Goal: Task Accomplishment & Management: Use online tool/utility

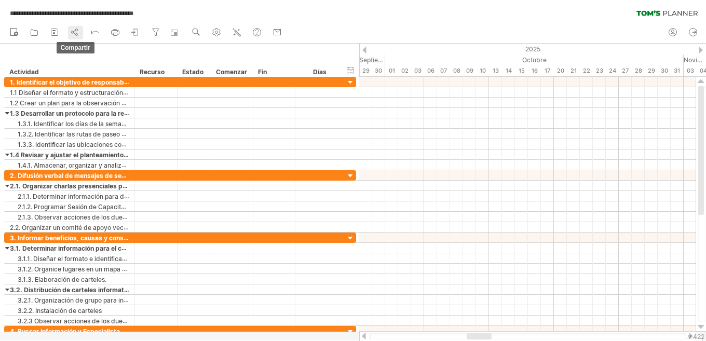
click at [77, 30] on icon at bounding box center [75, 32] width 10 height 10
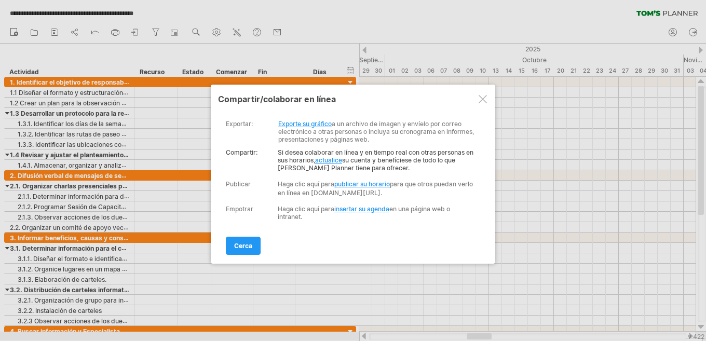
click at [329, 161] on font "actualice" at bounding box center [328, 160] width 27 height 8
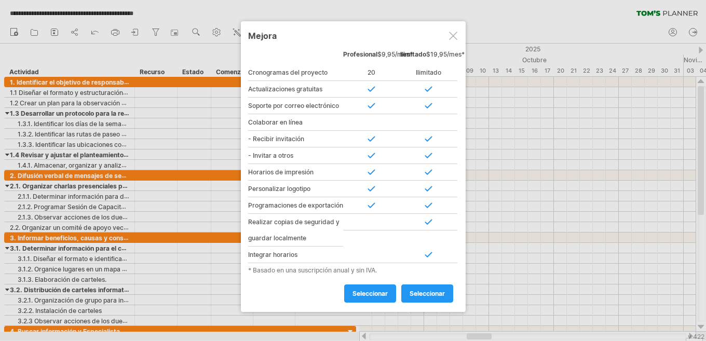
click at [454, 33] on div at bounding box center [453, 36] width 8 height 8
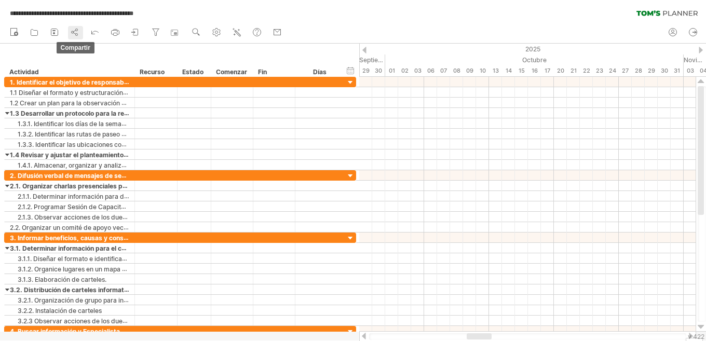
click at [75, 33] on icon at bounding box center [75, 32] width 10 height 10
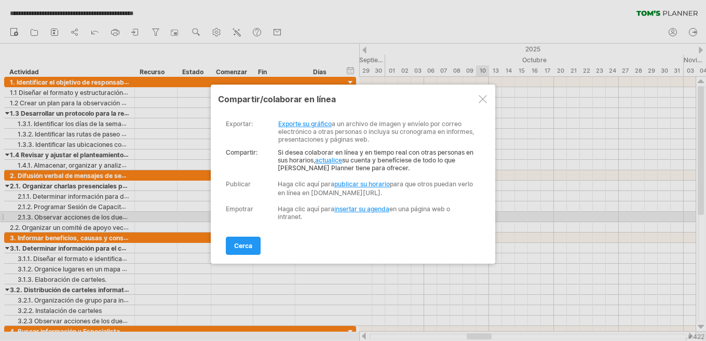
click at [371, 213] on font "insertar su agenda" at bounding box center [361, 209] width 55 height 8
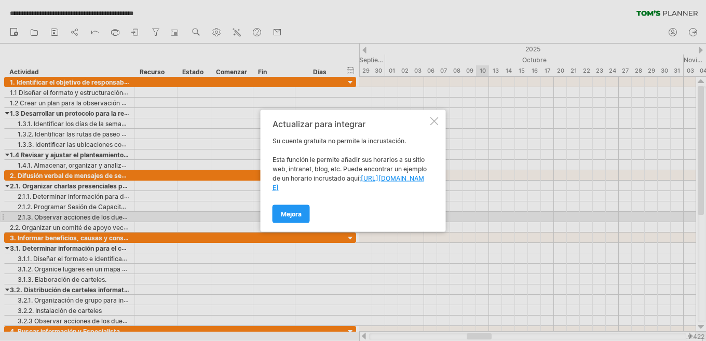
click at [434, 120] on div at bounding box center [434, 121] width 8 height 8
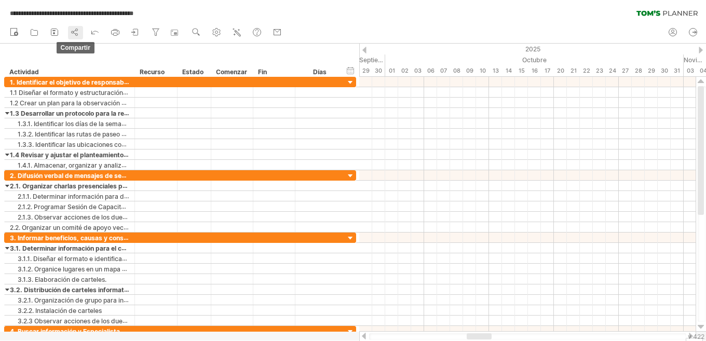
click at [75, 33] on icon at bounding box center [75, 32] width 10 height 10
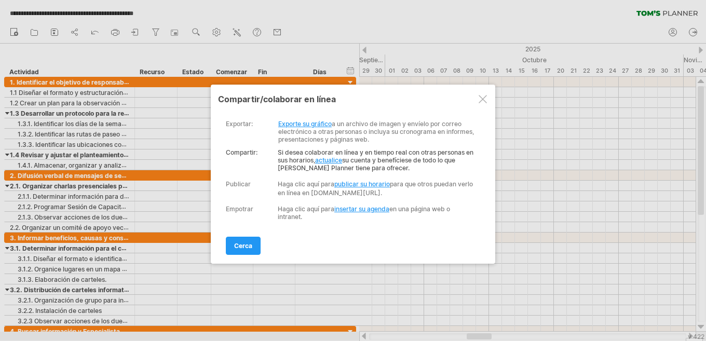
click at [360, 186] on font "publicar su horario" at bounding box center [362, 184] width 56 height 8
select select "*"
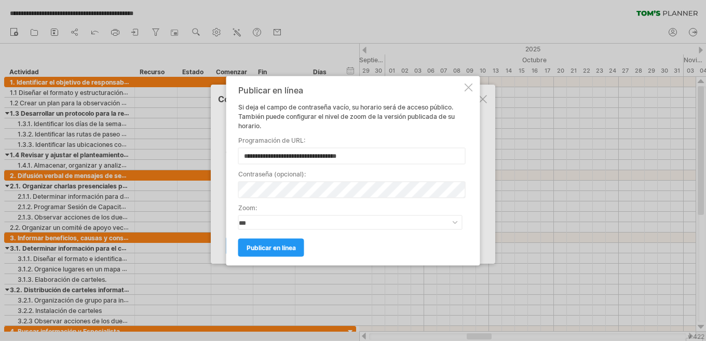
click at [362, 157] on input "**********" at bounding box center [351, 155] width 227 height 17
drag, startPoint x: 362, startPoint y: 156, endPoint x: 205, endPoint y: 156, distance: 156.2
click at [205, 156] on div "**********" at bounding box center [353, 170] width 706 height 341
click at [270, 241] on link "publicar en línea" at bounding box center [271, 247] width 66 height 18
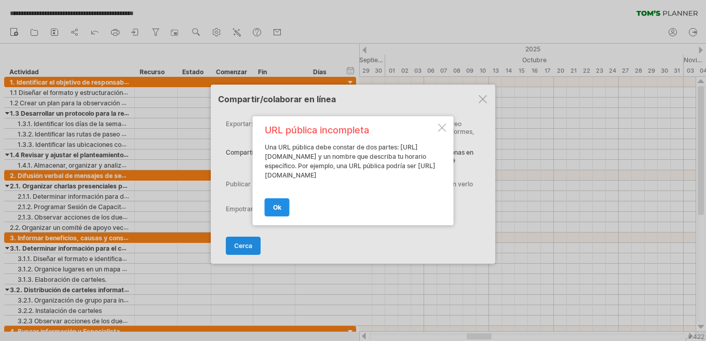
click at [281, 212] on link "OK" at bounding box center [277, 207] width 25 height 18
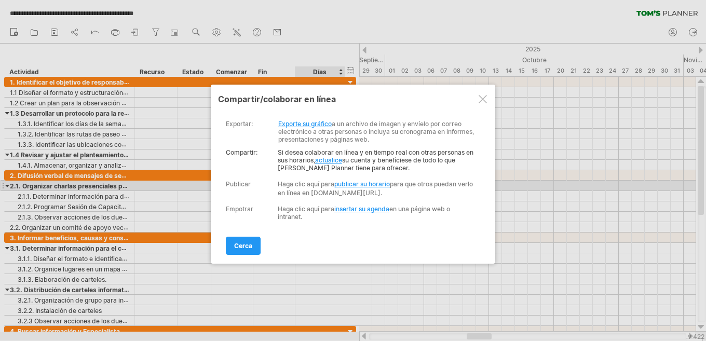
click at [346, 182] on font "publicar su horario" at bounding box center [362, 184] width 56 height 8
select select "*"
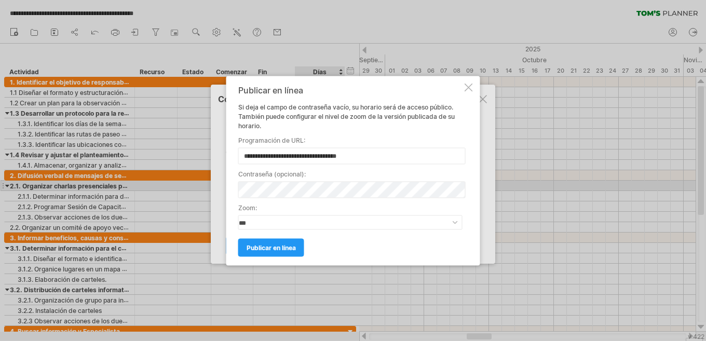
click at [464, 87] on div "**********" at bounding box center [353, 170] width 254 height 189
click at [469, 88] on div at bounding box center [468, 87] width 8 height 8
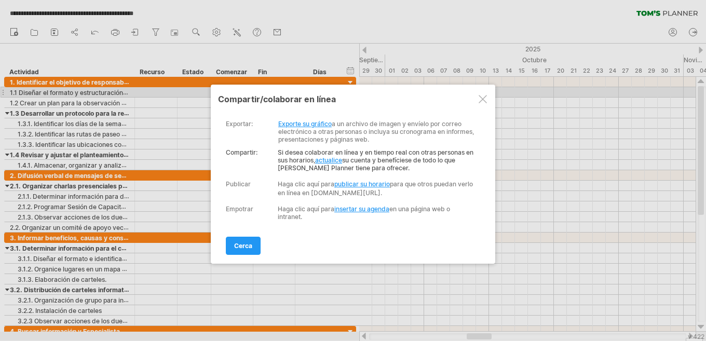
click at [484, 97] on div at bounding box center [482, 99] width 8 height 8
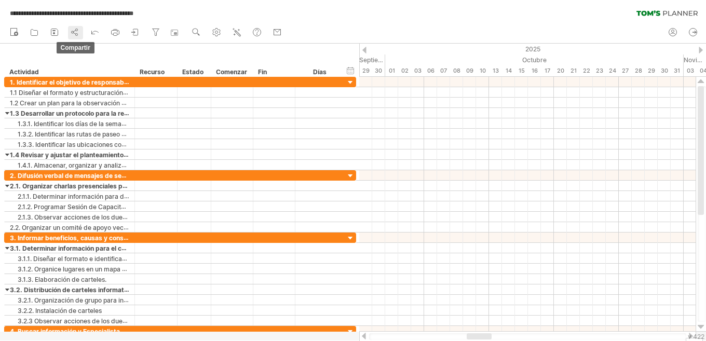
click at [77, 34] on circle at bounding box center [77, 35] width 2 height 2
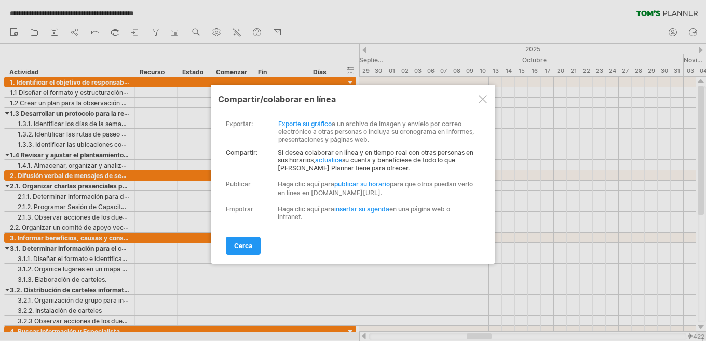
click at [485, 98] on div at bounding box center [482, 99] width 8 height 8
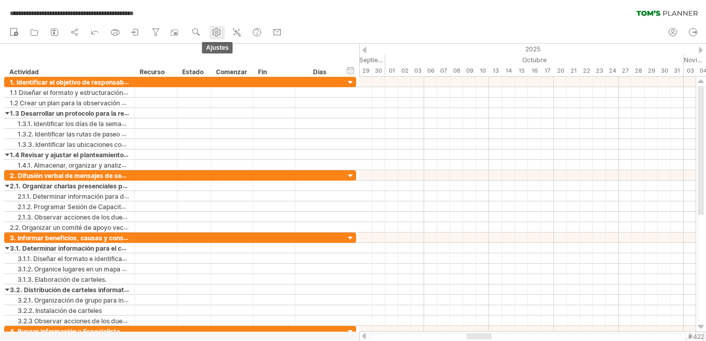
click at [216, 30] on use at bounding box center [216, 32] width 10 height 10
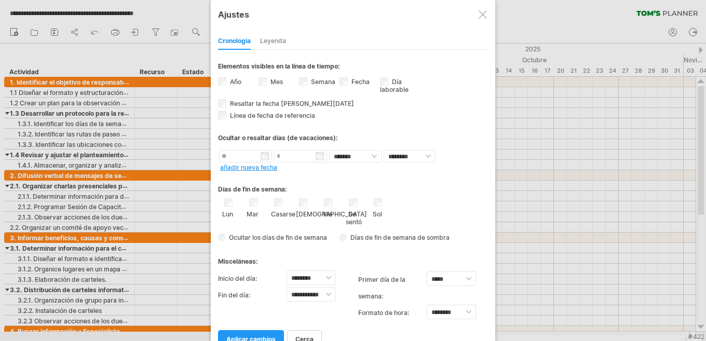
click at [308, 81] on div "Semana visibilidad de los números de semana Actualmente no hay suficiente espac…" at bounding box center [319, 83] width 40 height 14
click at [432, 187] on div "Días de fin de semana:" at bounding box center [353, 185] width 270 height 20
click at [280, 213] on font "Casarse" at bounding box center [283, 214] width 24 height 8
click at [434, 210] on div "Lun Mar [GEOGRAPHIC_DATA] Jue Vie Se sentó Sol" at bounding box center [353, 212] width 270 height 28
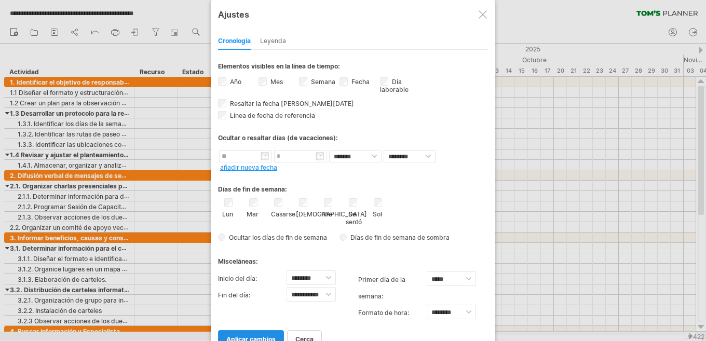
click at [256, 335] on font "aplicar cambios" at bounding box center [250, 339] width 49 height 8
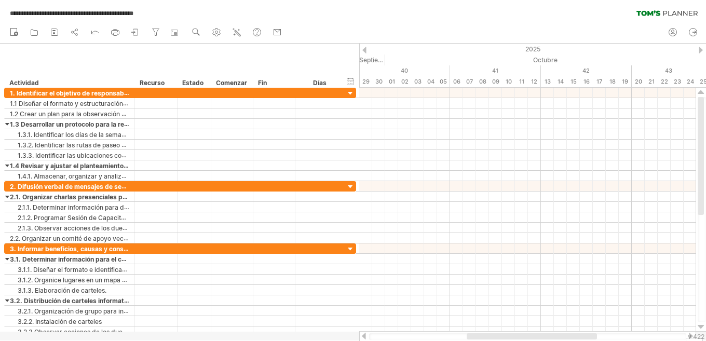
click at [699, 47] on div at bounding box center [700, 50] width 4 height 7
click at [527, 47] on font "2025" at bounding box center [532, 49] width 15 height 8
click at [534, 49] on font "2025" at bounding box center [532, 49] width 15 height 8
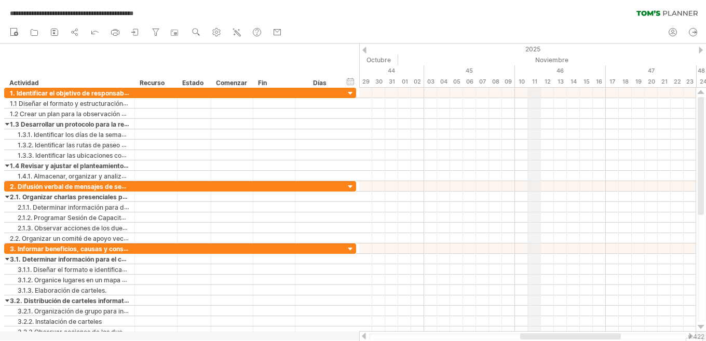
click at [534, 49] on font "2025" at bounding box center [532, 49] width 15 height 8
click at [533, 46] on font "2025" at bounding box center [532, 49] width 15 height 8
click at [534, 46] on font "2025" at bounding box center [532, 49] width 15 height 8
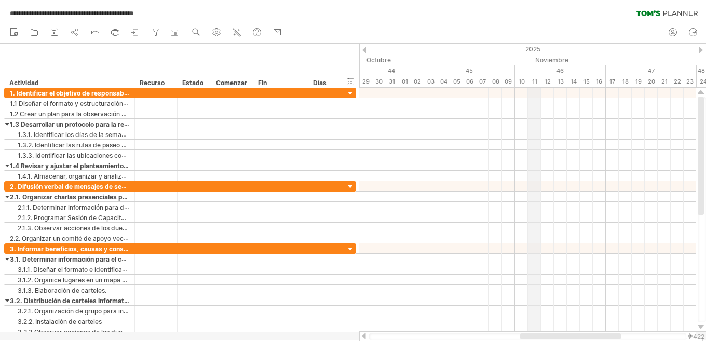
click at [534, 46] on font "2025" at bounding box center [532, 49] width 15 height 8
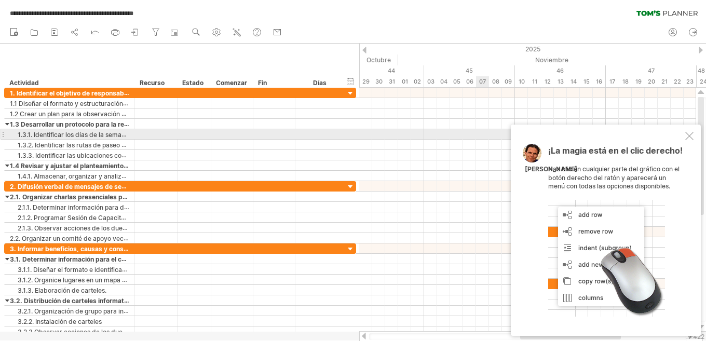
click at [687, 132] on div at bounding box center [689, 136] width 8 height 8
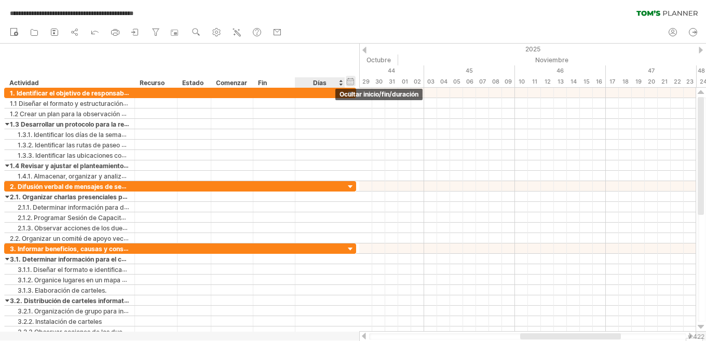
click at [351, 84] on div "ocultar inicio/fin/duración mostrar inicio/fin/duración" at bounding box center [351, 81] width 10 height 11
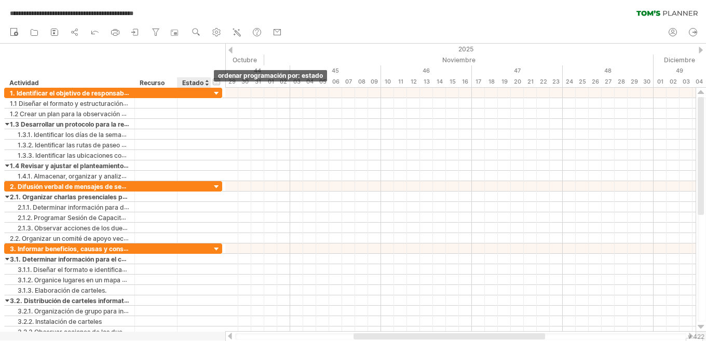
click at [205, 85] on div at bounding box center [206, 82] width 4 height 10
click at [217, 80] on div "ocultar inicio/fin/duración mostrar inicio/fin/duración" at bounding box center [217, 81] width 10 height 11
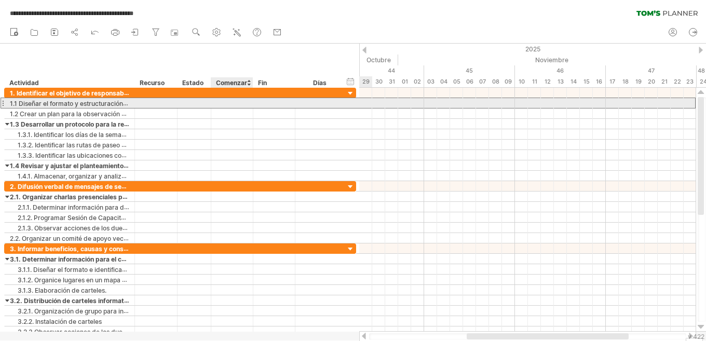
click at [225, 99] on div at bounding box center [232, 103] width 42 height 10
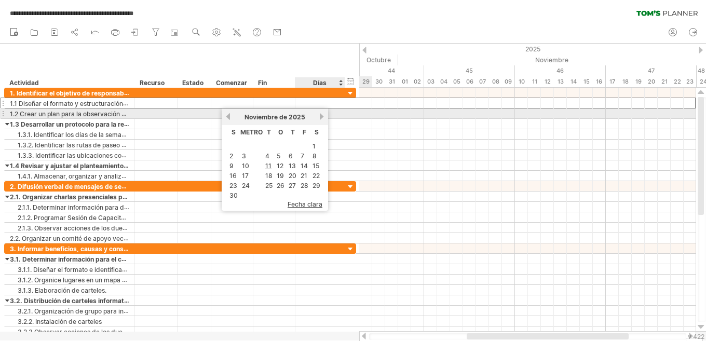
click at [322, 117] on link "próximo" at bounding box center [322, 117] width 8 height 8
click at [319, 117] on link "próximo" at bounding box center [322, 117] width 8 height 8
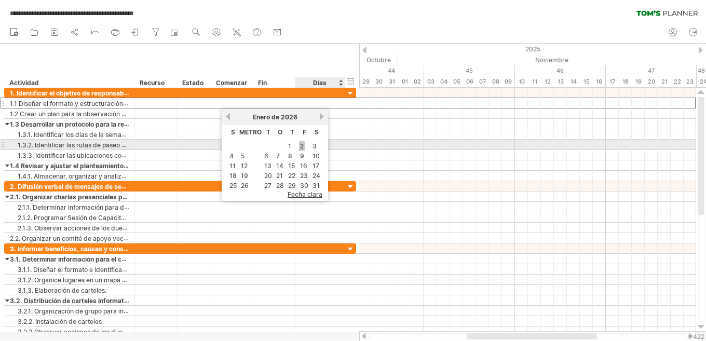
click at [302, 145] on font "2" at bounding box center [302, 146] width 4 height 8
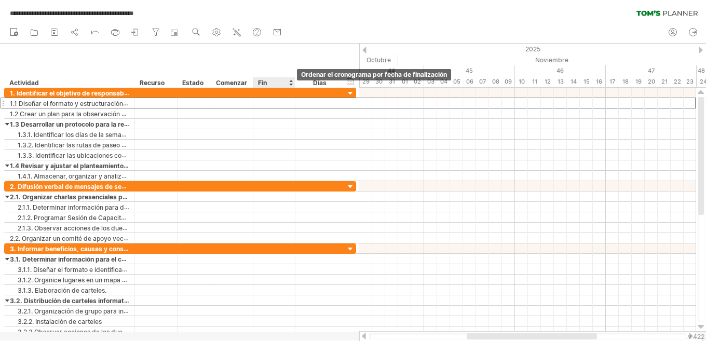
click at [290, 84] on div at bounding box center [291, 82] width 4 height 10
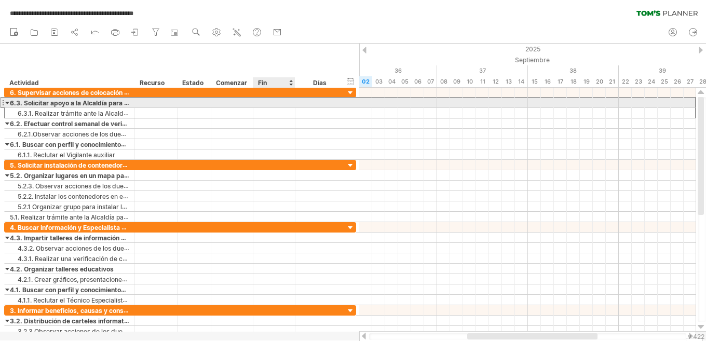
click at [266, 103] on div at bounding box center [274, 103] width 42 height 10
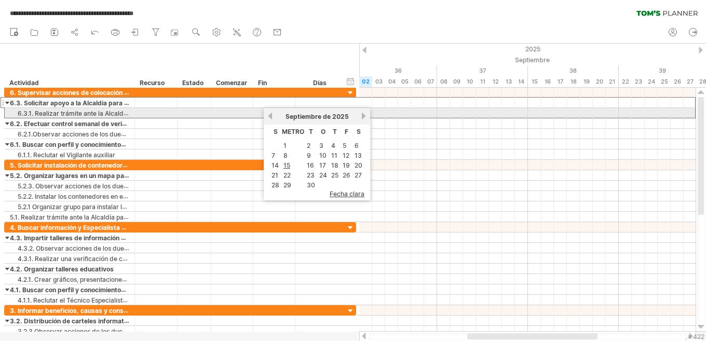
click at [361, 115] on link "próximo" at bounding box center [364, 116] width 8 height 8
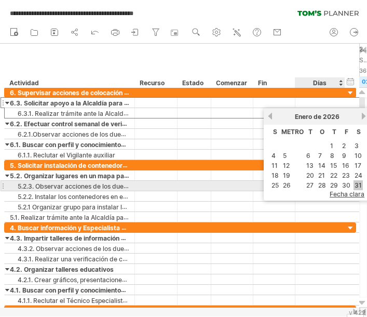
click at [358, 186] on font "31" at bounding box center [357, 185] width 7 height 8
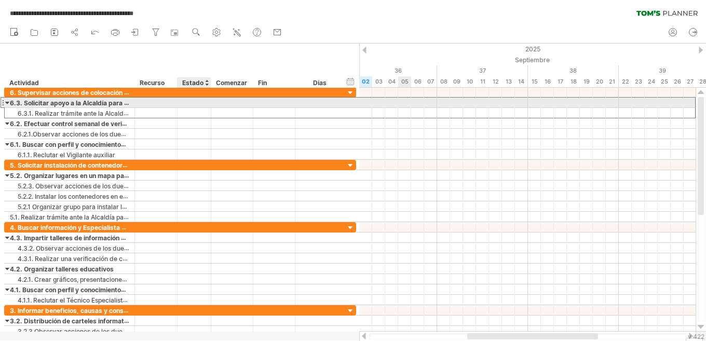
click at [187, 104] on div at bounding box center [194, 103] width 23 height 10
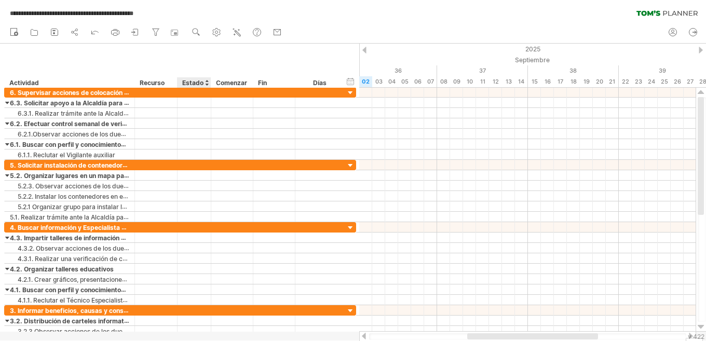
click at [207, 84] on div at bounding box center [206, 82] width 4 height 10
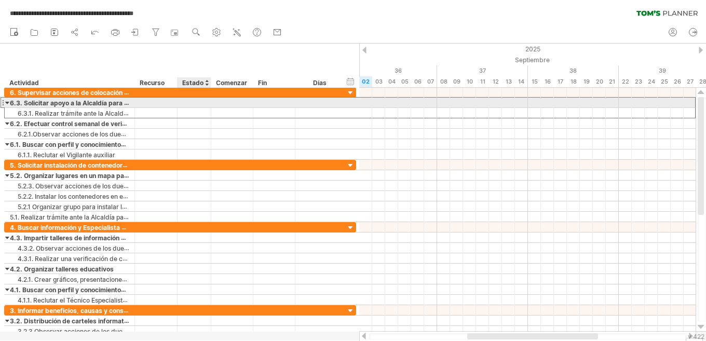
click at [197, 102] on div at bounding box center [194, 103] width 23 height 10
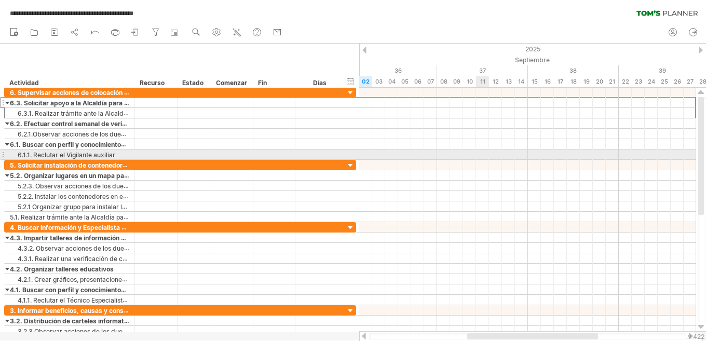
click at [485, 160] on div at bounding box center [527, 165] width 336 height 10
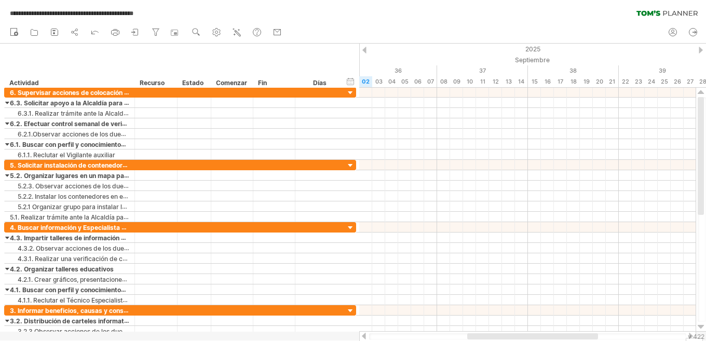
click at [702, 50] on div at bounding box center [700, 50] width 4 height 7
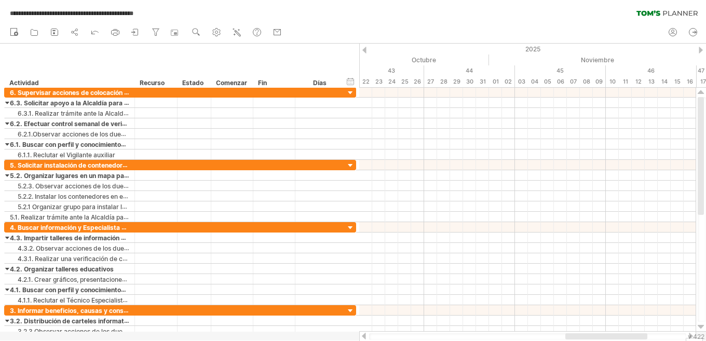
click at [702, 50] on div at bounding box center [700, 50] width 4 height 7
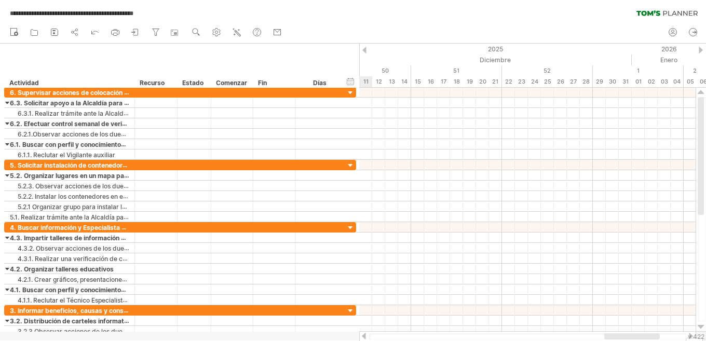
click at [702, 50] on div at bounding box center [700, 50] width 4 height 7
drag, startPoint x: 436, startPoint y: 334, endPoint x: 411, endPoint y: 334, distance: 24.4
click at [411, 334] on div at bounding box center [527, 336] width 317 height 7
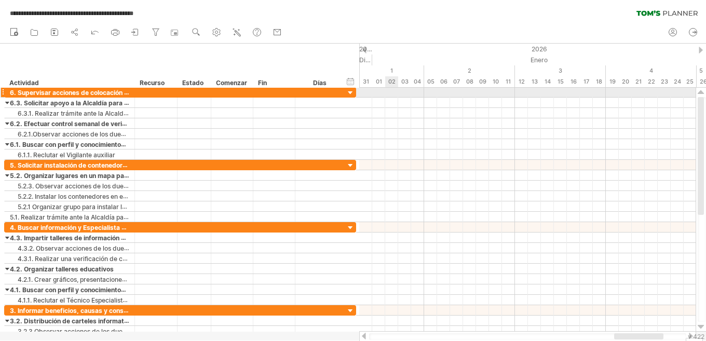
click at [394, 93] on div at bounding box center [527, 92] width 336 height 10
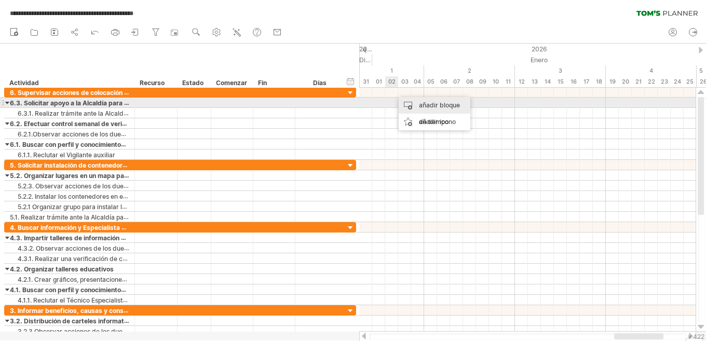
click at [435, 103] on font "añadir bloque de tiempo" at bounding box center [439, 113] width 41 height 24
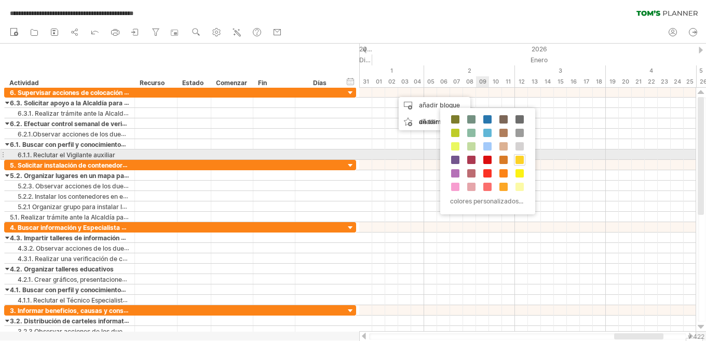
click at [519, 159] on span at bounding box center [519, 160] width 8 height 8
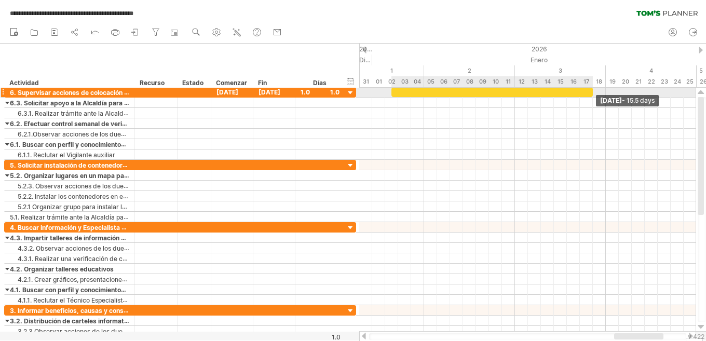
drag, startPoint x: 404, startPoint y: 93, endPoint x: 593, endPoint y: 93, distance: 189.4
click at [593, 93] on span at bounding box center [593, 92] width 4 height 10
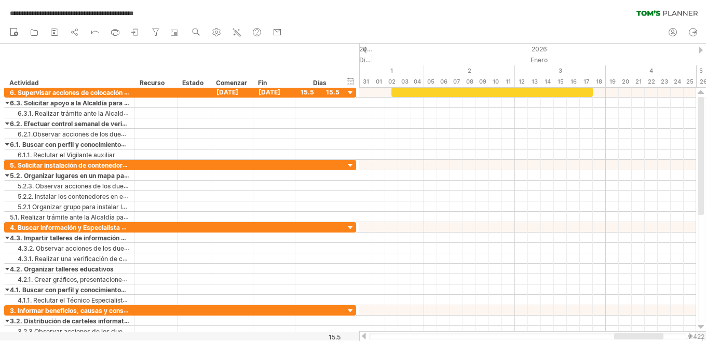
drag, startPoint x: 472, startPoint y: 335, endPoint x: 535, endPoint y: 340, distance: 63.5
click at [535, 340] on div at bounding box center [527, 336] width 337 height 10
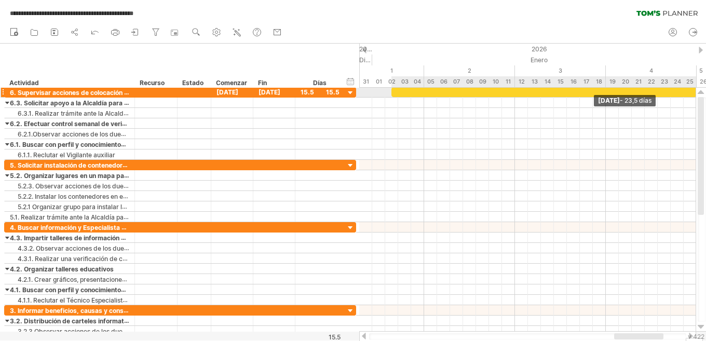
drag, startPoint x: 591, startPoint y: 89, endPoint x: 700, endPoint y: 89, distance: 109.5
click at [700, 89] on div "**********" at bounding box center [353, 170] width 706 height 341
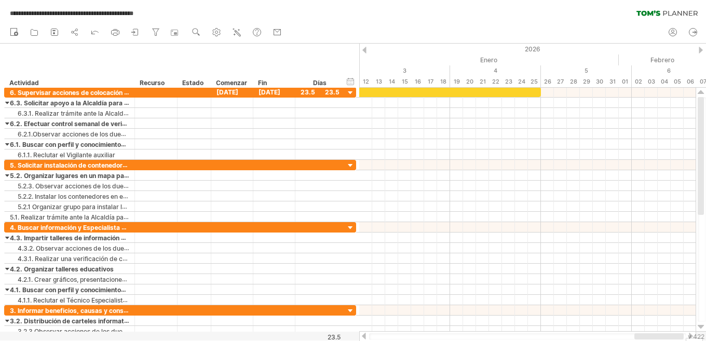
drag, startPoint x: 653, startPoint y: 337, endPoint x: 674, endPoint y: 338, distance: 20.3
click at [674, 338] on div at bounding box center [658, 336] width 49 height 6
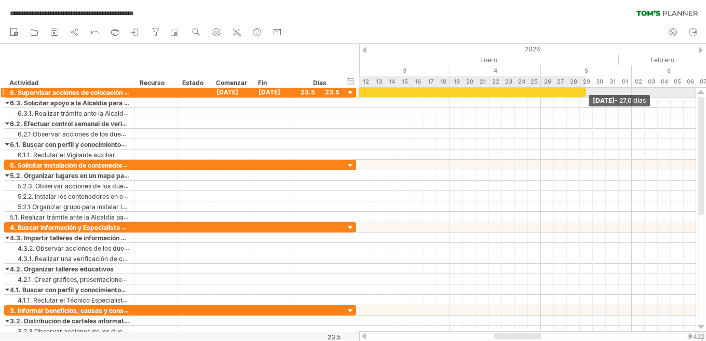
drag, startPoint x: 547, startPoint y: 92, endPoint x: 587, endPoint y: 92, distance: 40.5
click at [587, 92] on span at bounding box center [586, 92] width 4 height 10
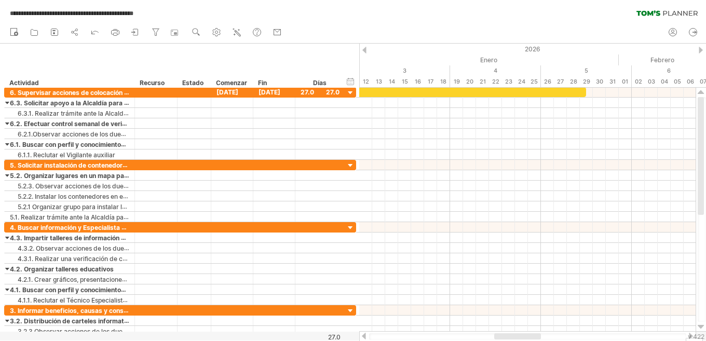
click at [363, 337] on div at bounding box center [364, 336] width 8 height 7
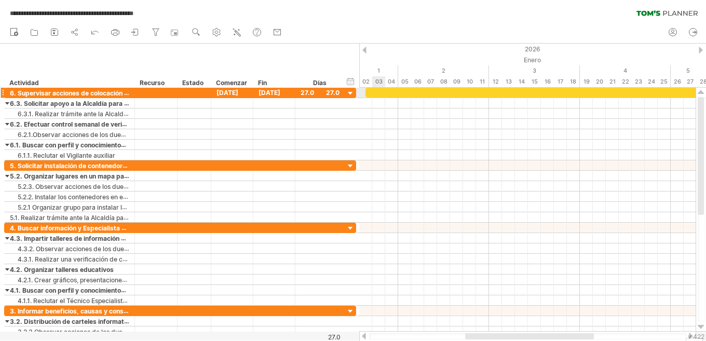
click at [376, 93] on div at bounding box center [540, 93] width 350 height 10
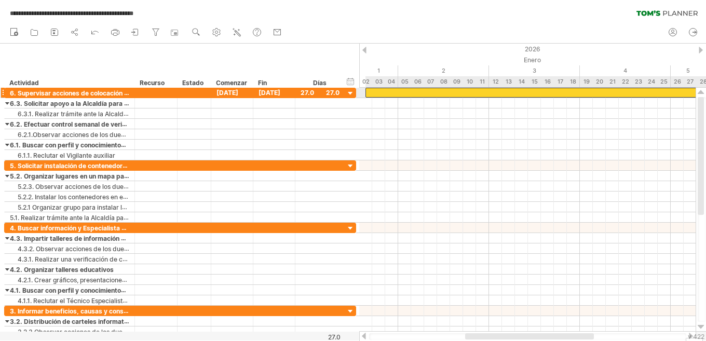
click at [368, 93] on div at bounding box center [540, 93] width 350 height 10
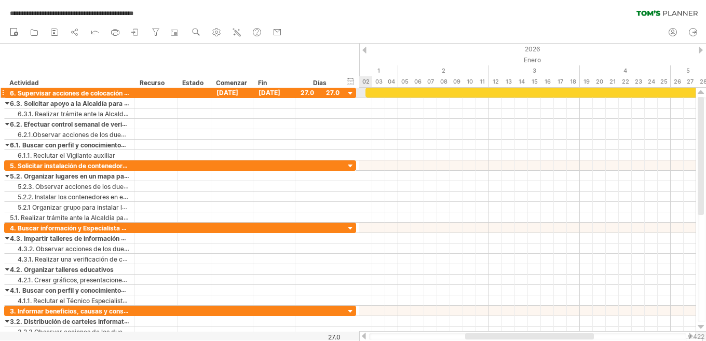
click at [369, 93] on div at bounding box center [540, 93] width 350 height 10
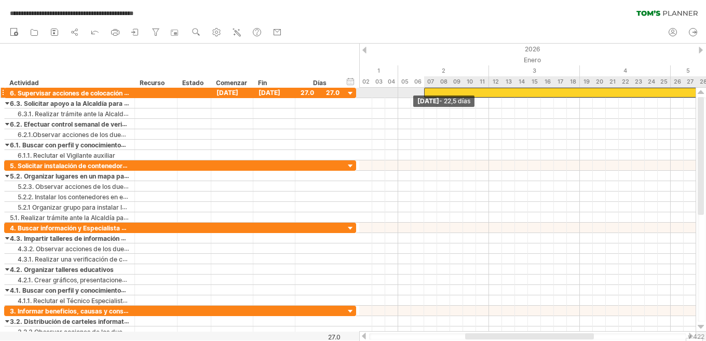
drag, startPoint x: 367, startPoint y: 92, endPoint x: 429, endPoint y: 91, distance: 61.8
click at [429, 91] on div at bounding box center [570, 93] width 292 height 10
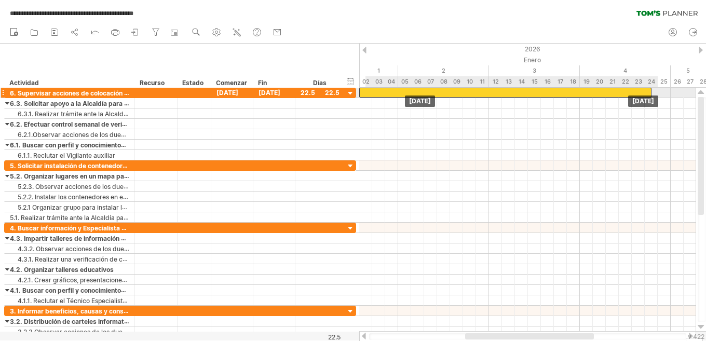
drag, startPoint x: 619, startPoint y: 93, endPoint x: 577, endPoint y: 97, distance: 42.2
click at [577, 97] on div at bounding box center [505, 93] width 292 height 10
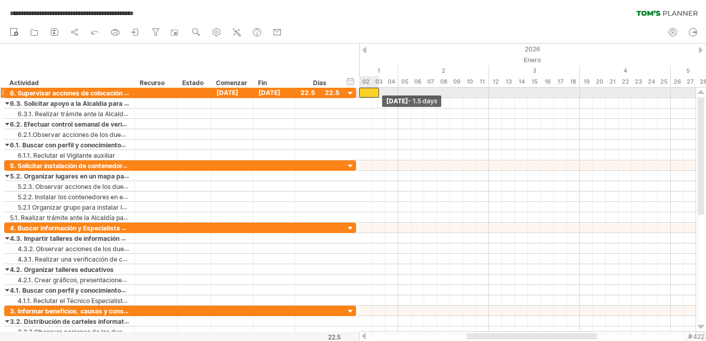
drag, startPoint x: 651, startPoint y: 91, endPoint x: 378, endPoint y: 90, distance: 273.5
click at [378, 90] on span at bounding box center [379, 93] width 4 height 10
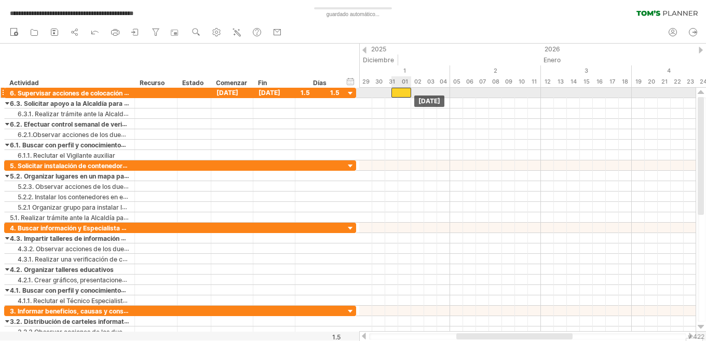
drag, startPoint x: 367, startPoint y: 92, endPoint x: 399, endPoint y: 91, distance: 31.1
click at [399, 91] on div at bounding box center [401, 93] width 20 height 10
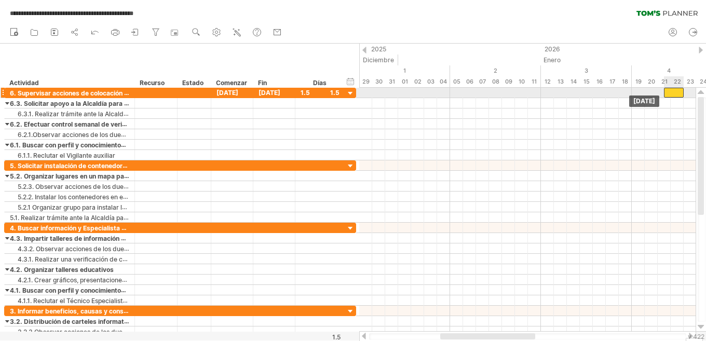
drag, startPoint x: 400, startPoint y: 90, endPoint x: 673, endPoint y: 89, distance: 272.9
click at [673, 89] on div at bounding box center [674, 93] width 20 height 10
click at [692, 334] on font "v 422" at bounding box center [696, 337] width 17 height 8
click at [689, 337] on font "v 422" at bounding box center [696, 337] width 17 height 8
click at [685, 335] on div at bounding box center [527, 336] width 317 height 7
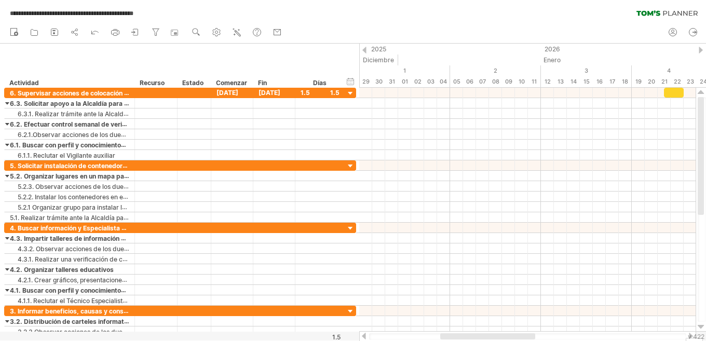
click at [688, 335] on font "v 422" at bounding box center [696, 337] width 17 height 8
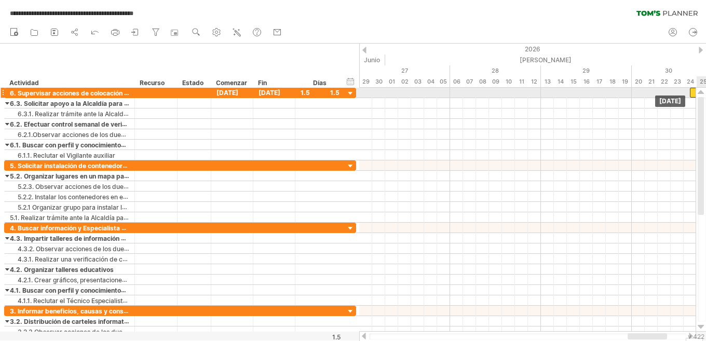
drag, startPoint x: 669, startPoint y: 93, endPoint x: 693, endPoint y: 89, distance: 24.8
click at [693, 89] on div at bounding box center [700, 93] width 20 height 10
click at [691, 337] on font "v 422" at bounding box center [696, 337] width 17 height 8
click at [692, 91] on div at bounding box center [700, 93] width 20 height 10
click at [229, 90] on font "[DATE]" at bounding box center [227, 93] width 22 height 8
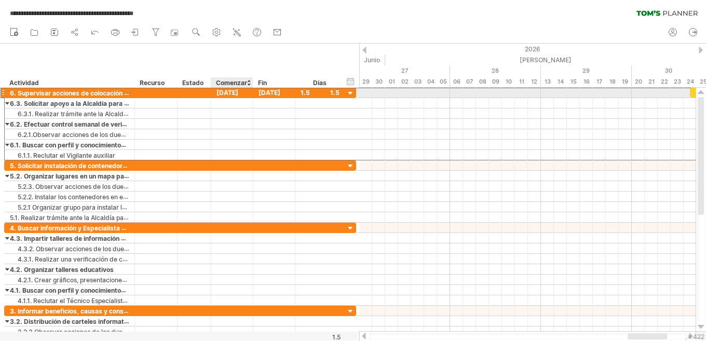
click at [222, 91] on font "[DATE]" at bounding box center [227, 93] width 22 height 8
click at [230, 93] on font "[DATE]" at bounding box center [227, 93] width 22 height 8
click at [238, 90] on font "[DATE]" at bounding box center [227, 93] width 22 height 8
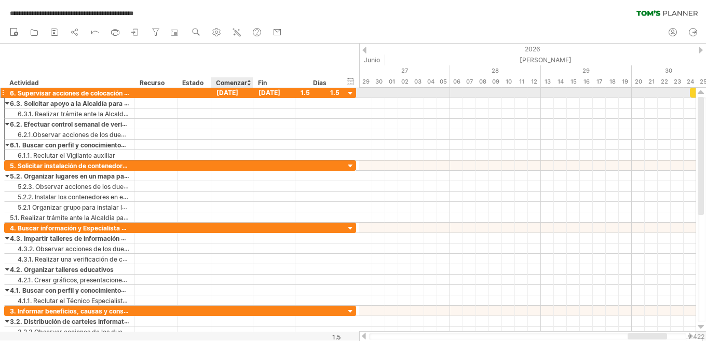
click at [238, 90] on font "[DATE]" at bounding box center [227, 93] width 22 height 8
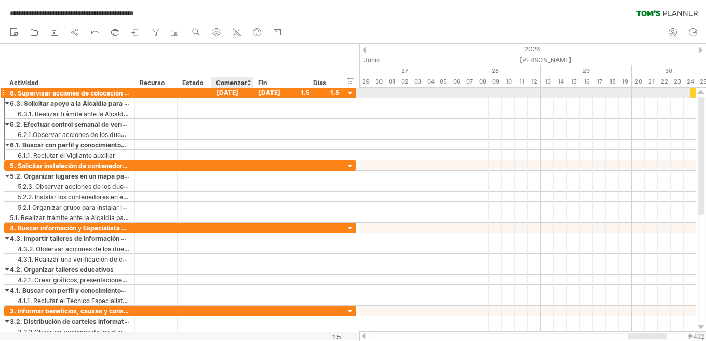
click at [238, 90] on font "[DATE]" at bounding box center [227, 93] width 22 height 8
click at [238, 92] on font "[DATE]" at bounding box center [227, 93] width 22 height 8
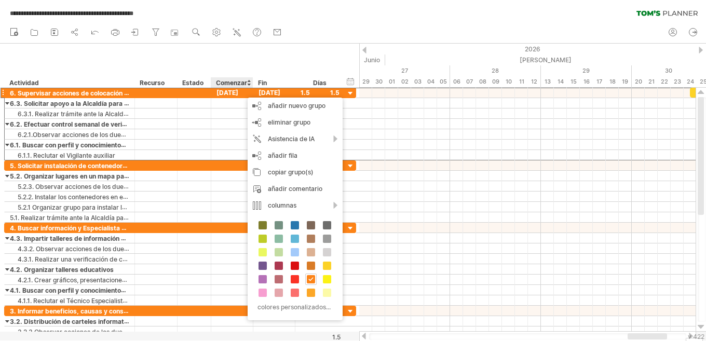
click at [222, 90] on font "[DATE]" at bounding box center [227, 93] width 22 height 8
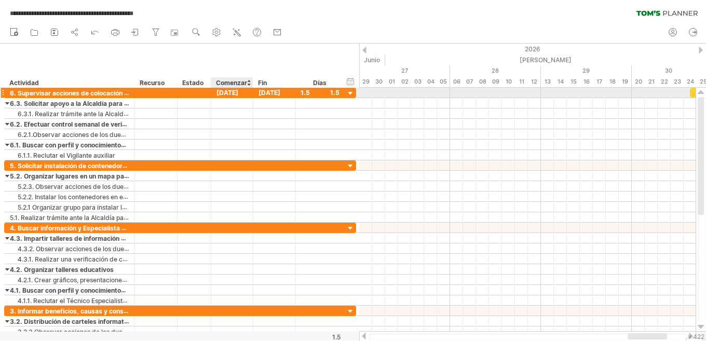
click at [217, 94] on font "[DATE]" at bounding box center [227, 93] width 22 height 8
click at [218, 93] on font "[DATE]" at bounding box center [227, 93] width 22 height 8
click at [228, 93] on font "[DATE]" at bounding box center [227, 93] width 22 height 8
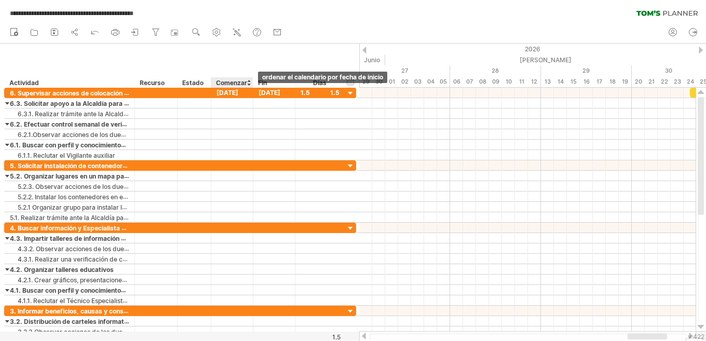
click at [248, 85] on div at bounding box center [248, 82] width 4 height 10
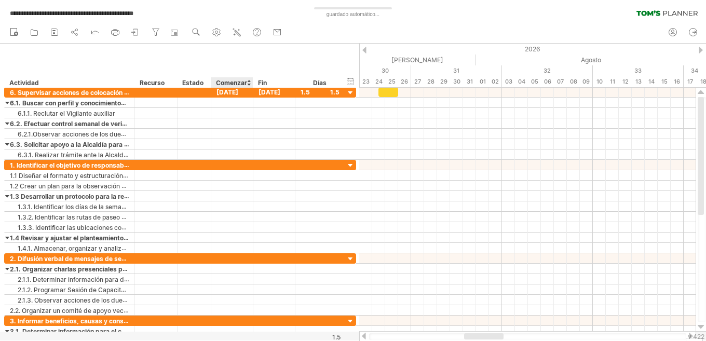
click at [248, 81] on div at bounding box center [248, 82] width 4 height 10
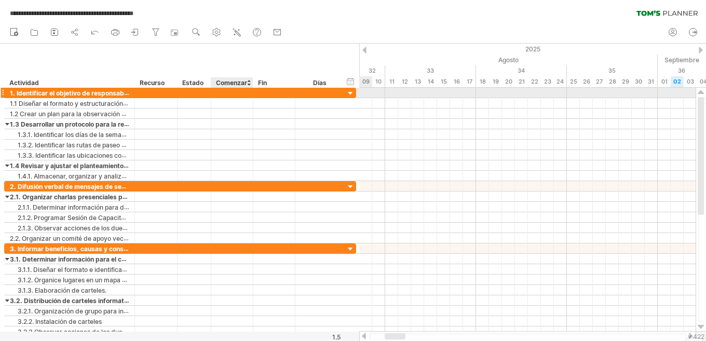
click at [224, 93] on div at bounding box center [232, 93] width 42 height 10
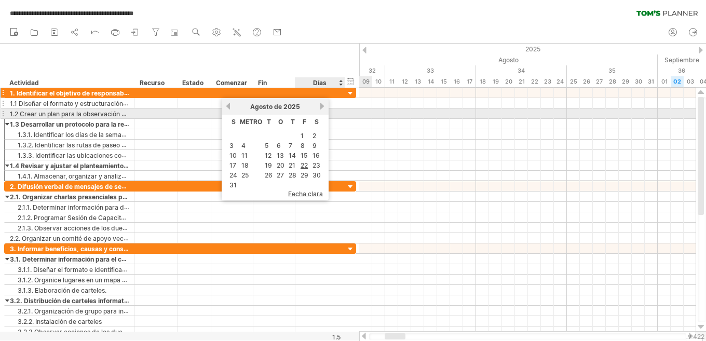
click at [321, 107] on link "próximo" at bounding box center [322, 106] width 8 height 8
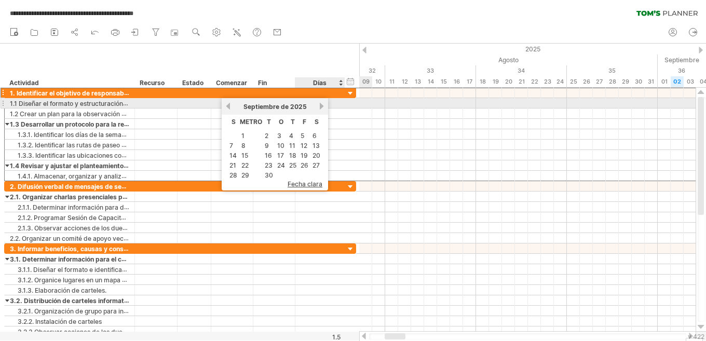
click at [321, 107] on link "próximo" at bounding box center [322, 106] width 8 height 8
click at [320, 107] on link "próximo" at bounding box center [322, 106] width 8 height 8
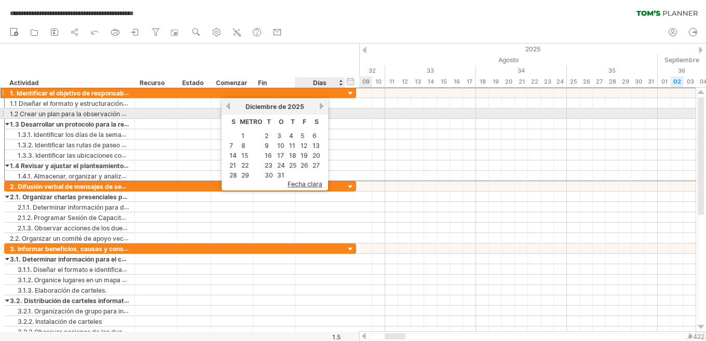
click at [319, 108] on link "próximo" at bounding box center [322, 106] width 8 height 8
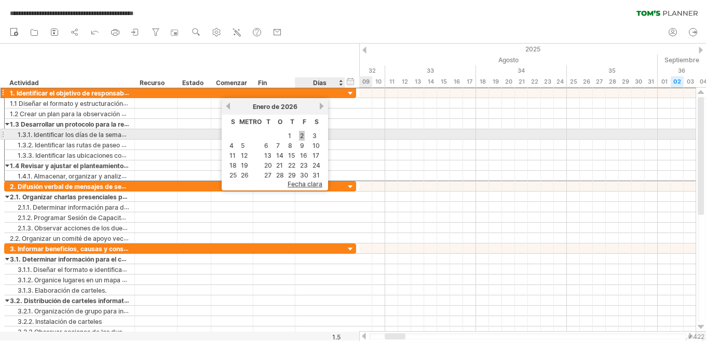
click at [302, 135] on font "2" at bounding box center [302, 136] width 4 height 8
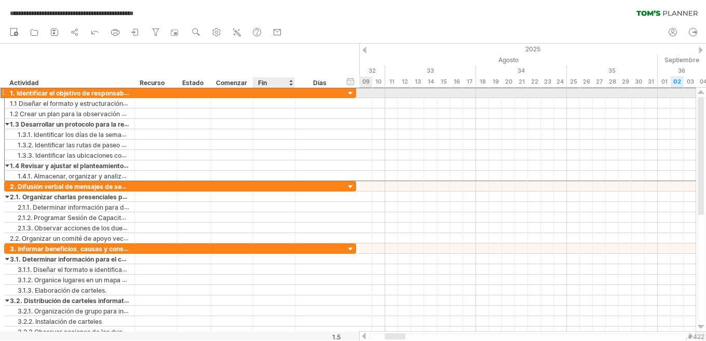
click at [275, 92] on div at bounding box center [274, 93] width 42 height 10
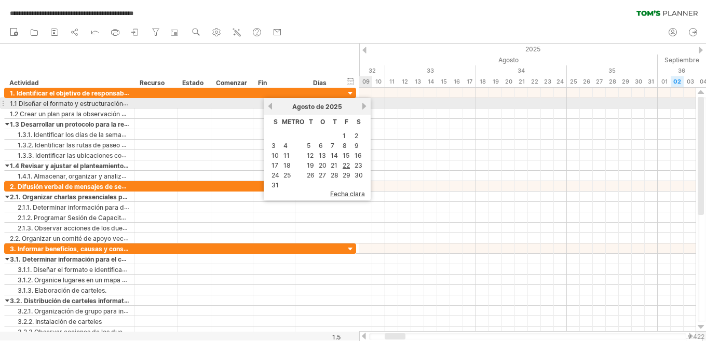
click at [365, 105] on link "próximo" at bounding box center [364, 106] width 8 height 8
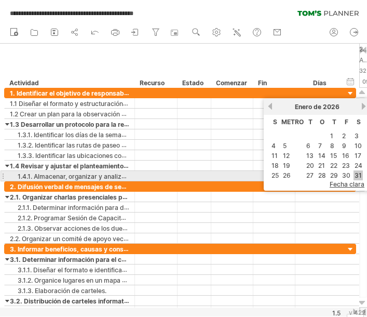
click at [360, 174] on font "31" at bounding box center [357, 175] width 7 height 8
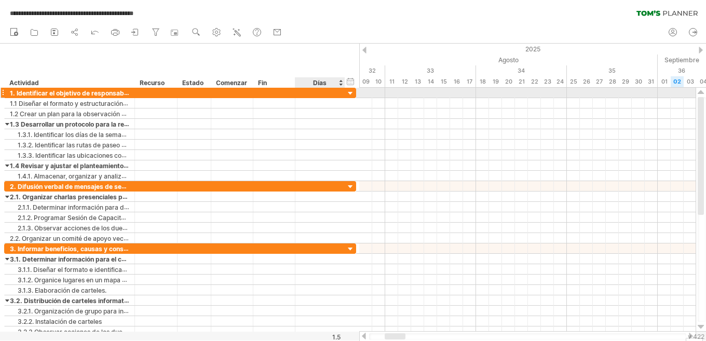
click at [327, 94] on div at bounding box center [319, 93] width 39 height 10
click at [402, 95] on div at bounding box center [527, 93] width 336 height 10
click at [690, 336] on font "v 422" at bounding box center [696, 337] width 17 height 8
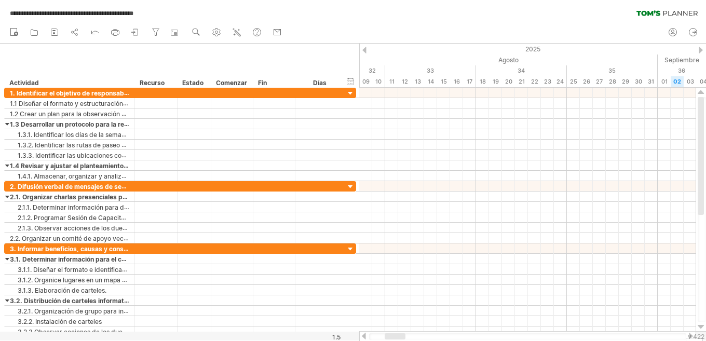
click at [690, 336] on font "v 422" at bounding box center [696, 337] width 17 height 8
drag, startPoint x: 394, startPoint y: 337, endPoint x: 503, endPoint y: 338, distance: 109.0
click at [503, 338] on div at bounding box center [503, 336] width 21 height 6
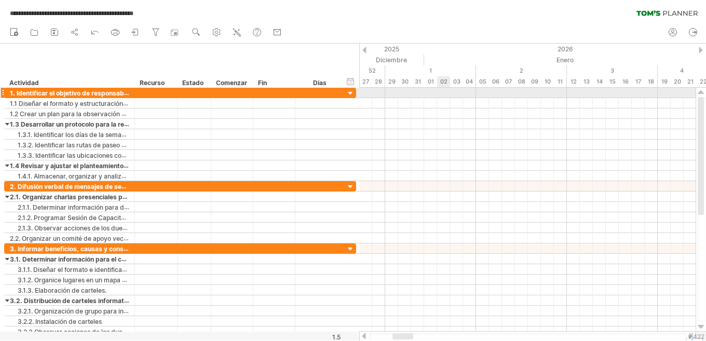
click at [444, 91] on div at bounding box center [527, 93] width 336 height 10
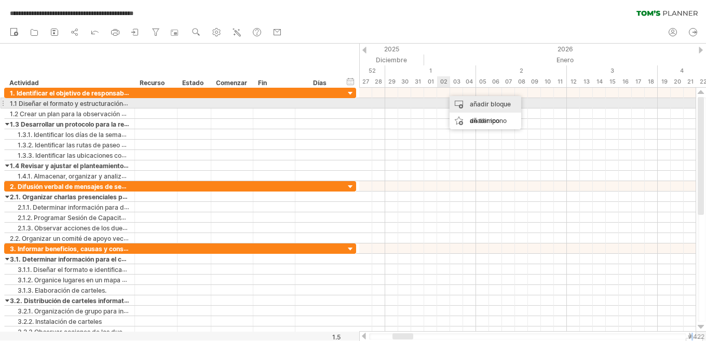
click at [470, 103] on font "añadir bloque de tiempo" at bounding box center [490, 112] width 41 height 24
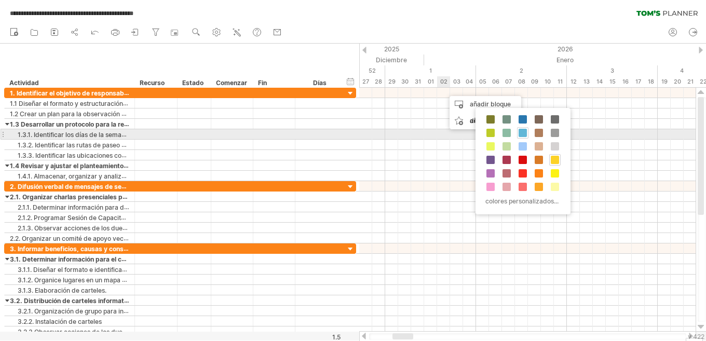
click at [524, 130] on span at bounding box center [522, 133] width 8 height 8
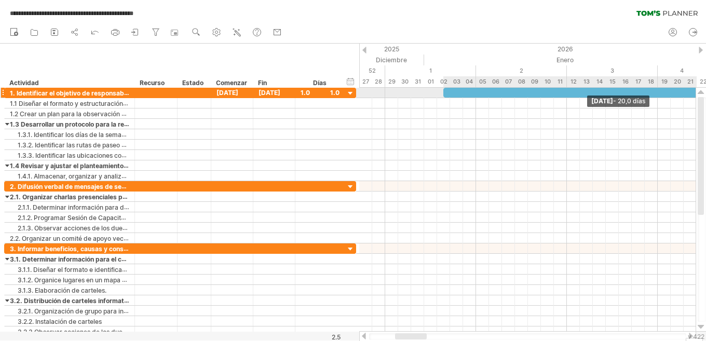
drag, startPoint x: 455, startPoint y: 92, endPoint x: 696, endPoint y: 94, distance: 241.8
click at [696, 94] on div "**********" at bounding box center [353, 170] width 706 height 341
click at [690, 90] on div at bounding box center [572, 93] width 259 height 10
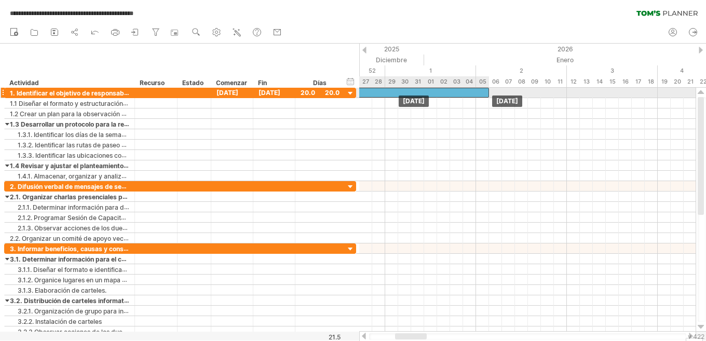
drag, startPoint x: 691, startPoint y: 92, endPoint x: 477, endPoint y: 90, distance: 213.8
click at [477, 90] on div at bounding box center [358, 93] width 259 height 10
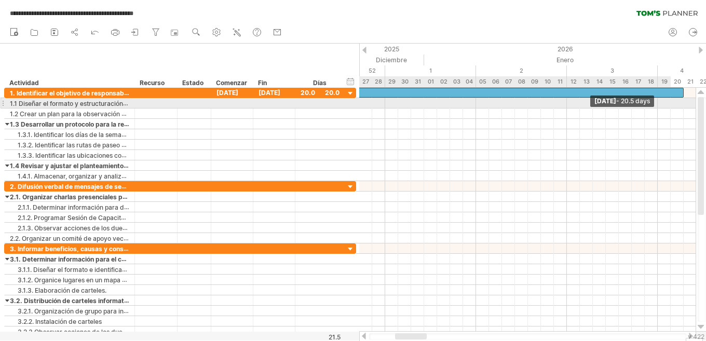
click at [682, 101] on div "[DATE] - 20.5 days [DATE]" at bounding box center [527, 210] width 336 height 244
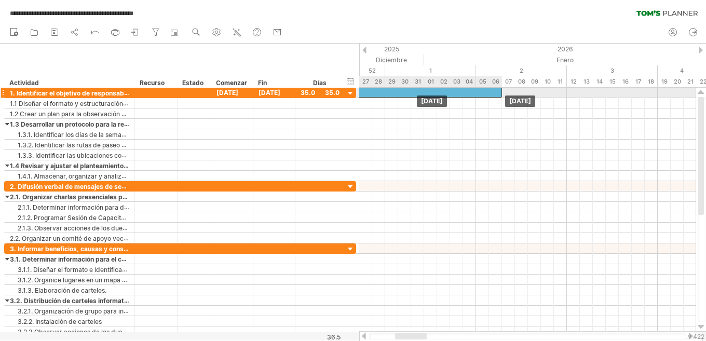
drag, startPoint x: 672, startPoint y: 91, endPoint x: 488, endPoint y: 91, distance: 184.2
click at [488, 91] on div at bounding box center [275, 93] width 454 height 10
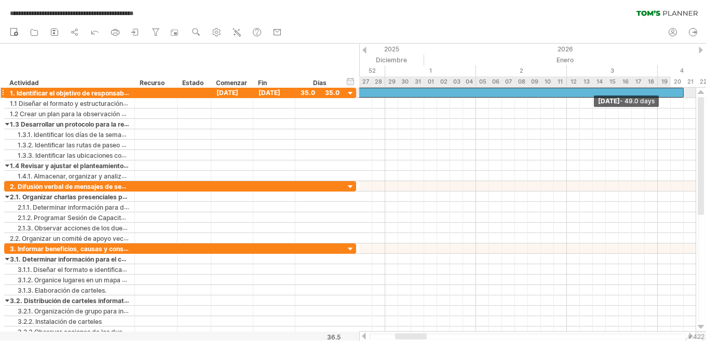
drag, startPoint x: 501, startPoint y: 89, endPoint x: 682, endPoint y: 95, distance: 181.7
click at [682, 95] on span at bounding box center [683, 93] width 4 height 10
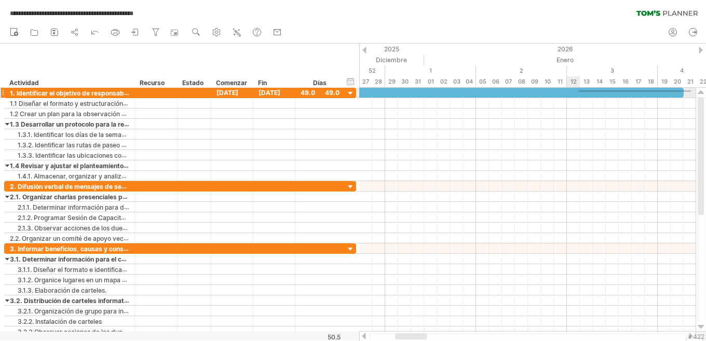
drag, startPoint x: 691, startPoint y: 90, endPoint x: 579, endPoint y: 92, distance: 112.1
click at [579, 92] on div "[DATE] - 49,0 días [DATE]" at bounding box center [527, 210] width 336 height 244
click at [665, 95] on div at bounding box center [366, 93] width 636 height 10
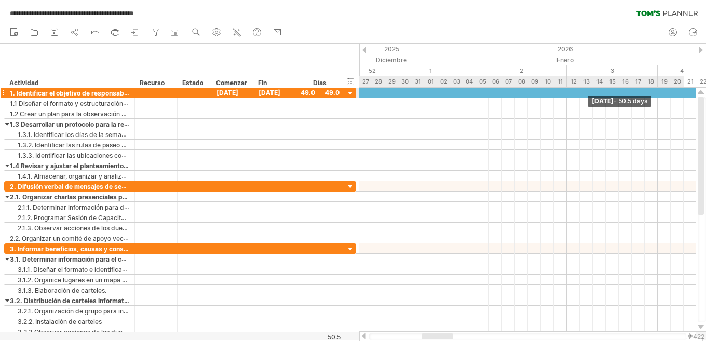
drag, startPoint x: 682, startPoint y: 92, endPoint x: 704, endPoint y: 92, distance: 21.8
click at [704, 92] on div "**********" at bounding box center [353, 170] width 706 height 341
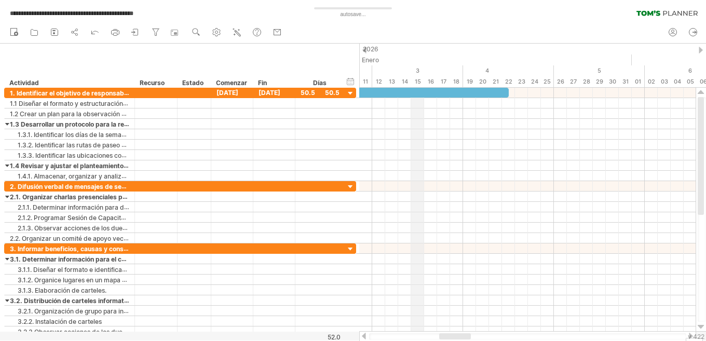
drag, startPoint x: 613, startPoint y: 78, endPoint x: 421, endPoint y: 78, distance: 192.0
click at [421, 78] on div "15" at bounding box center [417, 81] width 13 height 11
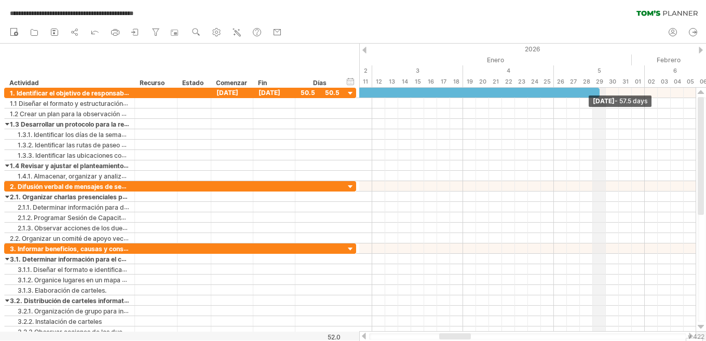
drag, startPoint x: 510, startPoint y: 90, endPoint x: 599, endPoint y: 87, distance: 89.8
click at [599, 87] on div "**********" at bounding box center [353, 170] width 706 height 341
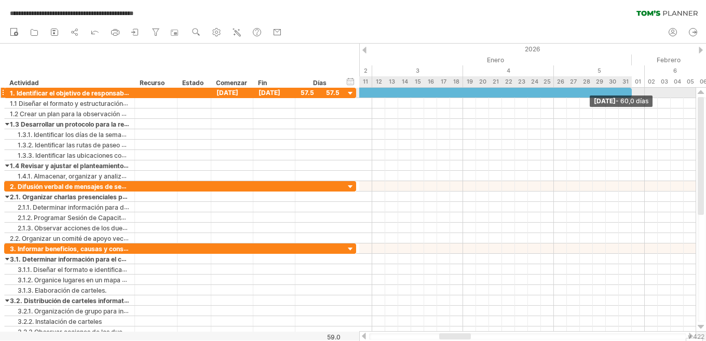
drag, startPoint x: 598, startPoint y: 92, endPoint x: 629, endPoint y: 89, distance: 31.3
click at [629, 89] on div at bounding box center [242, 93] width 778 height 10
click at [634, 91] on div "[DATE] - 60.0 days [DATE]" at bounding box center [527, 210] width 336 height 244
drag, startPoint x: 630, startPoint y: 92, endPoint x: 702, endPoint y: 89, distance: 71.7
click at [702, 89] on div "**********" at bounding box center [353, 170] width 706 height 341
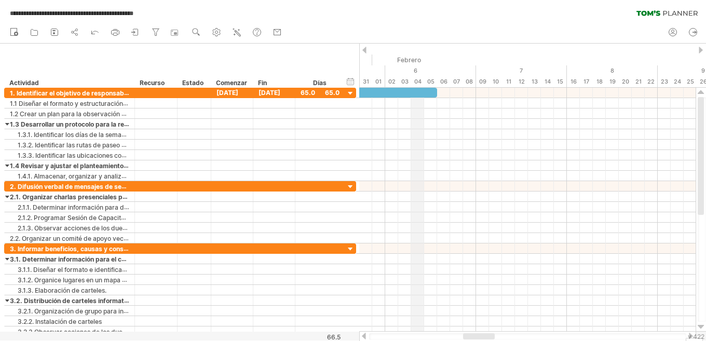
drag, startPoint x: 678, startPoint y: 80, endPoint x: 423, endPoint y: 73, distance: 254.9
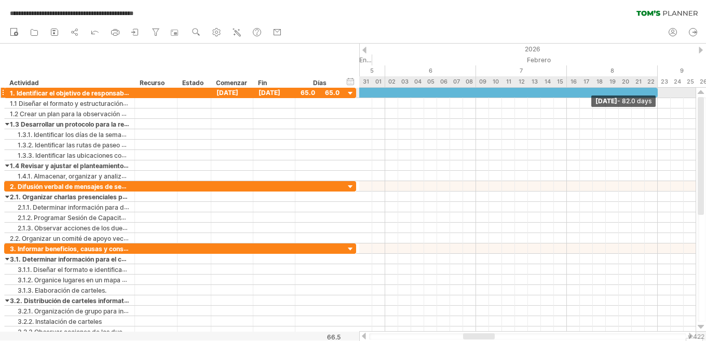
drag, startPoint x: 436, startPoint y: 92, endPoint x: 663, endPoint y: 89, distance: 226.3
click at [660, 89] on span at bounding box center [657, 93] width 4 height 10
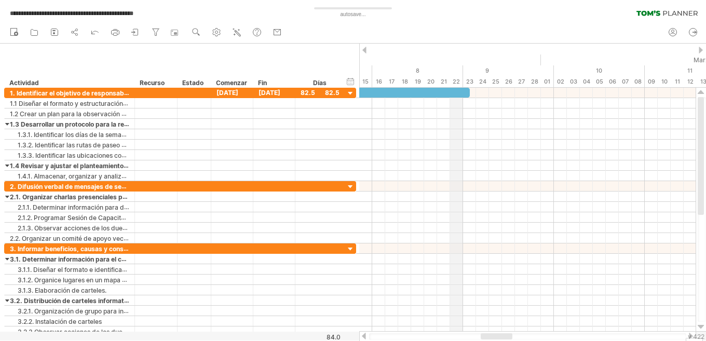
drag, startPoint x: 658, startPoint y: 75, endPoint x: 460, endPoint y: 76, distance: 198.2
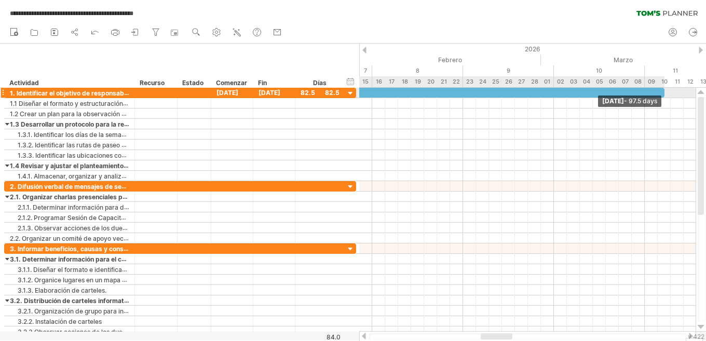
drag, startPoint x: 469, startPoint y: 92, endPoint x: 662, endPoint y: 89, distance: 192.5
click at [662, 89] on span at bounding box center [664, 93] width 4 height 10
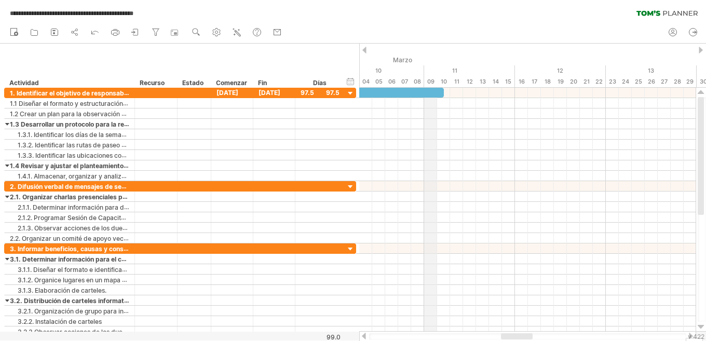
drag, startPoint x: 658, startPoint y: 68, endPoint x: 436, endPoint y: 67, distance: 222.6
click at [436, 67] on div "11" at bounding box center [469, 70] width 91 height 11
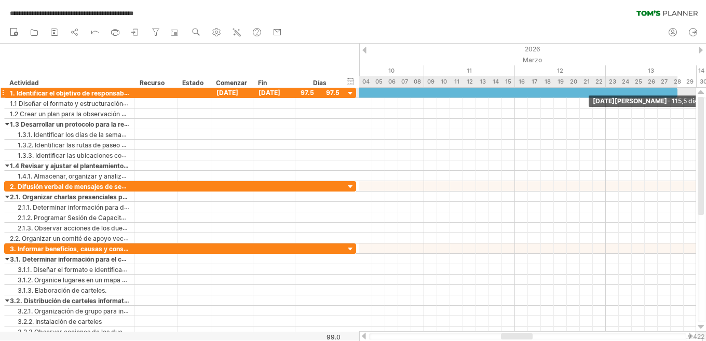
drag, startPoint x: 445, startPoint y: 90, endPoint x: 678, endPoint y: 89, distance: 233.0
click at [678, 89] on span at bounding box center [677, 93] width 4 height 10
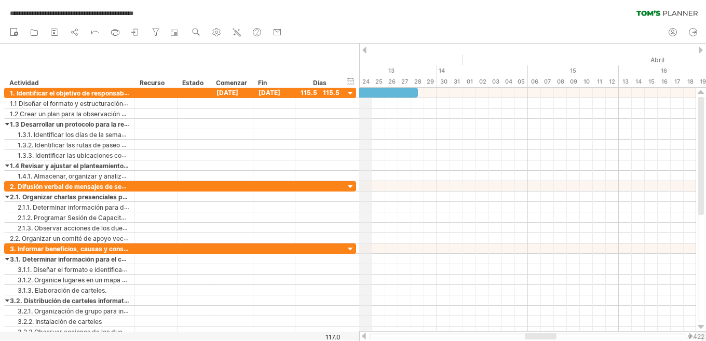
drag, startPoint x: 614, startPoint y: 60, endPoint x: 366, endPoint y: 68, distance: 248.2
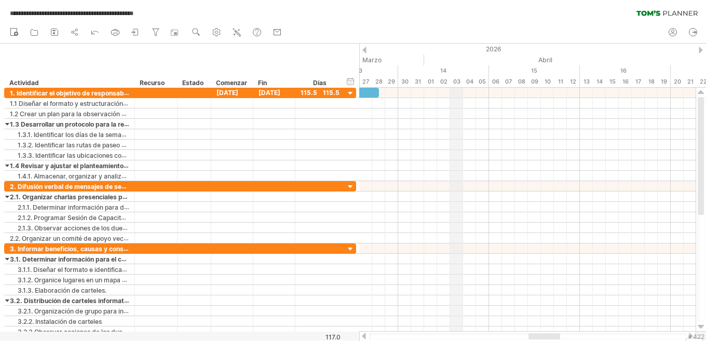
drag, startPoint x: 496, startPoint y: 60, endPoint x: 454, endPoint y: 60, distance: 42.6
click at [454, 60] on div "Abril" at bounding box center [618, 59] width 389 height 11
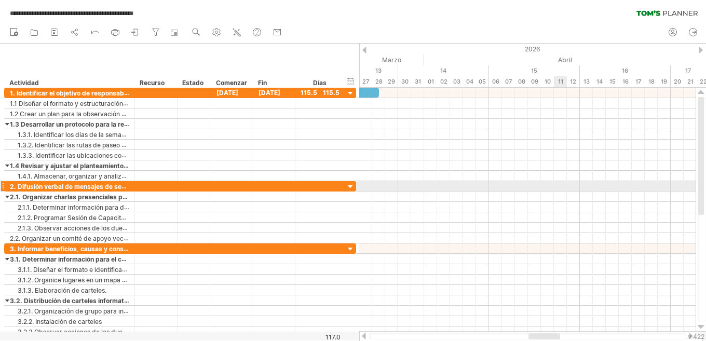
click at [560, 187] on div at bounding box center [527, 186] width 336 height 10
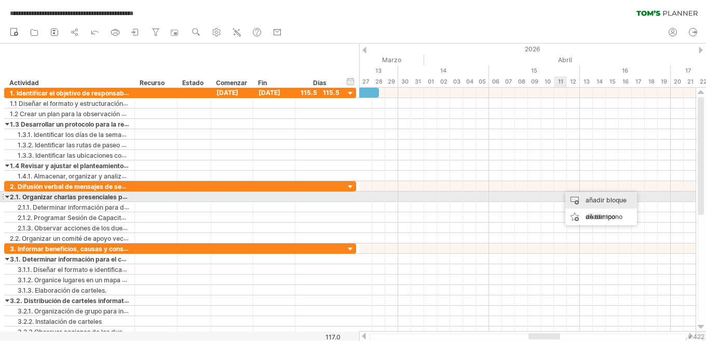
click at [580, 198] on div "añadir bloque de tiempo" at bounding box center [601, 208] width 72 height 33
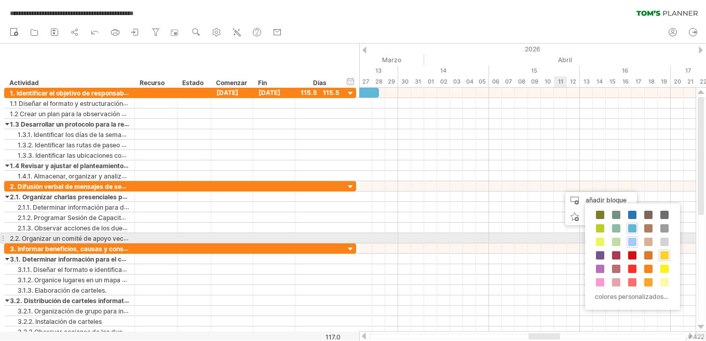
click at [634, 240] on span at bounding box center [632, 242] width 8 height 8
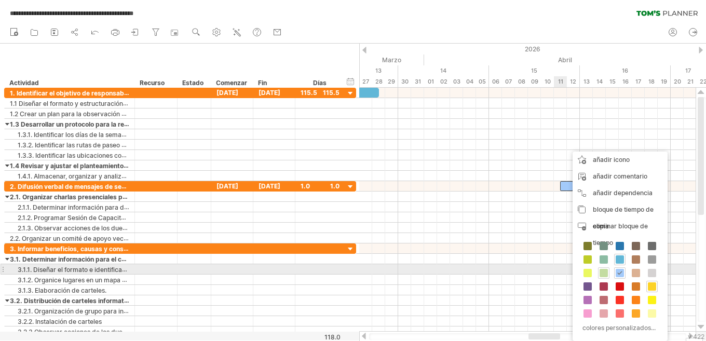
click at [600, 274] on span at bounding box center [603, 273] width 8 height 8
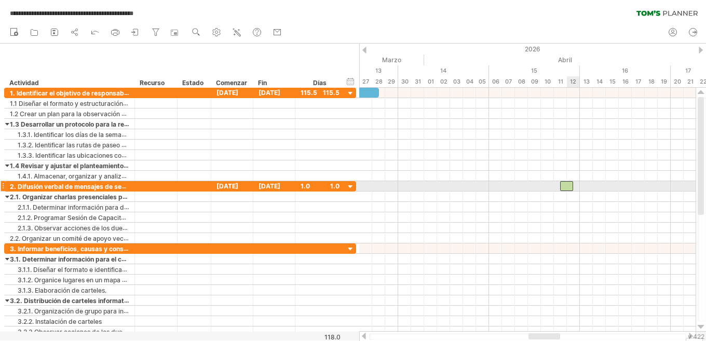
click at [570, 187] on div at bounding box center [566, 186] width 13 height 10
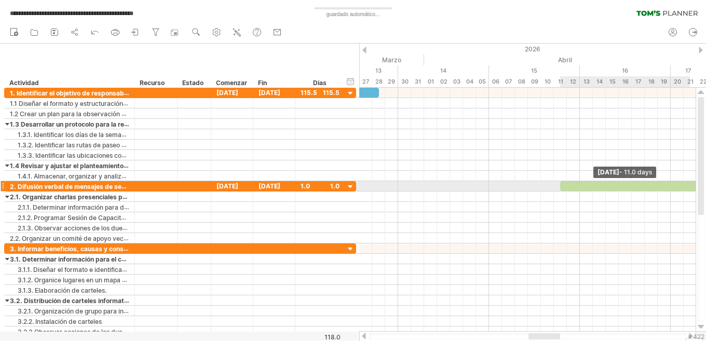
drag, startPoint x: 573, startPoint y: 187, endPoint x: 705, endPoint y: 182, distance: 131.9
click at [705, 182] on div "**********" at bounding box center [353, 170] width 706 height 341
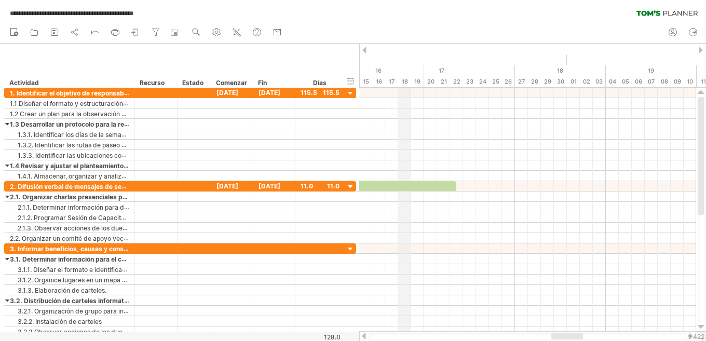
drag, startPoint x: 651, startPoint y: 61, endPoint x: 406, endPoint y: 60, distance: 245.4
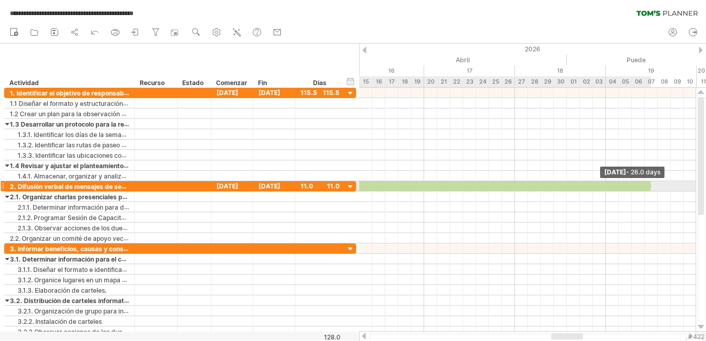
drag, startPoint x: 455, startPoint y: 184, endPoint x: 652, endPoint y: 183, distance: 197.7
click at [652, 183] on span at bounding box center [651, 186] width 4 height 10
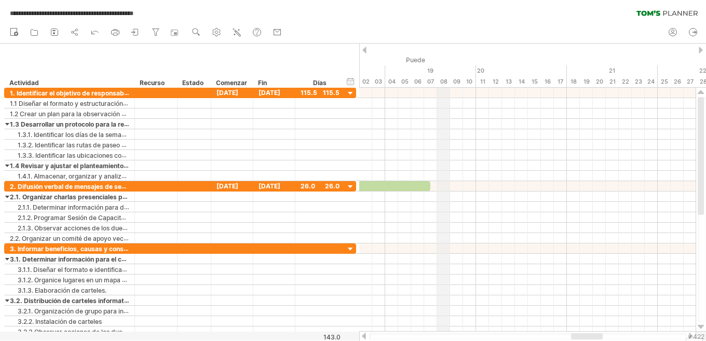
drag, startPoint x: 665, startPoint y: 50, endPoint x: 442, endPoint y: 51, distance: 223.1
click at [442, 51] on div "2026" at bounding box center [501, 49] width 2153 height 11
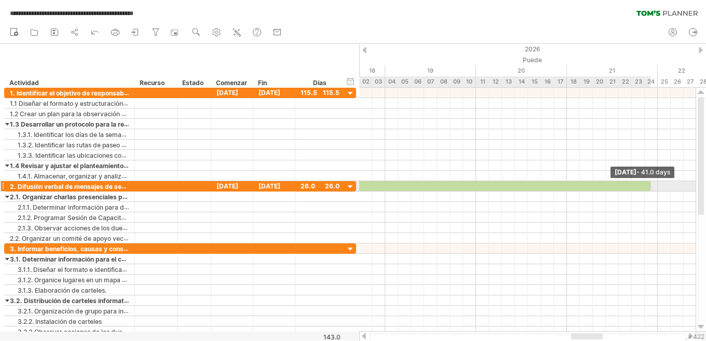
drag, startPoint x: 429, startPoint y: 184, endPoint x: 675, endPoint y: 182, distance: 246.0
click at [653, 182] on span at bounding box center [651, 186] width 4 height 10
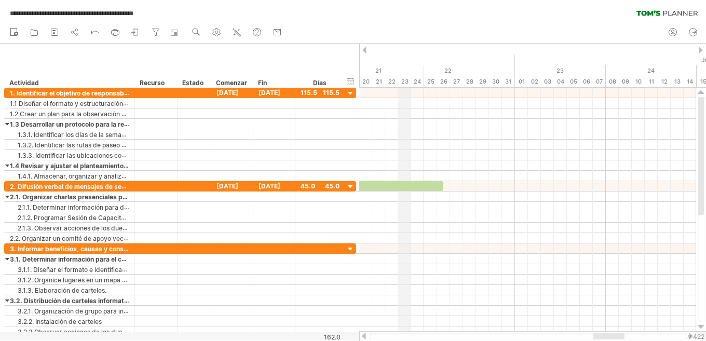
drag, startPoint x: 639, startPoint y: 56, endPoint x: 404, endPoint y: 70, distance: 236.0
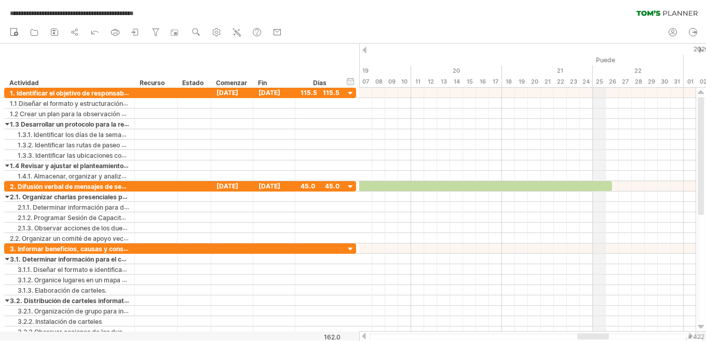
drag, startPoint x: 428, startPoint y: 47, endPoint x: 598, endPoint y: 46, distance: 170.2
click at [598, 46] on div "2026" at bounding box center [436, 49] width 2153 height 11
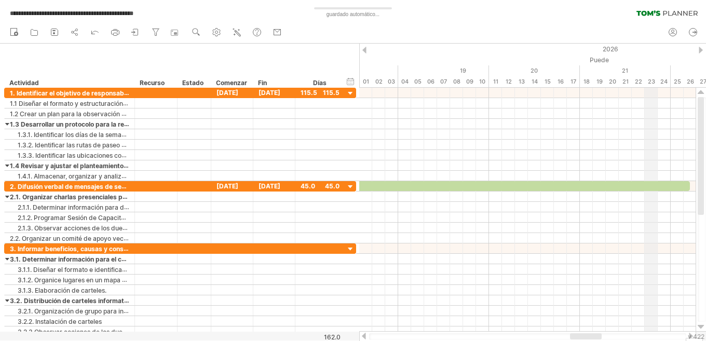
drag, startPoint x: 611, startPoint y: 54, endPoint x: 647, endPoint y: 53, distance: 36.3
click at [647, 53] on div "2026" at bounding box center [514, 49] width 2153 height 11
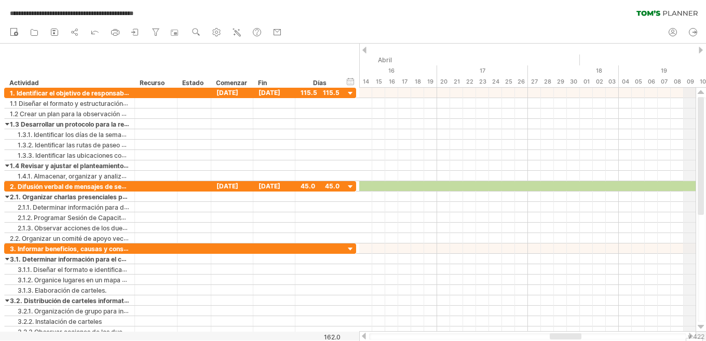
drag, startPoint x: 466, startPoint y: 55, endPoint x: 691, endPoint y: 50, distance: 225.3
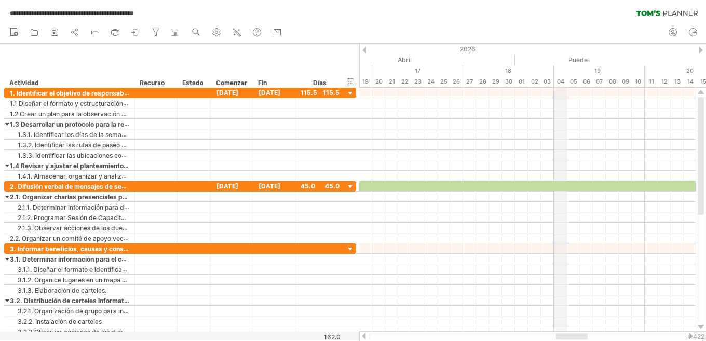
drag, startPoint x: 615, startPoint y: 54, endPoint x: 554, endPoint y: 54, distance: 61.8
drag, startPoint x: 581, startPoint y: 55, endPoint x: 424, endPoint y: 60, distance: 156.3
click at [424, 60] on div "Puede" at bounding box center [547, 59] width 402 height 11
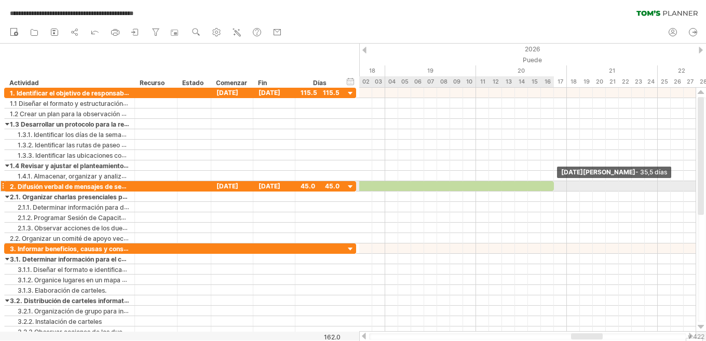
drag, startPoint x: 676, startPoint y: 185, endPoint x: 550, endPoint y: 185, distance: 126.1
click at [550, 185] on div at bounding box center [323, 186] width 461 height 10
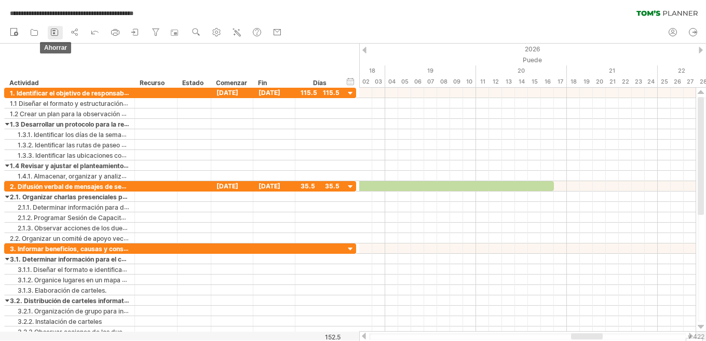
click at [56, 32] on icon at bounding box center [54, 32] width 10 height 10
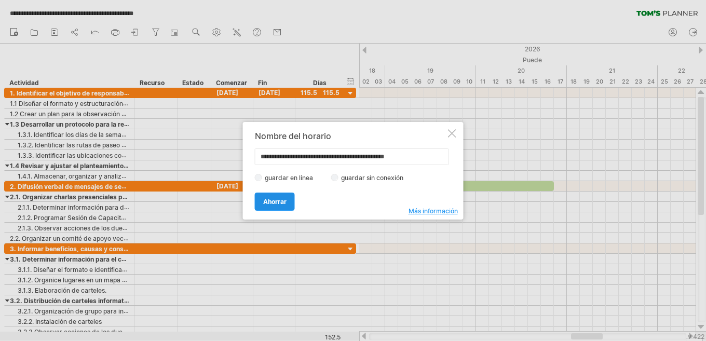
click at [275, 200] on font "Ahorrar" at bounding box center [274, 202] width 23 height 8
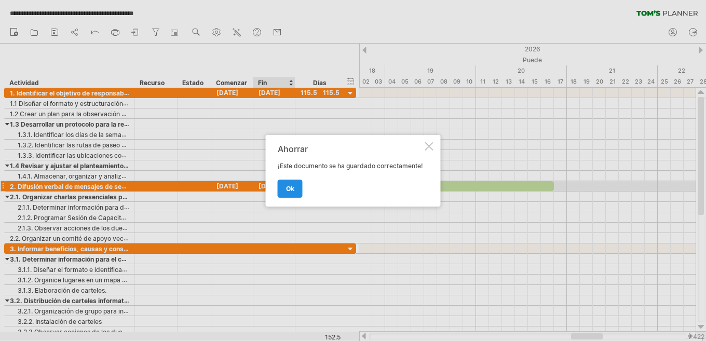
click at [292, 190] on font "OK" at bounding box center [290, 189] width 8 height 8
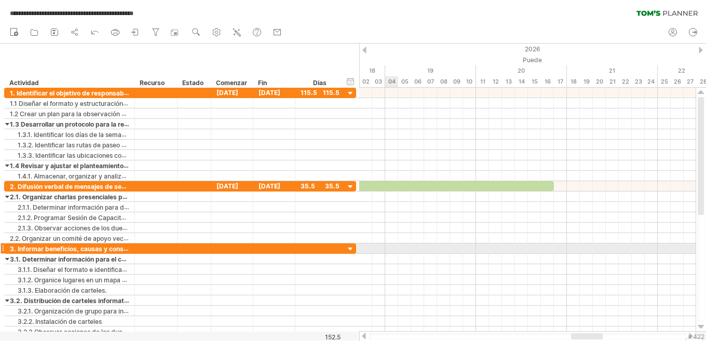
click at [390, 251] on div at bounding box center [527, 248] width 336 height 10
click at [636, 246] on div at bounding box center [527, 248] width 336 height 10
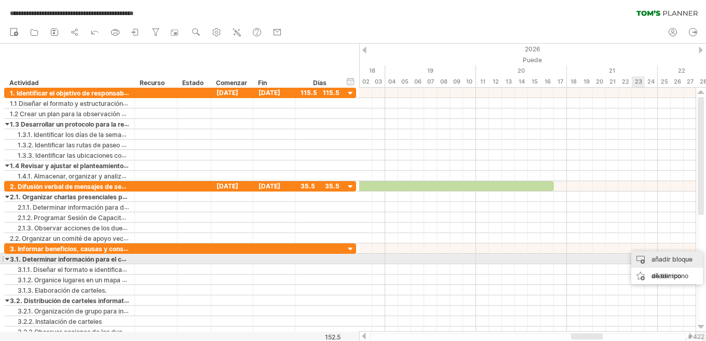
click at [644, 256] on div "añadir bloque de tiempo" at bounding box center [667, 267] width 72 height 33
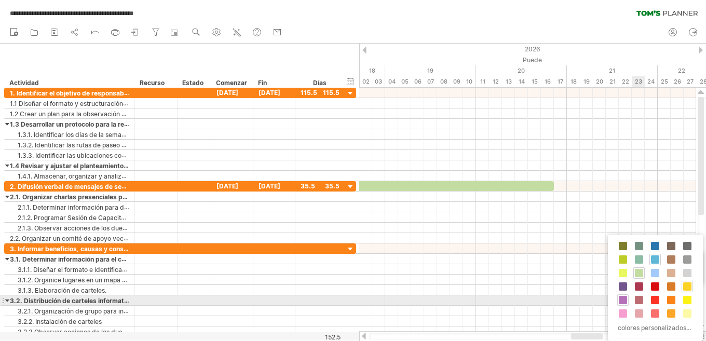
click at [622, 300] on span at bounding box center [623, 300] width 8 height 8
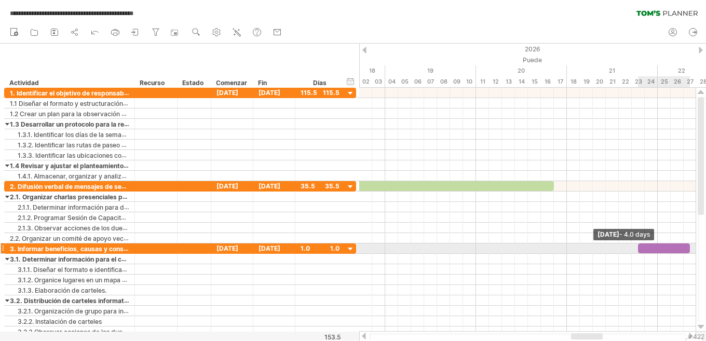
drag, startPoint x: 651, startPoint y: 249, endPoint x: 703, endPoint y: 246, distance: 52.0
click at [703, 246] on div "**********" at bounding box center [353, 170] width 706 height 341
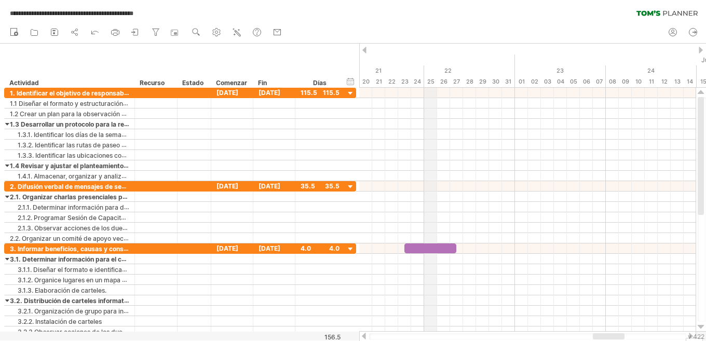
drag, startPoint x: 663, startPoint y: 48, endPoint x: 426, endPoint y: 86, distance: 240.1
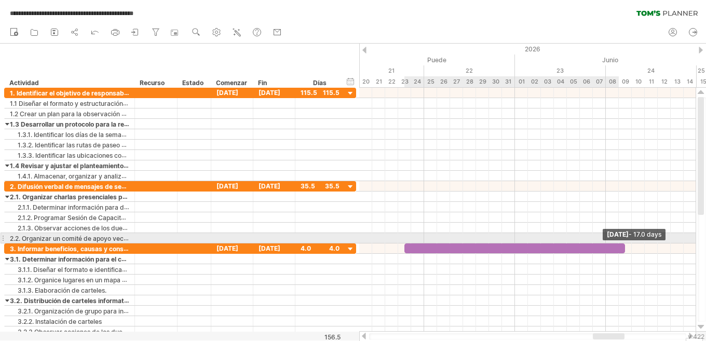
drag, startPoint x: 455, startPoint y: 251, endPoint x: 621, endPoint y: 241, distance: 166.8
click at [621, 241] on div "[DATE] - 17.0 days [DATE][PERSON_NAME]" at bounding box center [527, 210] width 336 height 244
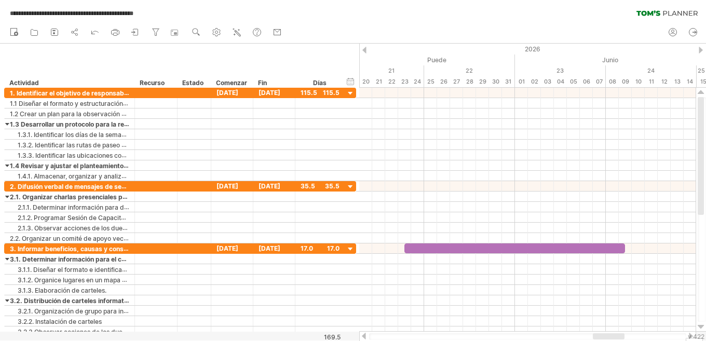
drag, startPoint x: 639, startPoint y: 33, endPoint x: 516, endPoint y: 33, distance: 123.0
click at [516, 33] on div "nuevo" at bounding box center [353, 33] width 706 height 22
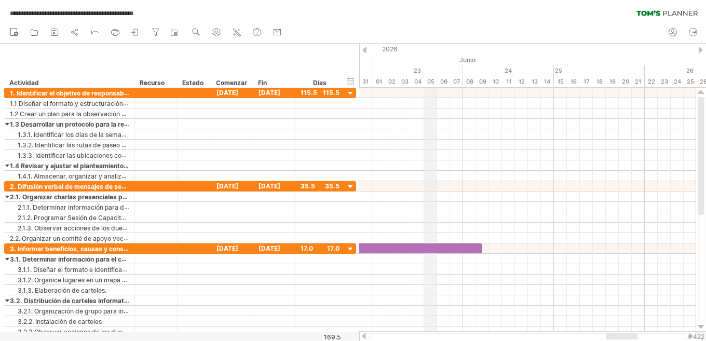
drag, startPoint x: 571, startPoint y: 50, endPoint x: 434, endPoint y: 50, distance: 137.0
click at [434, 50] on div "2026" at bounding box center [125, 49] width 2153 height 11
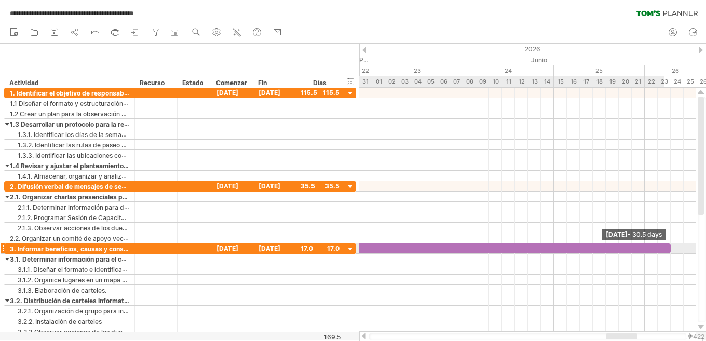
drag, startPoint x: 480, startPoint y: 246, endPoint x: 672, endPoint y: 246, distance: 192.0
click at [670, 246] on div at bounding box center [466, 248] width 409 height 10
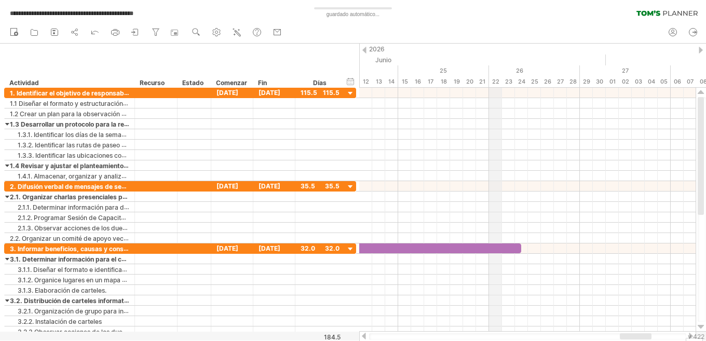
drag, startPoint x: 648, startPoint y: 53, endPoint x: 491, endPoint y: 57, distance: 156.7
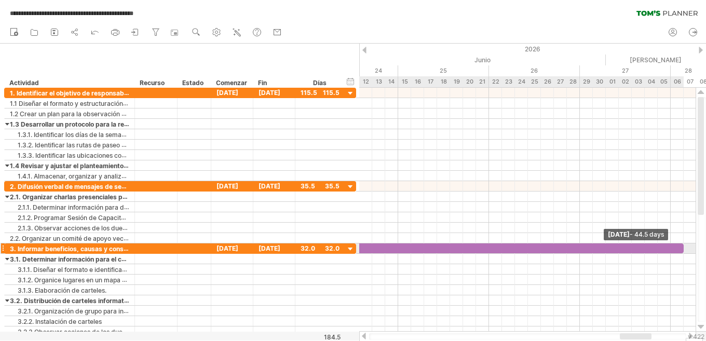
drag, startPoint x: 521, startPoint y: 250, endPoint x: 682, endPoint y: 254, distance: 160.9
click at [682, 254] on div "[DATE] - 44.5 days [DATE][PERSON_NAME]" at bounding box center [527, 210] width 336 height 244
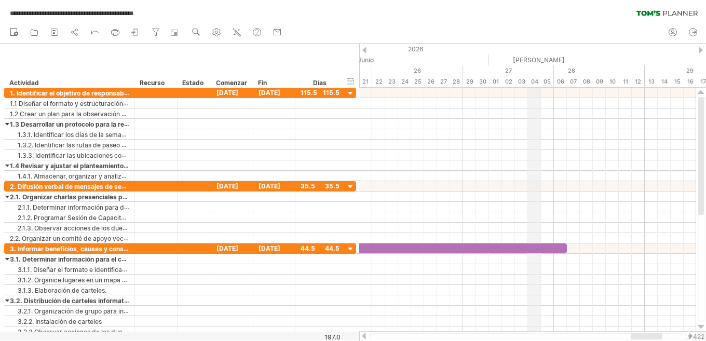
drag, startPoint x: 640, startPoint y: 50, endPoint x: 528, endPoint y: 55, distance: 112.2
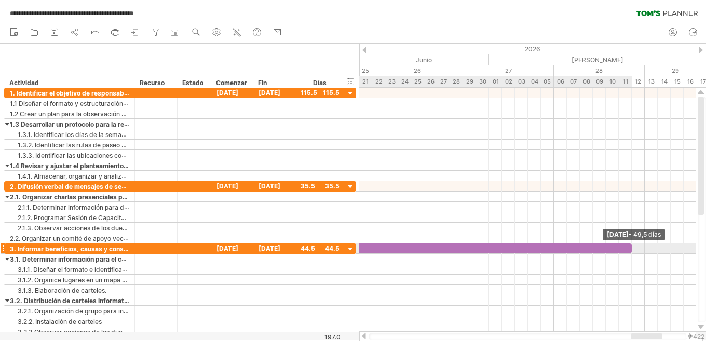
drag, startPoint x: 566, startPoint y: 247, endPoint x: 629, endPoint y: 246, distance: 63.3
click at [629, 246] on span at bounding box center [631, 248] width 4 height 10
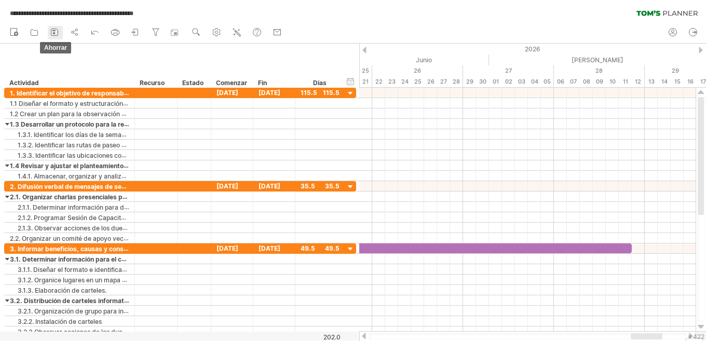
click at [54, 34] on icon at bounding box center [54, 32] width 10 height 10
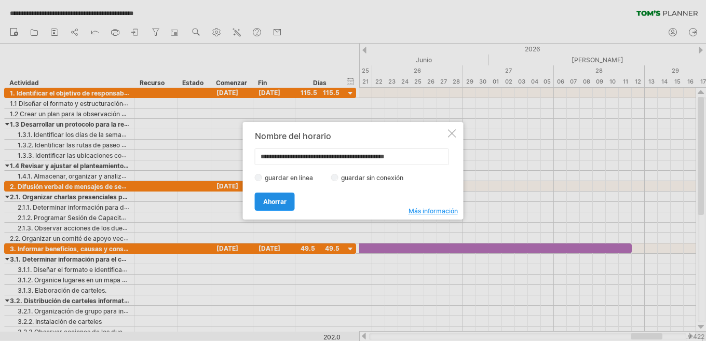
click at [280, 202] on font "Ahorrar" at bounding box center [274, 202] width 23 height 8
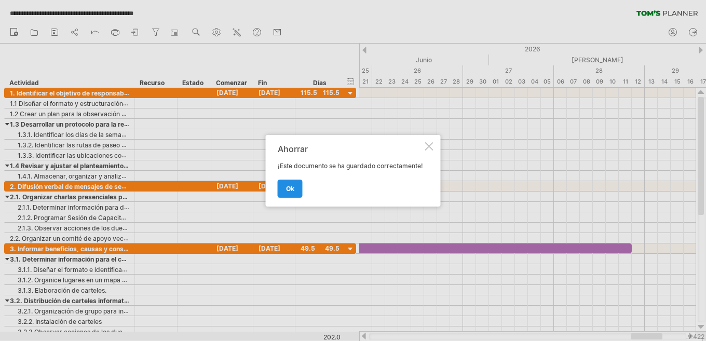
click at [296, 193] on link "OK" at bounding box center [290, 189] width 25 height 18
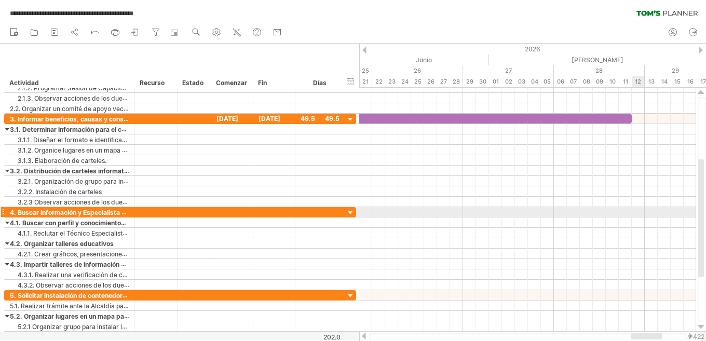
click at [636, 211] on div at bounding box center [527, 212] width 336 height 10
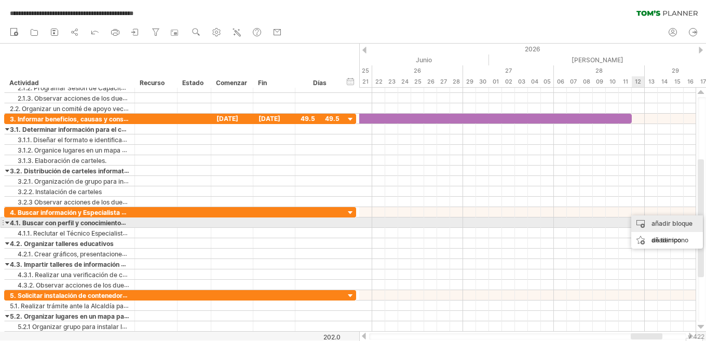
click at [647, 221] on div "añadir bloque de tiempo" at bounding box center [667, 231] width 72 height 33
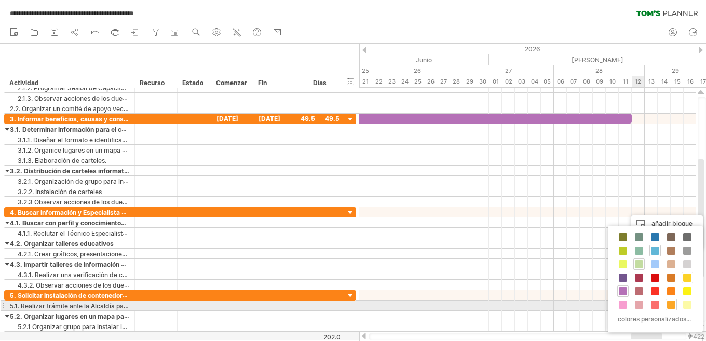
click at [673, 305] on span at bounding box center [671, 304] width 8 height 8
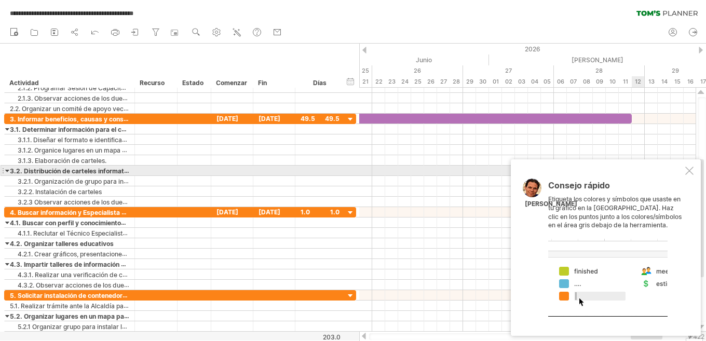
click at [688, 171] on div at bounding box center [689, 171] width 8 height 8
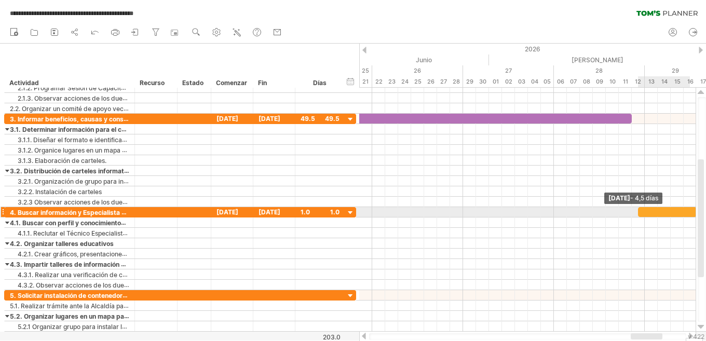
drag, startPoint x: 651, startPoint y: 211, endPoint x: 695, endPoint y: 209, distance: 44.2
click at [695, 209] on div "**********" at bounding box center [353, 170] width 706 height 341
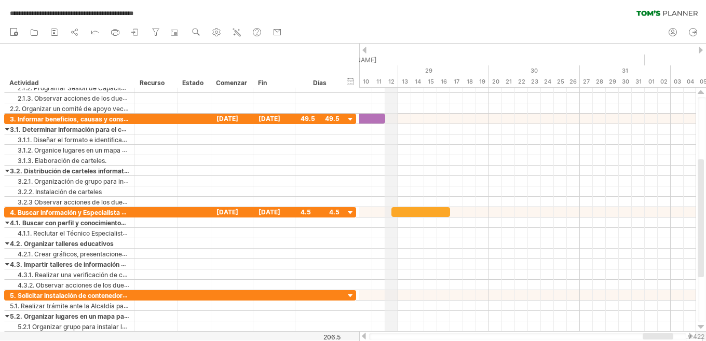
drag, startPoint x: 647, startPoint y: 58, endPoint x: 397, endPoint y: 58, distance: 249.1
click at [397, 58] on div "[PERSON_NAME]" at bounding box center [443, 59] width 402 height 11
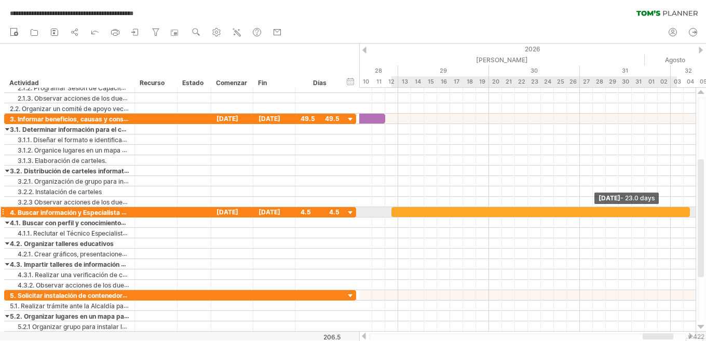
drag, startPoint x: 448, startPoint y: 210, endPoint x: 685, endPoint y: 210, distance: 237.7
click at [685, 210] on div at bounding box center [540, 212] width 298 height 10
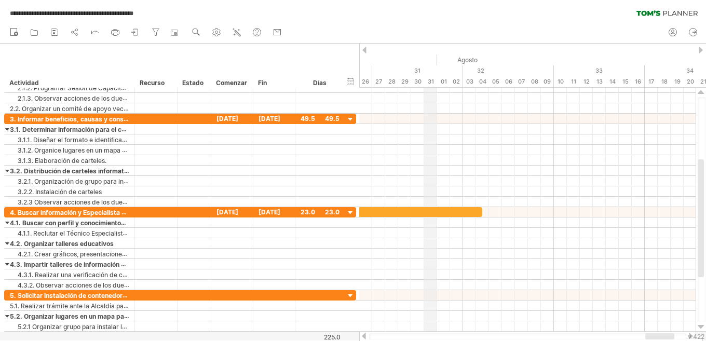
drag, startPoint x: 634, startPoint y: 50, endPoint x: 424, endPoint y: 52, distance: 210.2
click at [424, 52] on div "2026" at bounding box center [151, 49] width 2153 height 11
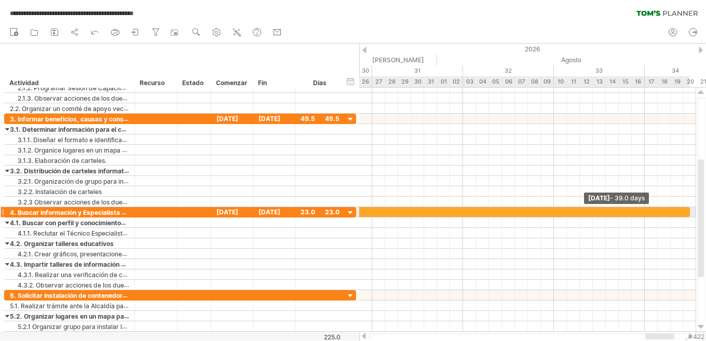
drag, startPoint x: 483, startPoint y: 211, endPoint x: 690, endPoint y: 211, distance: 207.6
click at [690, 211] on span at bounding box center [690, 212] width 4 height 10
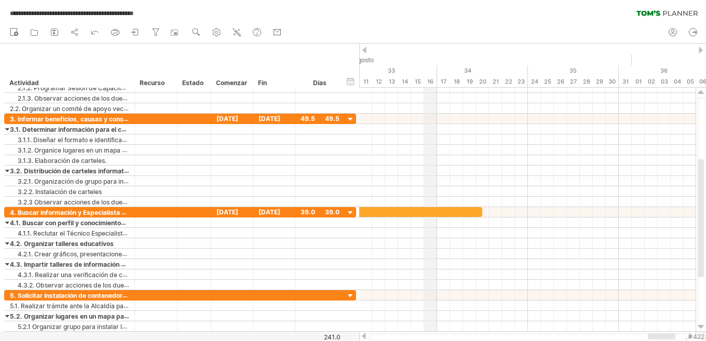
drag, startPoint x: 639, startPoint y: 57, endPoint x: 435, endPoint y: 63, distance: 204.5
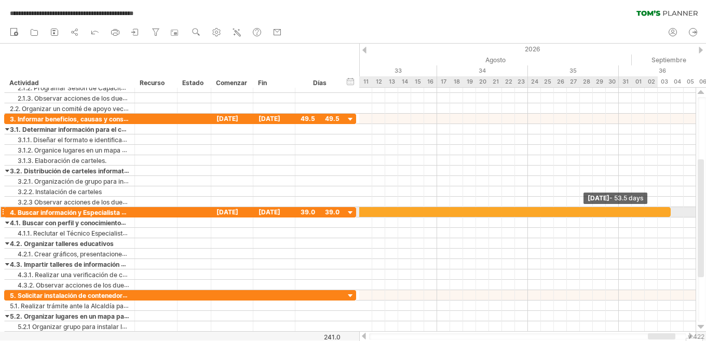
drag, startPoint x: 482, startPoint y: 213, endPoint x: 672, endPoint y: 211, distance: 189.9
click at [672, 211] on span at bounding box center [670, 212] width 4 height 10
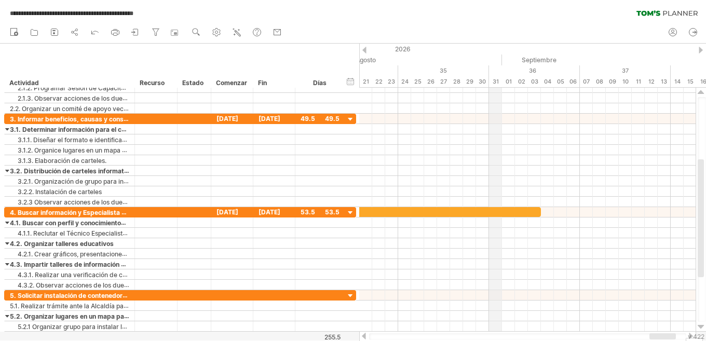
drag, startPoint x: 616, startPoint y: 47, endPoint x: 496, endPoint y: 47, distance: 120.9
click at [496, 47] on div "2026" at bounding box center [592, 49] width 2153 height 11
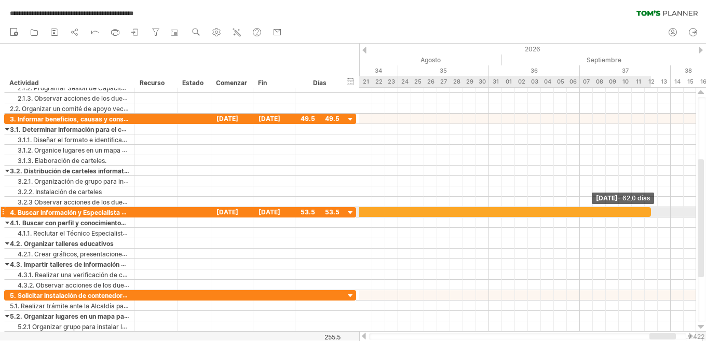
drag, startPoint x: 539, startPoint y: 210, endPoint x: 649, endPoint y: 210, distance: 110.0
click at [649, 210] on span at bounding box center [651, 212] width 4 height 10
drag, startPoint x: 651, startPoint y: 212, endPoint x: 656, endPoint y: 212, distance: 5.7
click at [656, 212] on span at bounding box center [657, 212] width 4 height 10
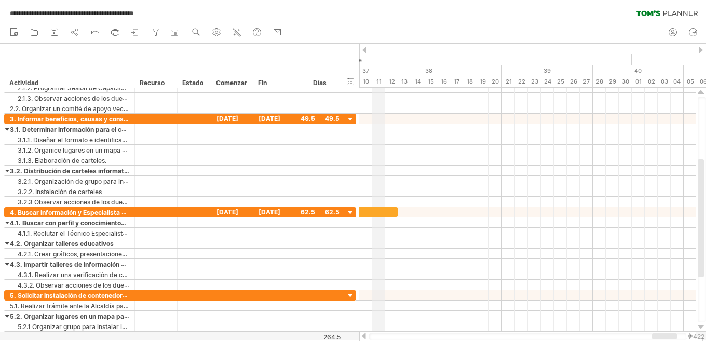
drag, startPoint x: 642, startPoint y: 57, endPoint x: 378, endPoint y: 55, distance: 264.1
click at [378, 55] on div "Septiembre" at bounding box center [436, 59] width 389 height 11
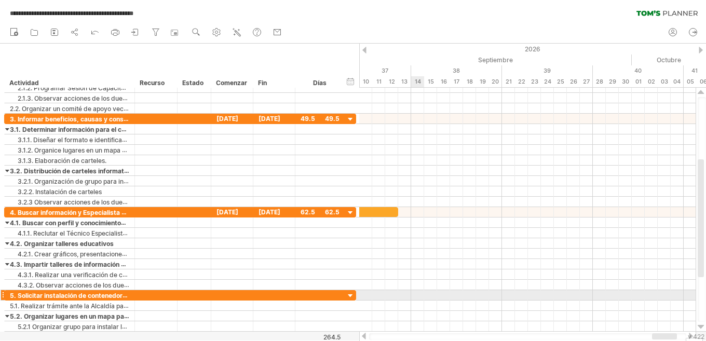
click at [417, 296] on div at bounding box center [527, 295] width 336 height 10
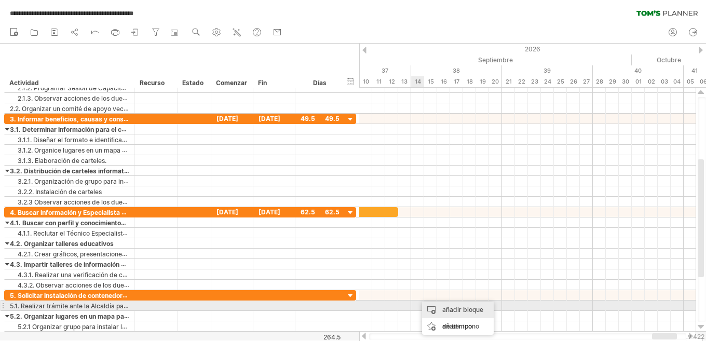
click at [443, 310] on font "añadir bloque de tiempo" at bounding box center [462, 318] width 41 height 24
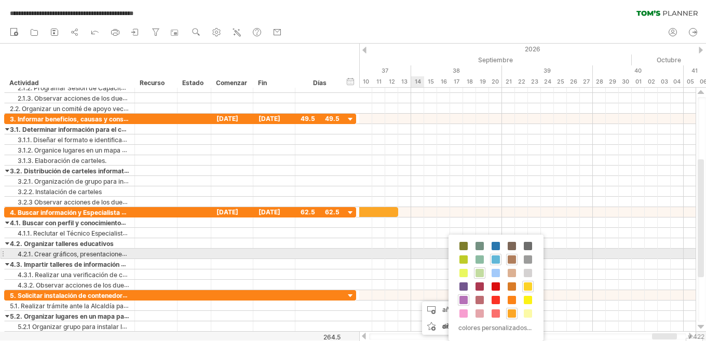
click at [511, 258] on span at bounding box center [511, 259] width 8 height 8
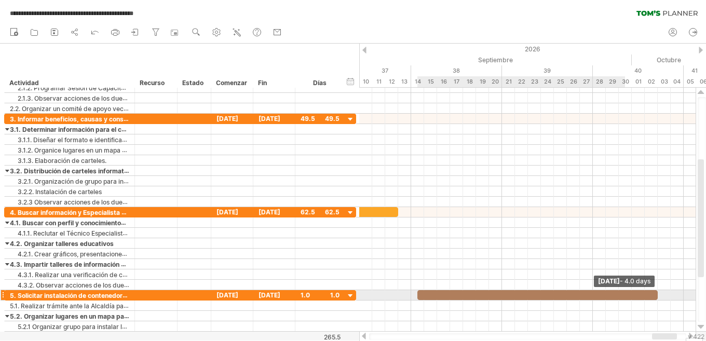
drag, startPoint x: 430, startPoint y: 298, endPoint x: 672, endPoint y: 296, distance: 242.3
click at [660, 296] on span at bounding box center [657, 295] width 4 height 10
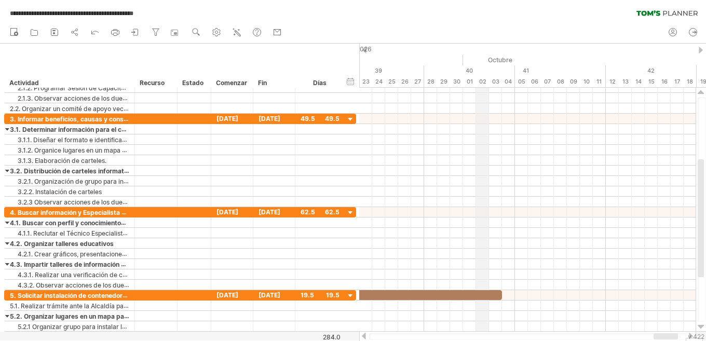
drag, startPoint x: 638, startPoint y: 48, endPoint x: 477, endPoint y: 56, distance: 161.0
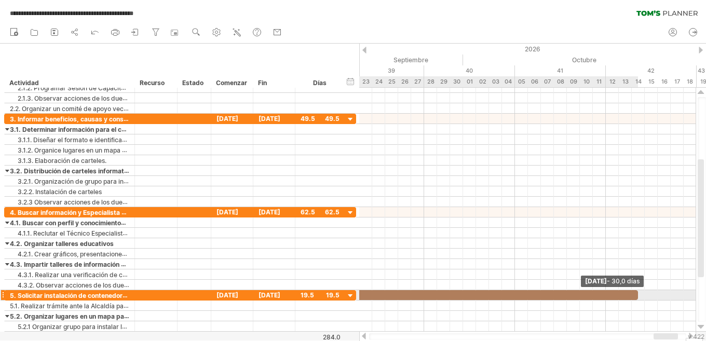
drag, startPoint x: 502, startPoint y: 291, endPoint x: 638, endPoint y: 291, distance: 136.0
click at [638, 291] on span at bounding box center [638, 295] width 4 height 10
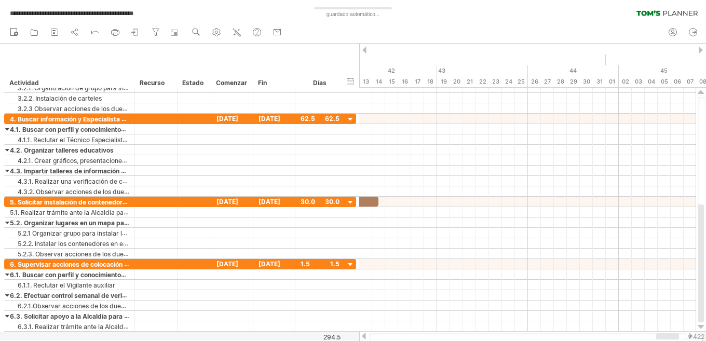
drag, startPoint x: 612, startPoint y: 52, endPoint x: 355, endPoint y: 63, distance: 257.6
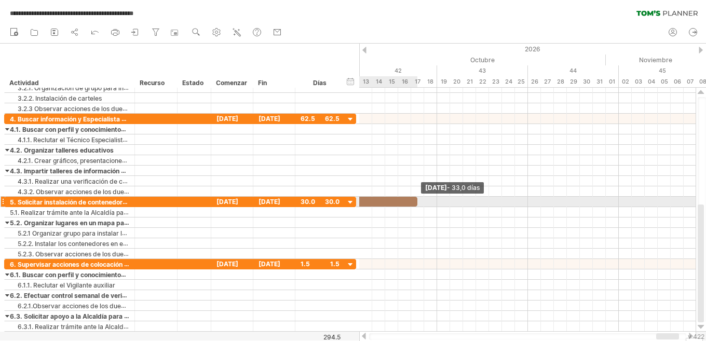
drag, startPoint x: 379, startPoint y: 201, endPoint x: 421, endPoint y: 201, distance: 42.0
click at [421, 201] on div "[DATE] - 33,0 días [DATE][PERSON_NAME]" at bounding box center [527, 210] width 336 height 244
drag, startPoint x: 415, startPoint y: 202, endPoint x: 421, endPoint y: 202, distance: 6.2
click at [422, 202] on span at bounding box center [424, 202] width 4 height 10
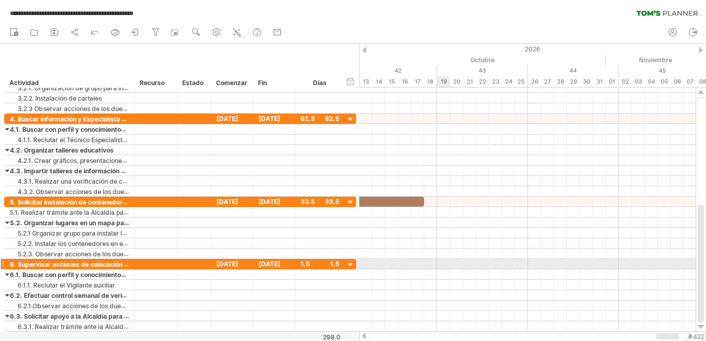
click at [444, 265] on div at bounding box center [527, 264] width 336 height 10
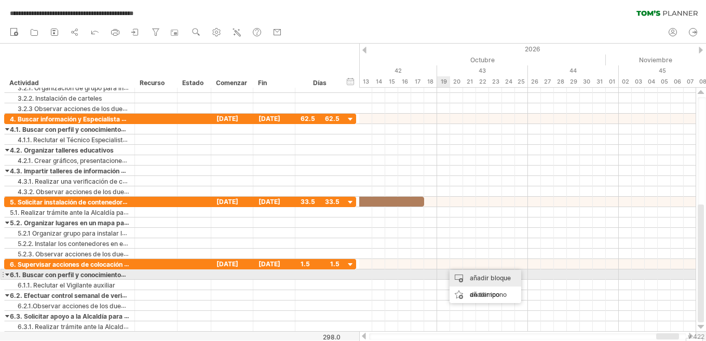
click at [461, 275] on div "añadir bloque de tiempo" at bounding box center [485, 286] width 72 height 33
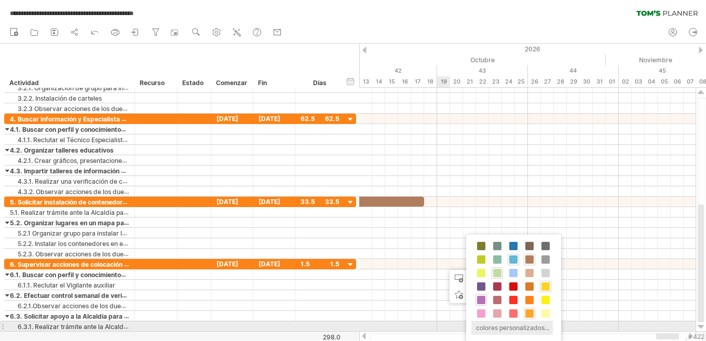
click at [495, 329] on font "colores personalizados..." at bounding box center [512, 328] width 73 height 8
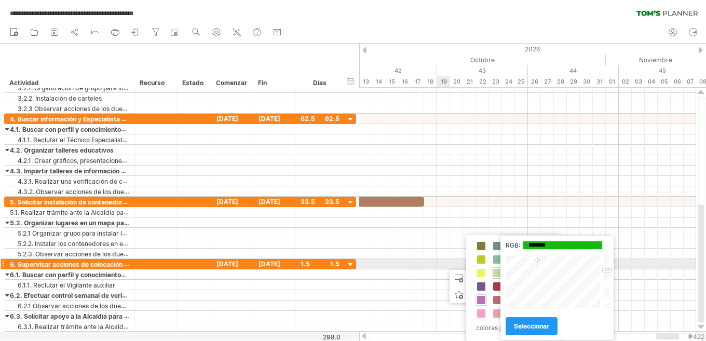
type input "*******"
drag, startPoint x: 560, startPoint y: 279, endPoint x: 536, endPoint y: 260, distance: 30.4
click at [536, 260] on div at bounding box center [553, 281] width 97 height 53
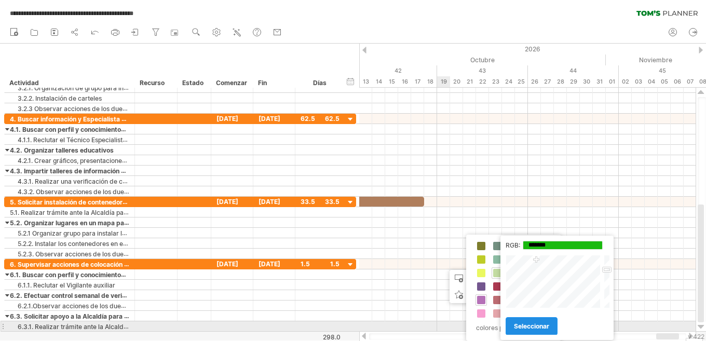
click at [526, 326] on font "seleccionar" at bounding box center [531, 326] width 35 height 8
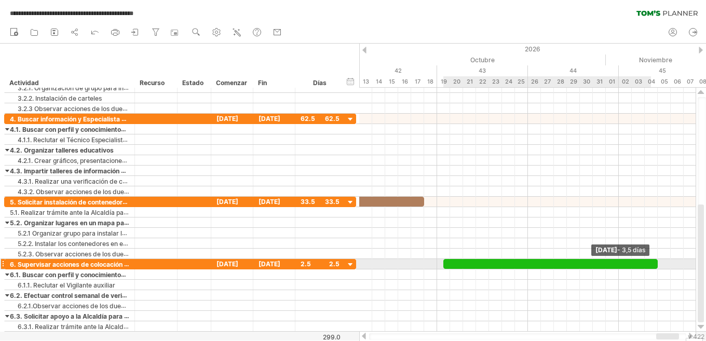
drag, startPoint x: 455, startPoint y: 264, endPoint x: 660, endPoint y: 265, distance: 205.0
click at [657, 265] on div at bounding box center [550, 264] width 214 height 10
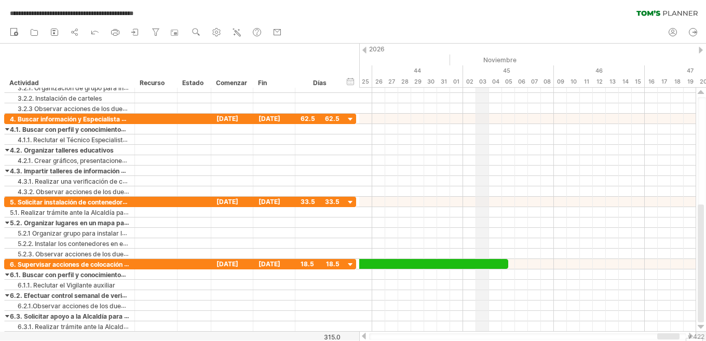
drag, startPoint x: 632, startPoint y: 46, endPoint x: 479, endPoint y: 45, distance: 153.1
click at [479, 45] on div "2026" at bounding box center [365, 49] width 1751 height 11
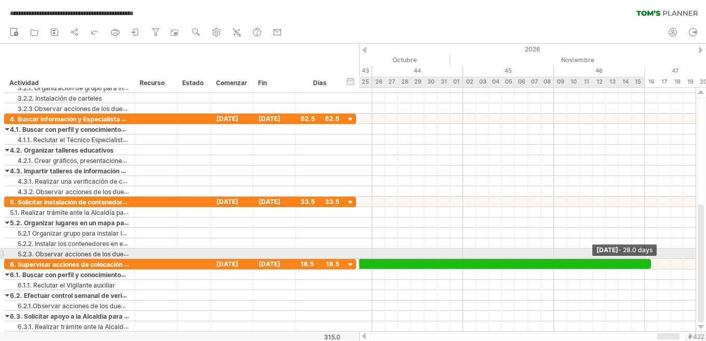
drag, startPoint x: 510, startPoint y: 261, endPoint x: 651, endPoint y: 256, distance: 141.2
click at [651, 256] on div "[DATE] - 28.0 days [DATE][PERSON_NAME]" at bounding box center [527, 210] width 336 height 244
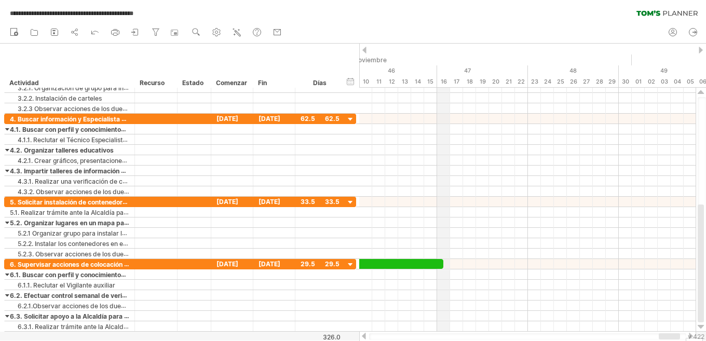
drag, startPoint x: 652, startPoint y: 59, endPoint x: 446, endPoint y: 83, distance: 206.9
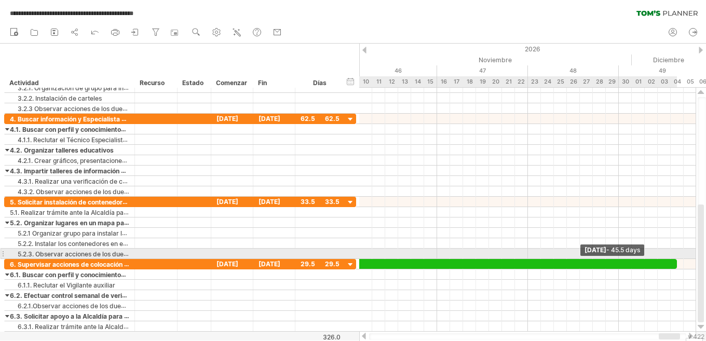
drag, startPoint x: 444, startPoint y: 263, endPoint x: 679, endPoint y: 258, distance: 234.6
click at [679, 258] on div "[DATE] - 45.5 days [DATE][PERSON_NAME]" at bounding box center [527, 210] width 336 height 244
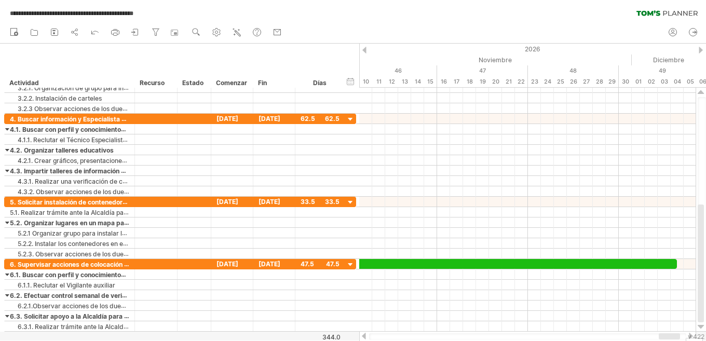
drag, startPoint x: 618, startPoint y: 30, endPoint x: 459, endPoint y: 36, distance: 158.9
click at [459, 36] on div "nuevo" at bounding box center [353, 33] width 706 height 22
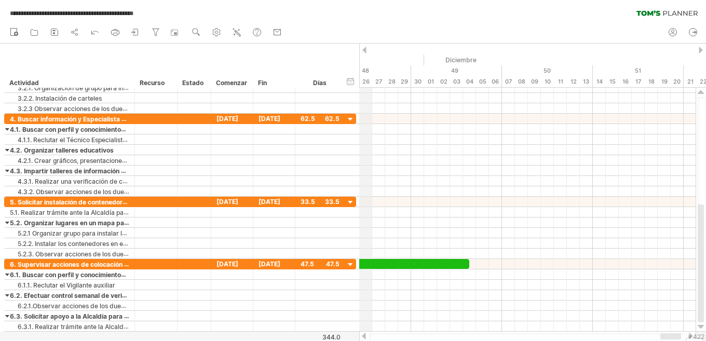
drag, startPoint x: 577, startPoint y: 53, endPoint x: 367, endPoint y: 52, distance: 210.2
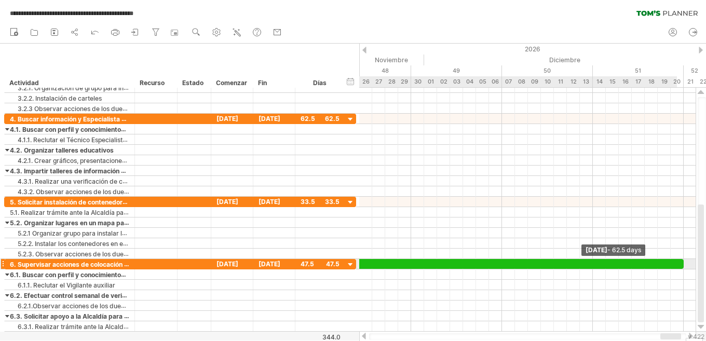
drag, startPoint x: 469, startPoint y: 263, endPoint x: 684, endPoint y: 262, distance: 215.3
click at [684, 262] on span at bounding box center [683, 264] width 4 height 10
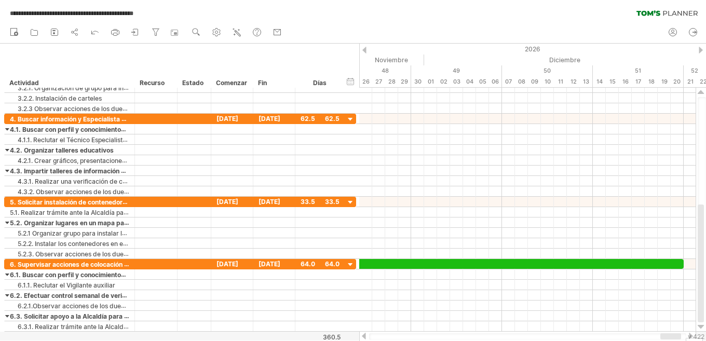
drag, startPoint x: 603, startPoint y: 43, endPoint x: 479, endPoint y: 43, distance: 123.5
click at [459, 43] on div "nuevo" at bounding box center [353, 33] width 706 height 22
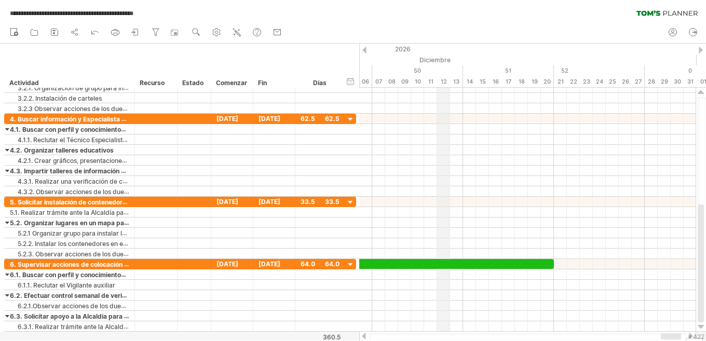
drag, startPoint x: 573, startPoint y: 49, endPoint x: 442, endPoint y: 49, distance: 130.8
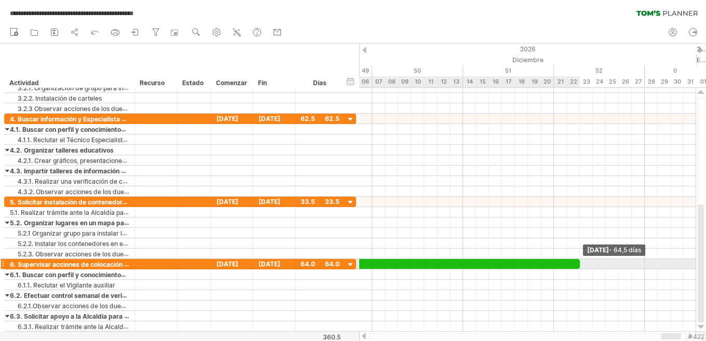
drag, startPoint x: 555, startPoint y: 267, endPoint x: 581, endPoint y: 265, distance: 26.1
click at [581, 265] on span at bounding box center [580, 264] width 4 height 10
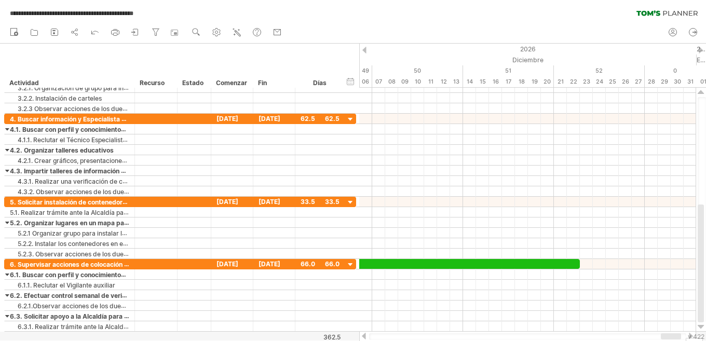
click at [364, 338] on div at bounding box center [364, 336] width 8 height 7
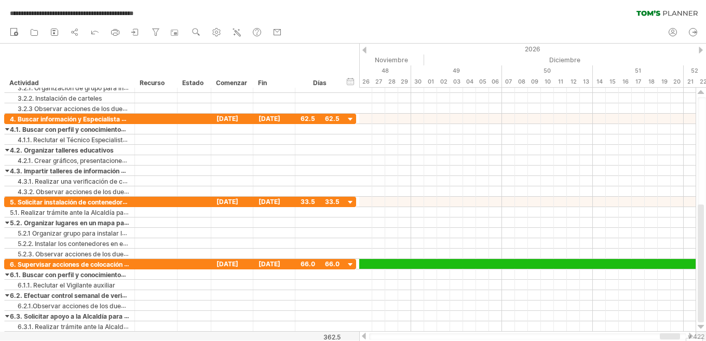
click at [364, 338] on div at bounding box center [364, 336] width 8 height 7
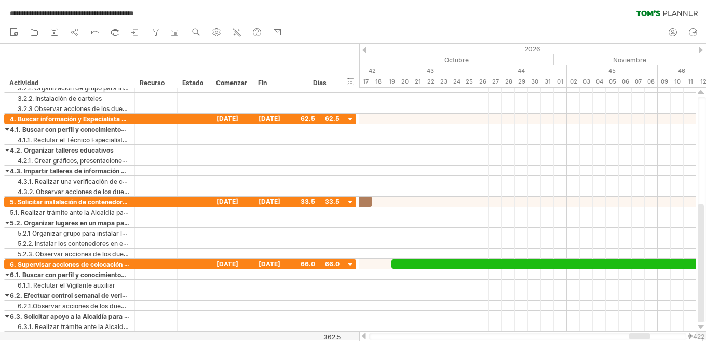
click at [364, 338] on div at bounding box center [364, 336] width 8 height 7
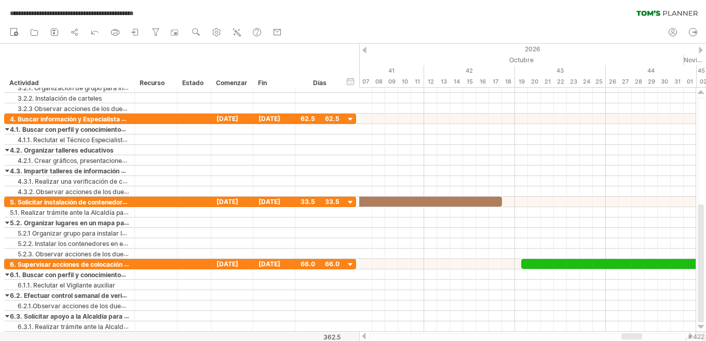
click at [364, 338] on div at bounding box center [364, 336] width 8 height 7
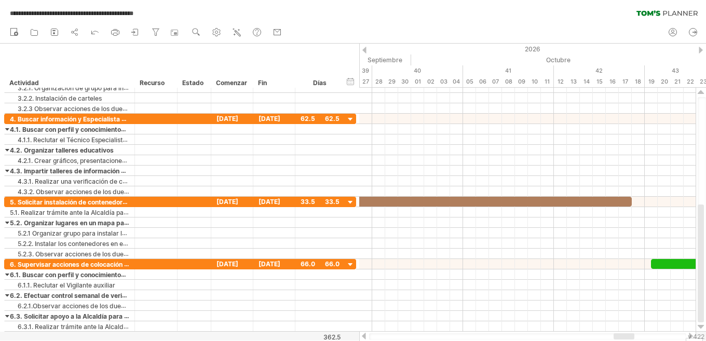
click at [364, 338] on div at bounding box center [364, 336] width 8 height 7
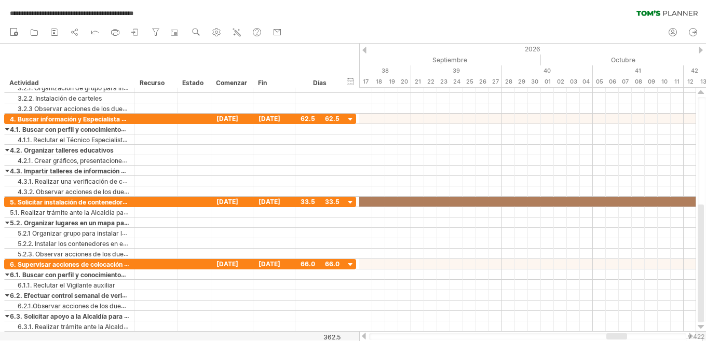
click at [364, 338] on div at bounding box center [364, 336] width 8 height 7
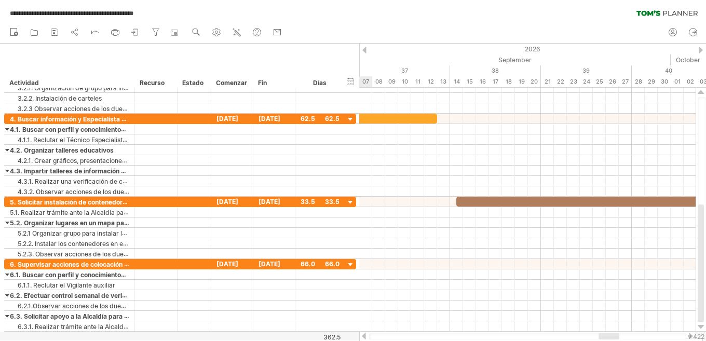
click at [364, 338] on div at bounding box center [364, 336] width 8 height 7
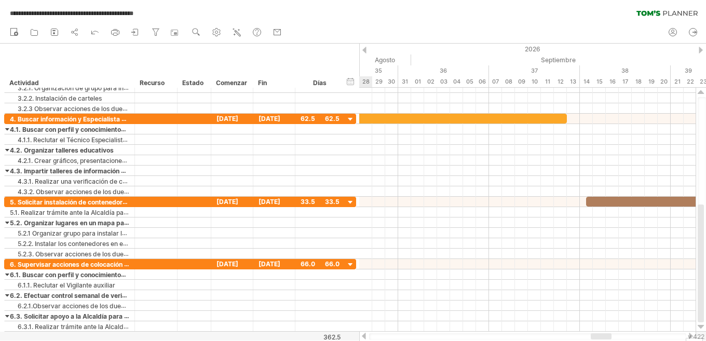
click at [364, 338] on div at bounding box center [364, 336] width 8 height 7
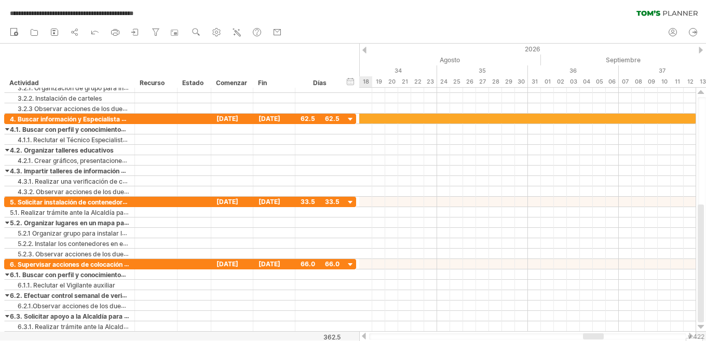
click at [364, 338] on div at bounding box center [364, 336] width 8 height 7
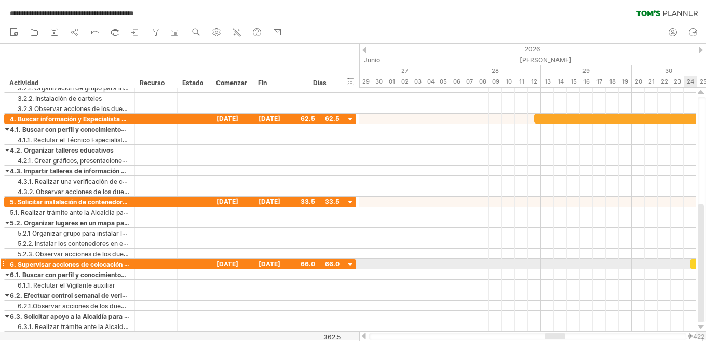
click at [694, 263] on div at bounding box center [700, 264] width 20 height 10
click at [694, 263] on div "[DATE] - 64,5 días [DATE][PERSON_NAME]" at bounding box center [527, 210] width 336 height 244
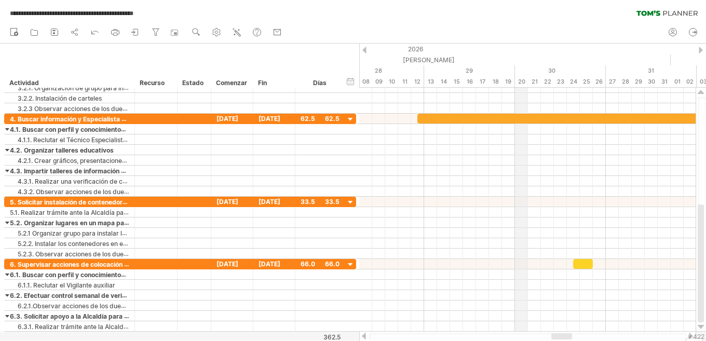
drag, startPoint x: 641, startPoint y: 57, endPoint x: 510, endPoint y: 61, distance: 131.3
click at [510, 61] on div "[PERSON_NAME]" at bounding box center [469, 59] width 402 height 11
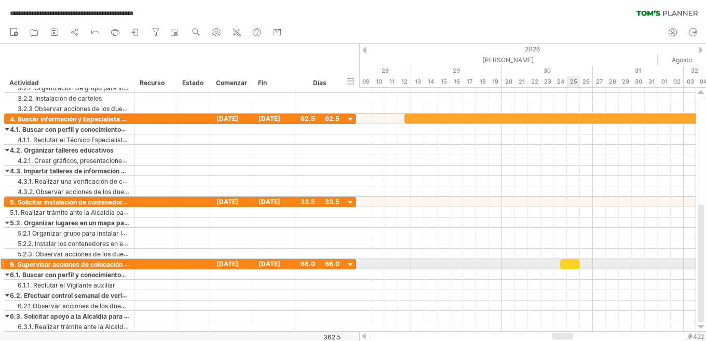
click at [573, 263] on div at bounding box center [570, 264] width 20 height 10
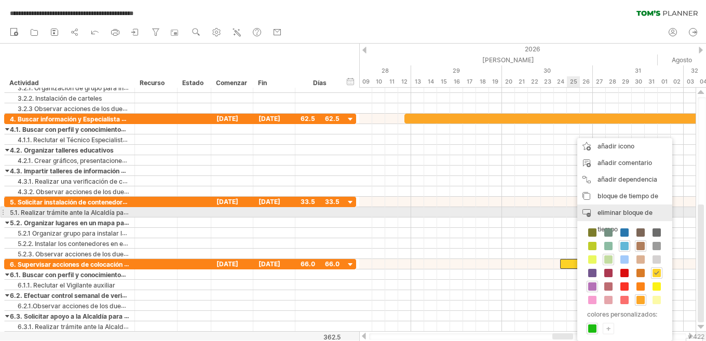
click at [609, 211] on font "eliminar bloque de tiempo" at bounding box center [624, 221] width 55 height 24
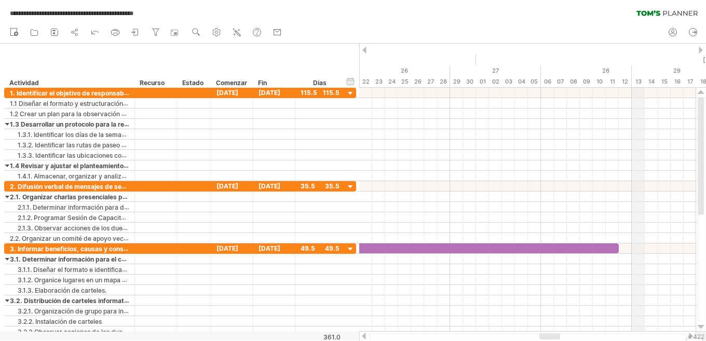
drag, startPoint x: 417, startPoint y: 56, endPoint x: 607, endPoint y: 65, distance: 189.7
click at [646, 61] on div "[PERSON_NAME]" at bounding box center [677, 59] width 402 height 11
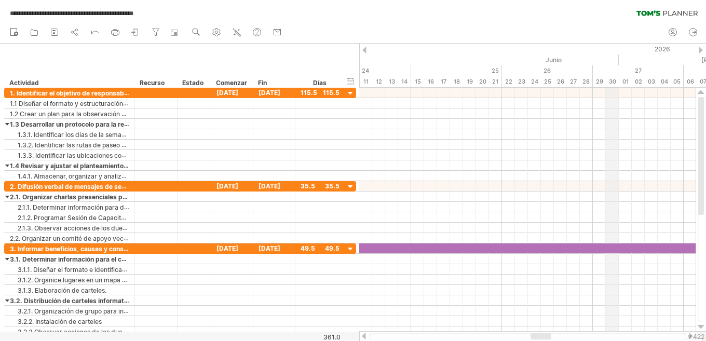
drag, startPoint x: 615, startPoint y: 58, endPoint x: 628, endPoint y: 58, distance: 13.0
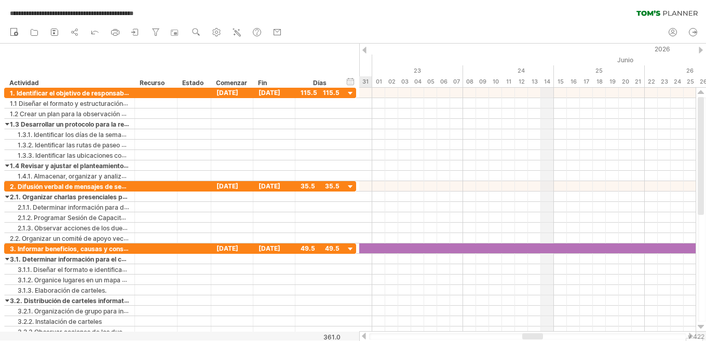
drag, startPoint x: 437, startPoint y: 52, endPoint x: 557, endPoint y: 58, distance: 120.0
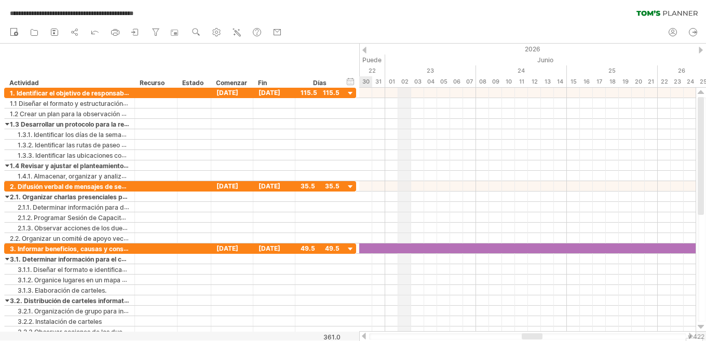
drag, startPoint x: 409, startPoint y: 53, endPoint x: 587, endPoint y: 53, distance: 178.5
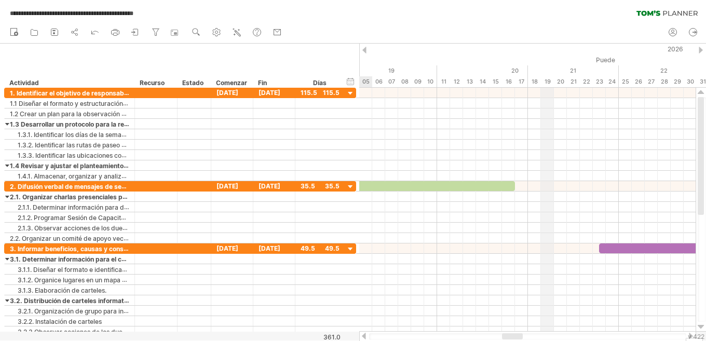
drag, startPoint x: 402, startPoint y: 48, endPoint x: 541, endPoint y: 48, distance: 139.1
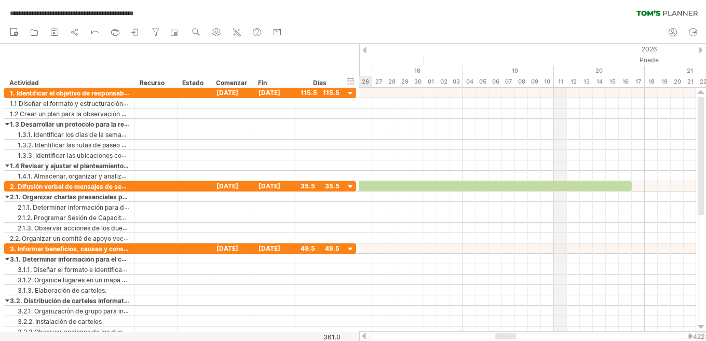
drag, startPoint x: 444, startPoint y: 51, endPoint x: 556, endPoint y: 51, distance: 112.1
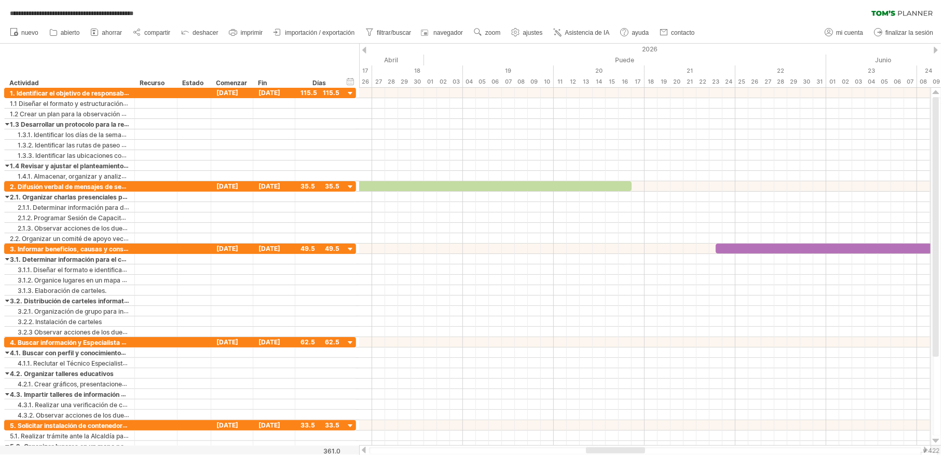
drag, startPoint x: 702, startPoint y: 0, endPoint x: 651, endPoint y: 13, distance: 52.5
click at [651, 13] on div "**********" at bounding box center [470, 11] width 941 height 22
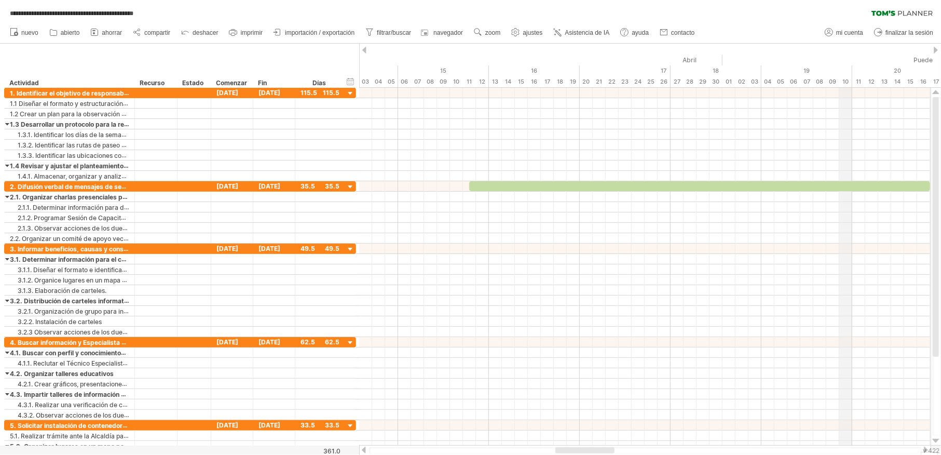
drag, startPoint x: 542, startPoint y: 57, endPoint x: 849, endPoint y: 57, distance: 306.7
drag, startPoint x: 632, startPoint y: 57, endPoint x: 829, endPoint y: 57, distance: 197.2
click at [705, 57] on div "Abril" at bounding box center [540, 59] width 389 height 11
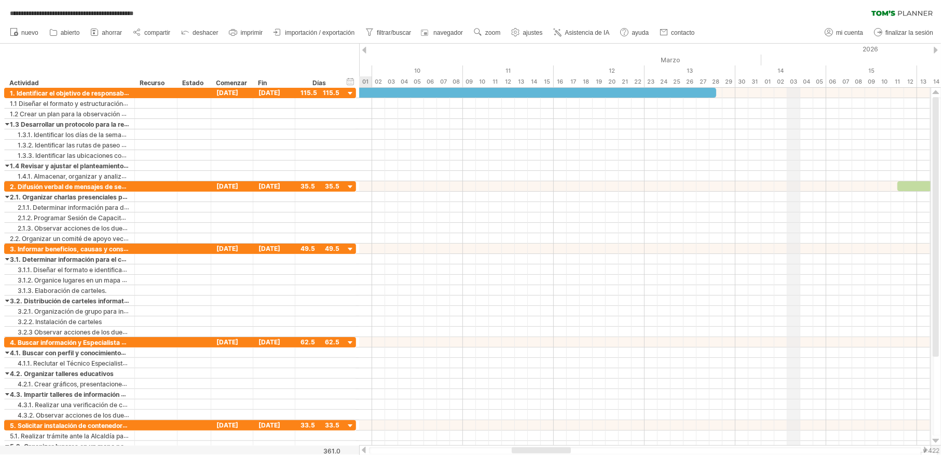
drag, startPoint x: 580, startPoint y: 57, endPoint x: 795, endPoint y: 57, distance: 215.9
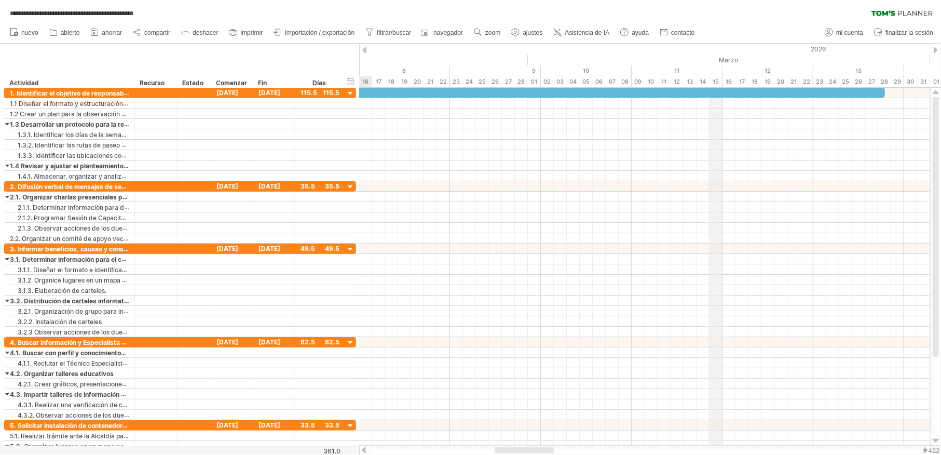
click at [705, 54] on div "Marzo" at bounding box center [729, 59] width 402 height 11
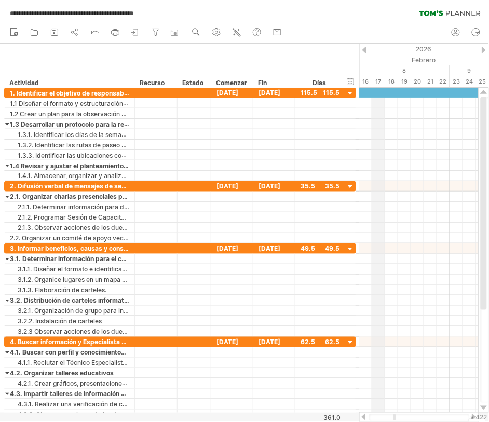
click at [379, 60] on div "Febrero" at bounding box center [345, 59] width 363 height 11
click at [362, 49] on div at bounding box center [364, 50] width 4 height 7
click at [472, 340] on font "v 422" at bounding box center [479, 418] width 17 height 8
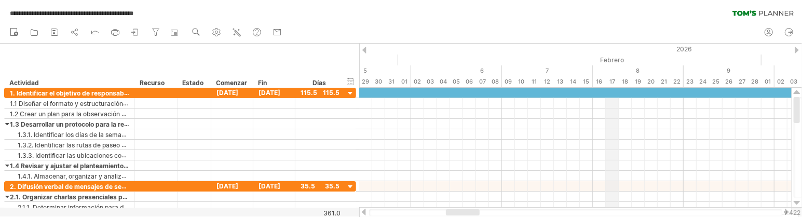
drag, startPoint x: 506, startPoint y: 50, endPoint x: 611, endPoint y: 50, distance: 104.8
drag, startPoint x: 460, startPoint y: 52, endPoint x: 735, endPoint y: 52, distance: 275.5
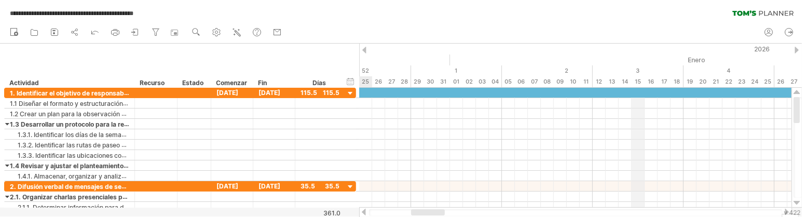
drag, startPoint x: 528, startPoint y: 59, endPoint x: 632, endPoint y: 59, distance: 104.3
click at [632, 59] on div "Enero" at bounding box center [651, 59] width 402 height 11
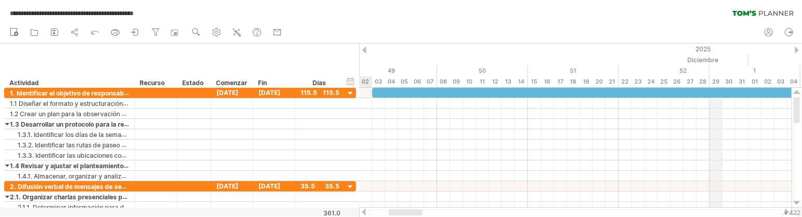
drag, startPoint x: 429, startPoint y: 59, endPoint x: 721, endPoint y: 59, distance: 292.1
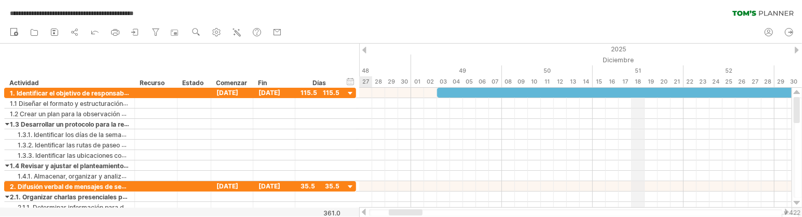
drag, startPoint x: 576, startPoint y: 59, endPoint x: 636, endPoint y: 57, distance: 59.7
click at [636, 57] on div "Diciembre" at bounding box center [612, 59] width 402 height 11
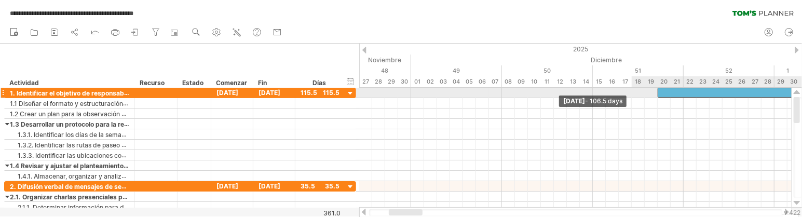
drag, startPoint x: 434, startPoint y: 93, endPoint x: 662, endPoint y: 93, distance: 227.8
click at [660, 93] on span at bounding box center [657, 93] width 4 height 10
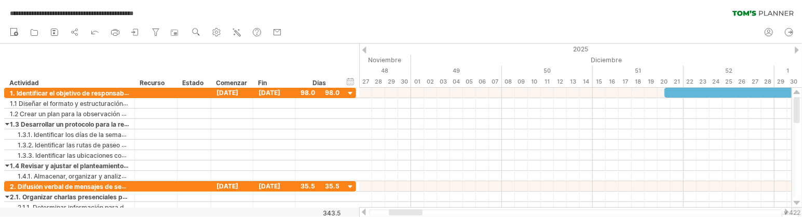
drag, startPoint x: 675, startPoint y: 37, endPoint x: 526, endPoint y: 40, distance: 149.5
click at [515, 40] on div "nuevo" at bounding box center [401, 33] width 802 height 22
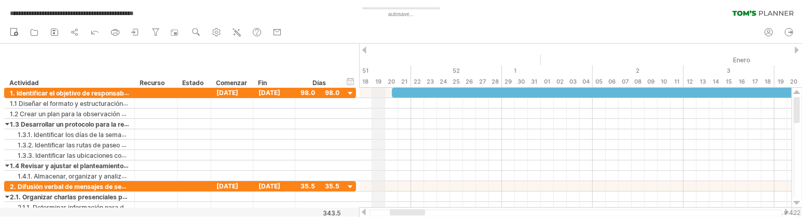
drag, startPoint x: 640, startPoint y: 57, endPoint x: 372, endPoint y: 55, distance: 268.3
click at [372, 55] on div "Diciembre" at bounding box center [340, 59] width 402 height 11
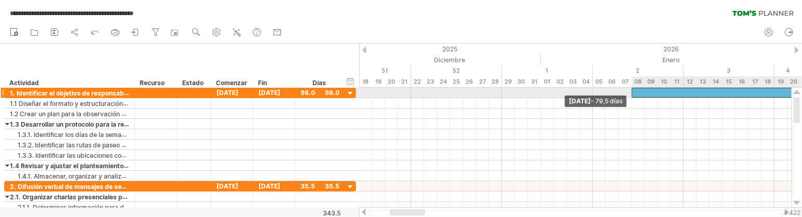
drag, startPoint x: 390, startPoint y: 90, endPoint x: 628, endPoint y: 89, distance: 237.7
click at [628, 89] on div "[DATE] [DATE] - 79,5 días" at bounding box center [575, 148] width 432 height 120
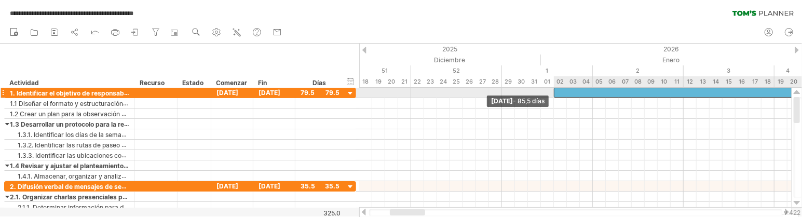
drag, startPoint x: 631, startPoint y: 90, endPoint x: 553, endPoint y: 93, distance: 77.9
click at [553, 93] on span at bounding box center [554, 93] width 4 height 10
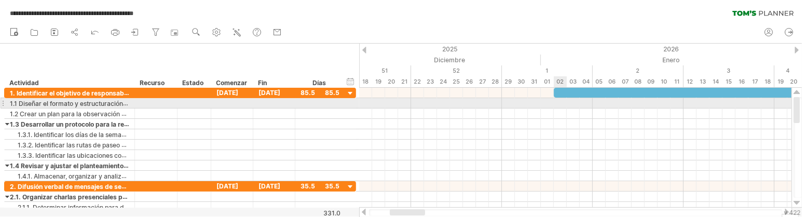
click at [559, 102] on div at bounding box center [575, 103] width 432 height 10
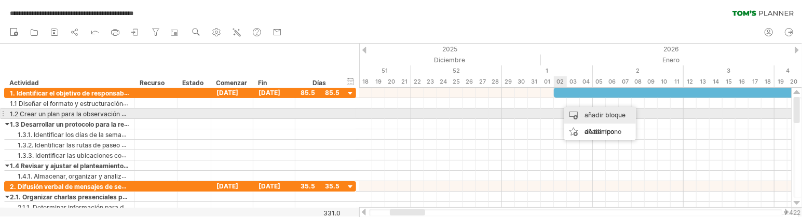
click at [582, 115] on div "añadir bloque de tiempo" at bounding box center [600, 123] width 72 height 33
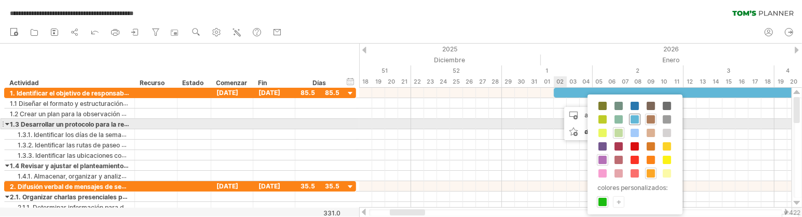
click at [637, 119] on span at bounding box center [634, 119] width 8 height 8
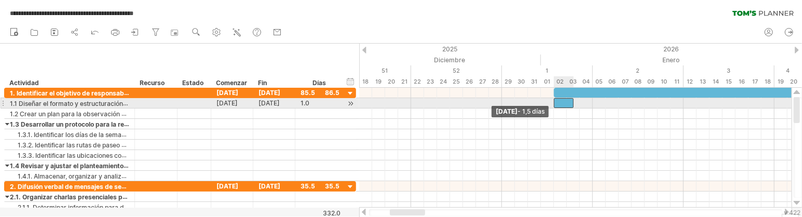
click at [555, 101] on span at bounding box center [554, 103] width 4 height 10
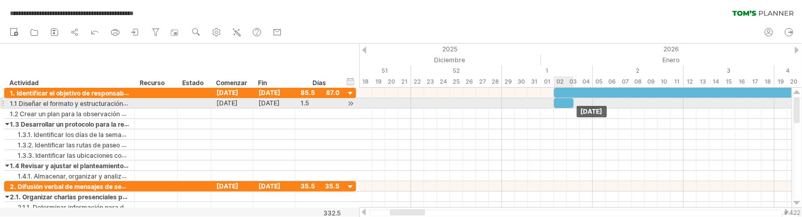
drag, startPoint x: 574, startPoint y: 99, endPoint x: 652, endPoint y: 99, distance: 78.4
click at [575, 99] on span at bounding box center [573, 103] width 4 height 10
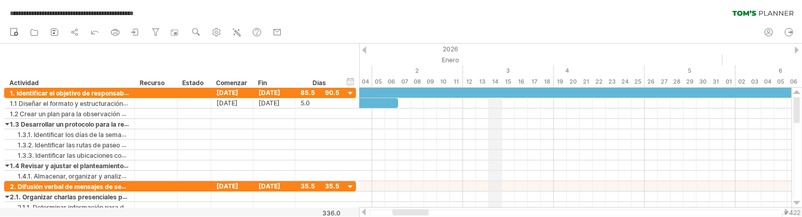
drag, startPoint x: 712, startPoint y: 60, endPoint x: 486, endPoint y: 57, distance: 226.3
click at [486, 57] on div "Enero" at bounding box center [521, 59] width 402 height 11
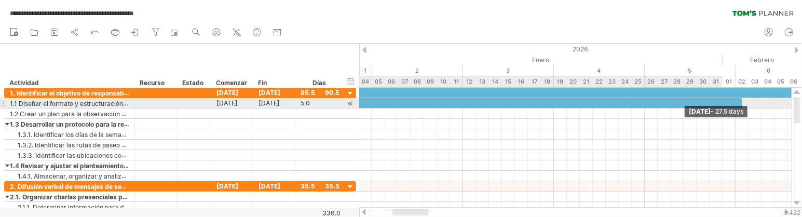
drag, startPoint x: 397, startPoint y: 102, endPoint x: 740, endPoint y: 103, distance: 343.0
click at [705, 103] on span at bounding box center [742, 103] width 4 height 10
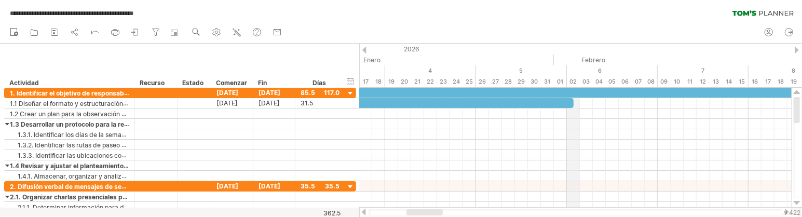
drag, startPoint x: 734, startPoint y: 52, endPoint x: 536, endPoint y: 51, distance: 197.7
click at [538, 51] on div "2026" at bounding box center [768, 49] width 1232 height 11
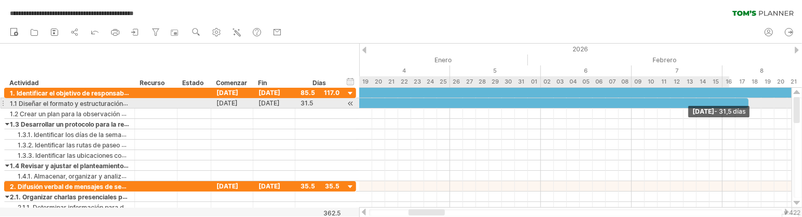
drag, startPoint x: 544, startPoint y: 101, endPoint x: 746, endPoint y: 100, distance: 201.3
click at [705, 100] on span at bounding box center [748, 103] width 4 height 10
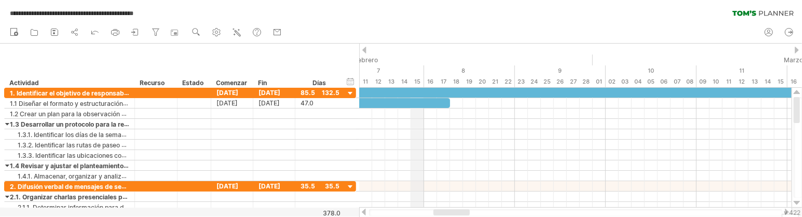
drag, startPoint x: 715, startPoint y: 48, endPoint x: 412, endPoint y: 46, distance: 302.5
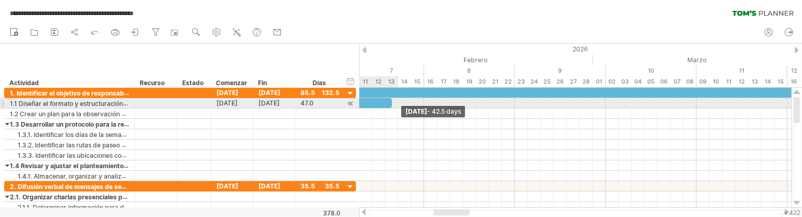
drag, startPoint x: 449, startPoint y: 101, endPoint x: 393, endPoint y: 101, distance: 56.0
click at [393, 101] on span at bounding box center [392, 103] width 4 height 10
drag, startPoint x: 393, startPoint y: 101, endPoint x: 374, endPoint y: 99, distance: 19.3
click at [374, 99] on span at bounding box center [372, 103] width 4 height 10
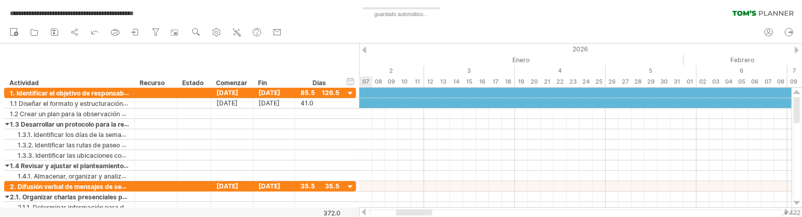
drag, startPoint x: 441, startPoint y: 212, endPoint x: 404, endPoint y: 212, distance: 37.4
click at [404, 212] on div at bounding box center [414, 212] width 36 height 6
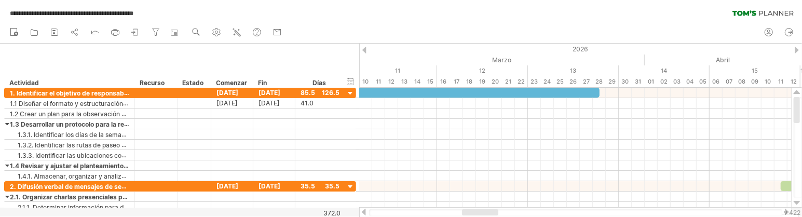
drag, startPoint x: 429, startPoint y: 214, endPoint x: 495, endPoint y: 213, distance: 65.9
click at [495, 213] on div at bounding box center [480, 212] width 36 height 6
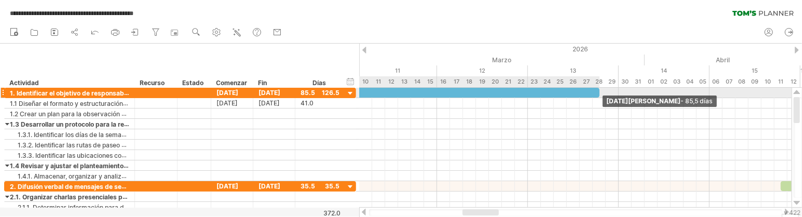
click at [599, 89] on span at bounding box center [599, 93] width 4 height 10
drag, startPoint x: 599, startPoint y: 91, endPoint x: 604, endPoint y: 90, distance: 5.3
click at [599, 90] on div at bounding box center [44, 93] width 1109 height 10
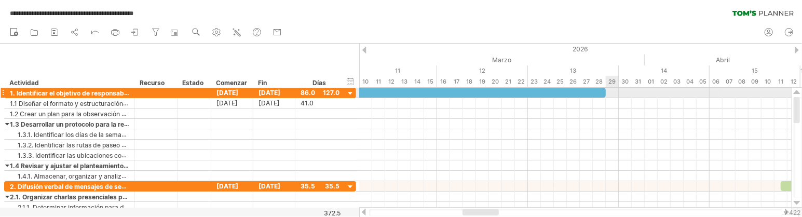
click at [619, 90] on div at bounding box center [575, 93] width 432 height 10
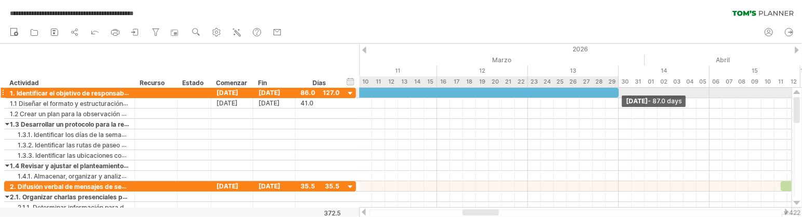
drag, startPoint x: 605, startPoint y: 92, endPoint x: 618, endPoint y: 93, distance: 13.1
click at [618, 93] on span at bounding box center [618, 93] width 4 height 10
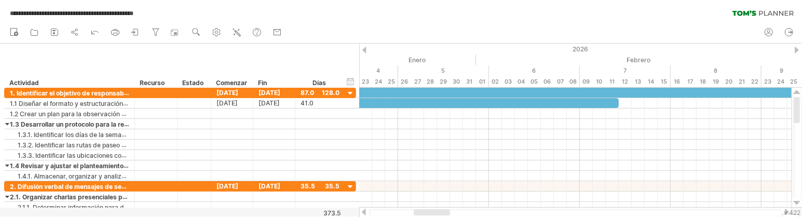
drag, startPoint x: 486, startPoint y: 211, endPoint x: 437, endPoint y: 217, distance: 49.2
click at [437, 217] on html "**********" at bounding box center [401, 109] width 802 height 219
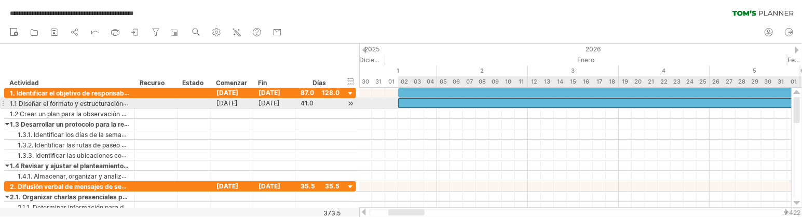
click at [411, 99] on div at bounding box center [664, 103] width 532 height 10
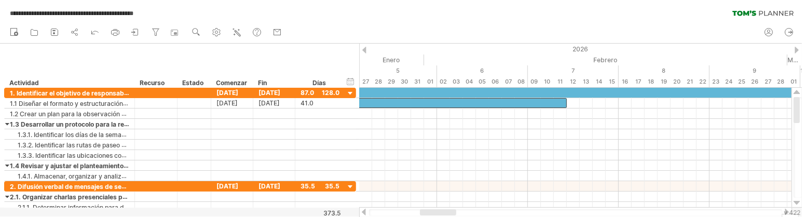
drag, startPoint x: 409, startPoint y: 212, endPoint x: 434, endPoint y: 214, distance: 25.5
click at [434, 214] on div at bounding box center [438, 212] width 36 height 6
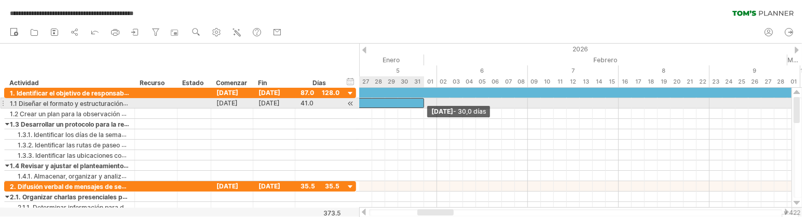
drag, startPoint x: 566, startPoint y: 102, endPoint x: 420, endPoint y: 102, distance: 145.3
click at [420, 102] on div at bounding box center [229, 103] width 389 height 10
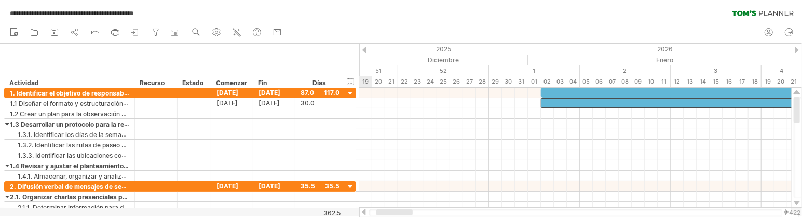
drag, startPoint x: 438, startPoint y: 213, endPoint x: 397, endPoint y: 216, distance: 41.1
click at [397, 216] on div at bounding box center [575, 212] width 433 height 10
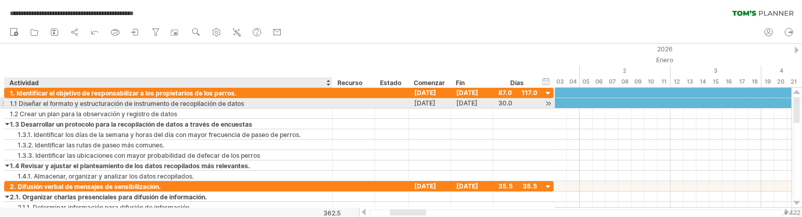
drag, startPoint x: 133, startPoint y: 104, endPoint x: 329, endPoint y: 103, distance: 195.6
click at [330, 103] on div at bounding box center [330, 103] width 5 height 10
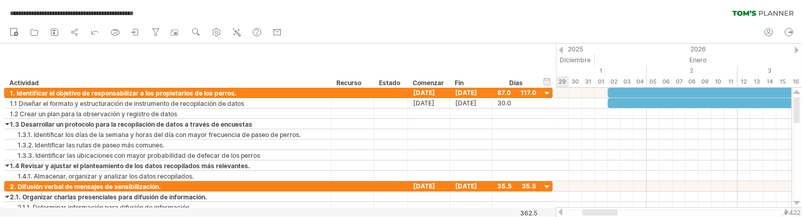
click at [596, 212] on div at bounding box center [599, 212] width 35 height 6
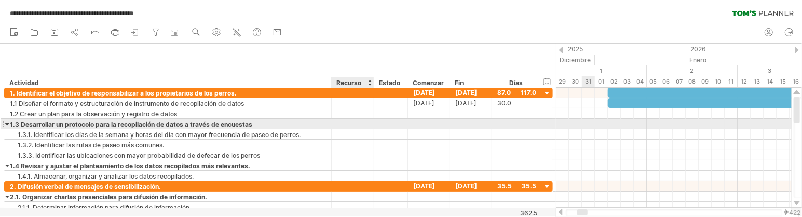
click at [353, 123] on div at bounding box center [353, 124] width 32 height 10
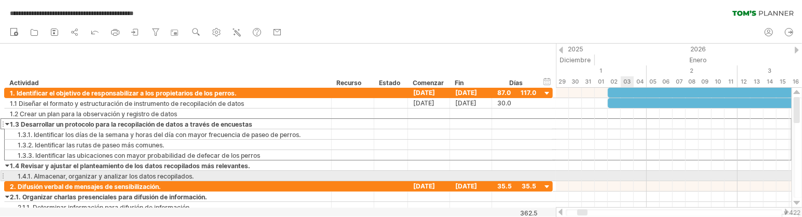
click at [623, 179] on div at bounding box center [674, 176] width 236 height 10
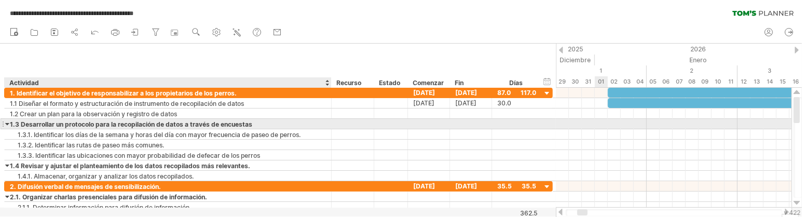
click at [256, 126] on div "1.3 Desarrollar un protocolo para la recopilación de datos a través de encuestas" at bounding box center [168, 124] width 316 height 10
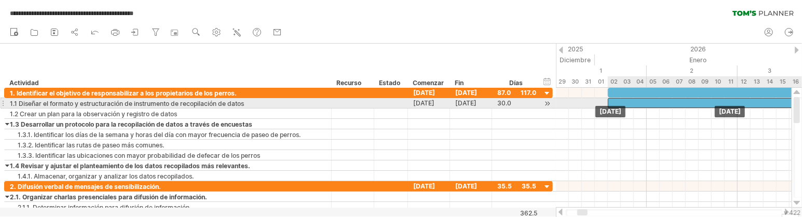
click at [612, 101] on div at bounding box center [802, 103] width 389 height 10
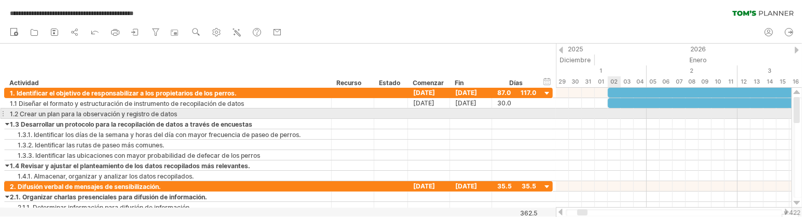
click at [610, 113] on div at bounding box center [674, 113] width 236 height 10
click at [628, 121] on div "añadir bloque de tiempo" at bounding box center [652, 132] width 72 height 33
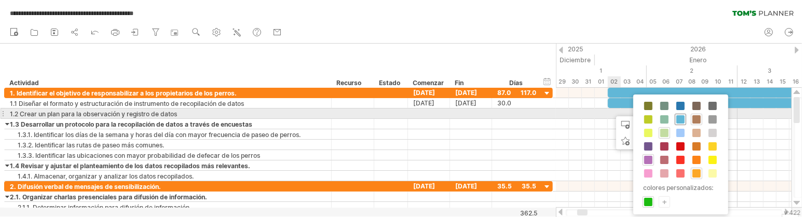
click at [683, 118] on span at bounding box center [680, 119] width 8 height 8
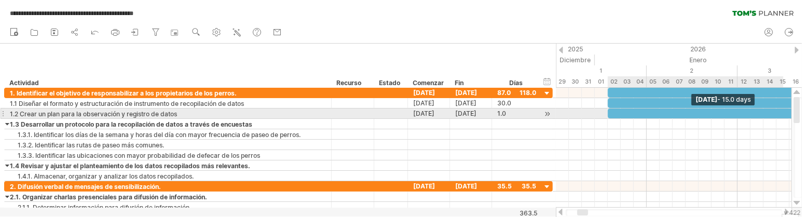
drag, startPoint x: 621, startPoint y: 114, endPoint x: 811, endPoint y: 110, distance: 190.0
click at [705, 110] on html "**********" at bounding box center [401, 109] width 802 height 219
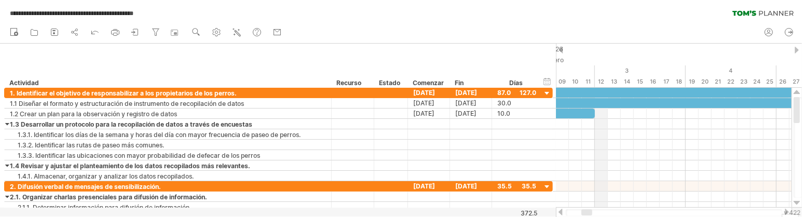
drag, startPoint x: 739, startPoint y: 52, endPoint x: 600, endPoint y: 50, distance: 139.1
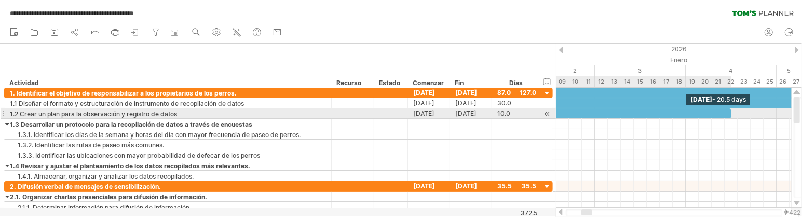
drag, startPoint x: 593, startPoint y: 111, endPoint x: 732, endPoint y: 111, distance: 139.1
click at [705, 111] on span at bounding box center [731, 113] width 4 height 10
drag, startPoint x: 732, startPoint y: 116, endPoint x: 794, endPoint y: 116, distance: 62.3
click at [705, 116] on div "**********" at bounding box center [401, 108] width 802 height 217
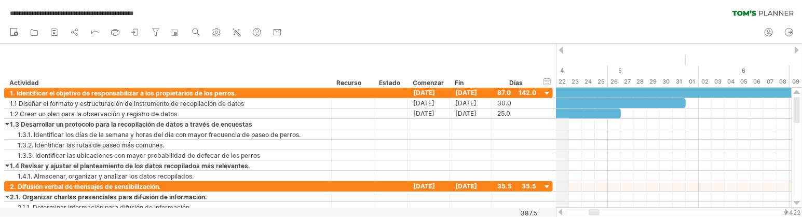
drag, startPoint x: 730, startPoint y: 54, endPoint x: 557, endPoint y: 52, distance: 172.8
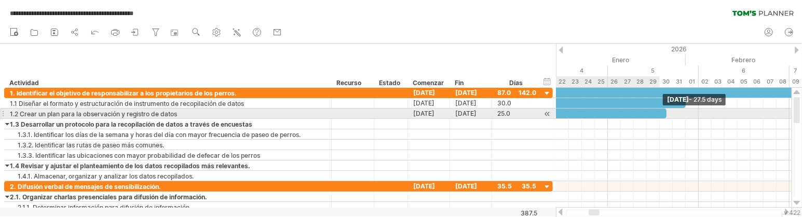
drag, startPoint x: 620, startPoint y: 111, endPoint x: 678, endPoint y: 113, distance: 58.2
click at [668, 112] on span at bounding box center [666, 113] width 4 height 10
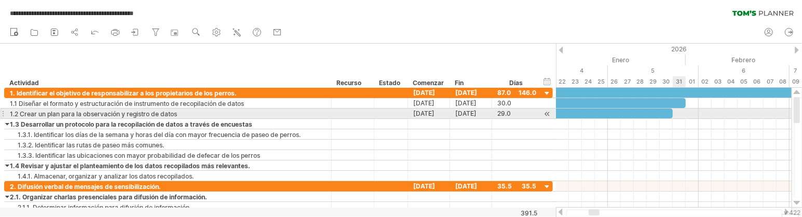
drag, startPoint x: 678, startPoint y: 113, endPoint x: 683, endPoint y: 113, distance: 5.7
click at [683, 113] on div at bounding box center [674, 113] width 236 height 10
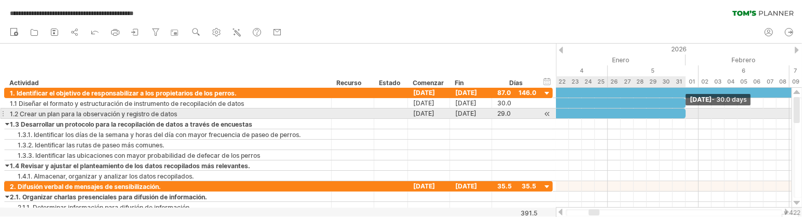
drag, startPoint x: 670, startPoint y: 112, endPoint x: 682, endPoint y: 112, distance: 11.4
click at [682, 112] on div at bounding box center [490, 113] width 389 height 10
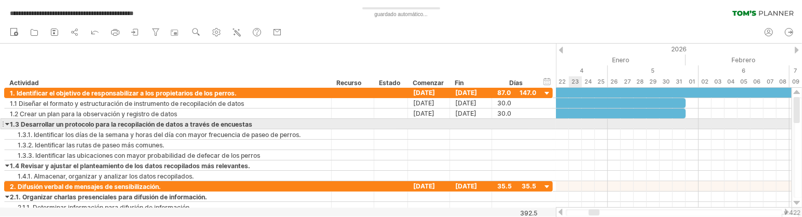
click at [569, 125] on div at bounding box center [674, 124] width 236 height 10
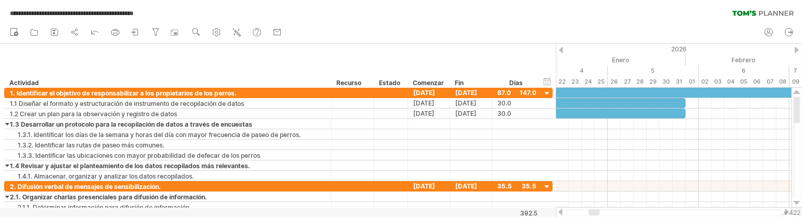
drag, startPoint x: 592, startPoint y: 208, endPoint x: 560, endPoint y: 211, distance: 31.2
click at [560, 211] on div at bounding box center [674, 212] width 236 height 10
click at [560, 211] on div at bounding box center [560, 212] width 8 height 7
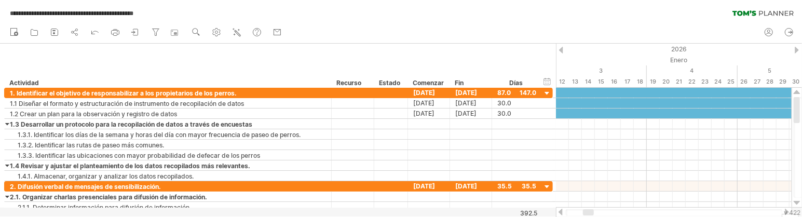
click at [560, 211] on div at bounding box center [560, 212] width 8 height 7
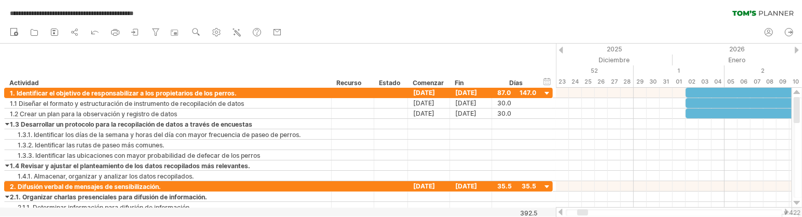
click at [560, 211] on div at bounding box center [560, 212] width 8 height 7
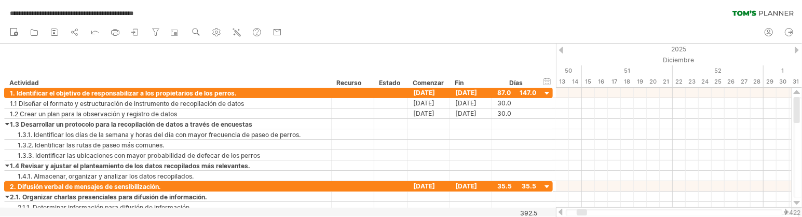
click at [705, 210] on font "v 422" at bounding box center [792, 213] width 17 height 8
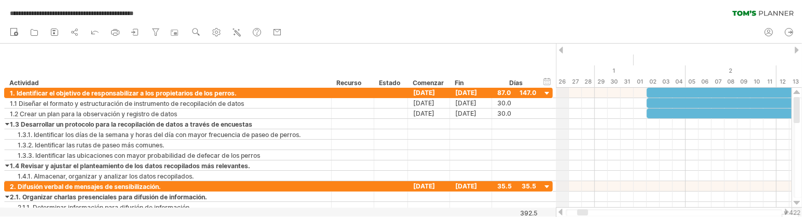
drag, startPoint x: 734, startPoint y: 54, endPoint x: 567, endPoint y: 54, distance: 166.6
click at [567, 54] on div "Diciembre" at bounding box center [432, 59] width 402 height 11
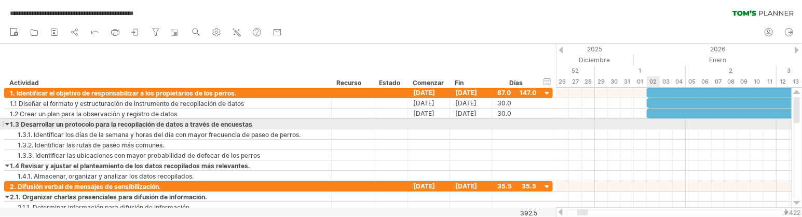
click at [652, 123] on div at bounding box center [674, 124] width 236 height 10
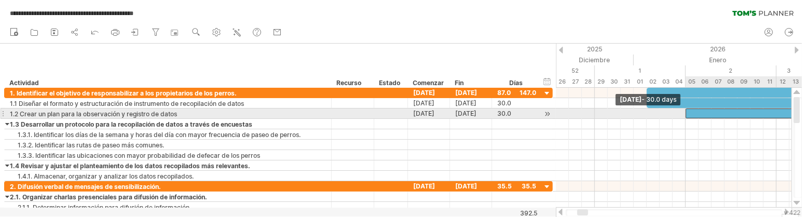
drag, startPoint x: 646, startPoint y: 113, endPoint x: 714, endPoint y: 113, distance: 68.0
click at [688, 113] on span at bounding box center [685, 113] width 4 height 10
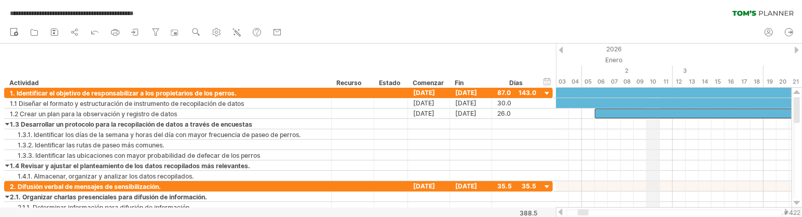
drag, startPoint x: 765, startPoint y: 52, endPoint x: 658, endPoint y: 50, distance: 106.9
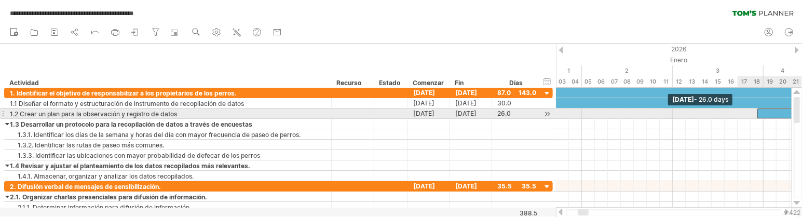
drag, startPoint x: 593, startPoint y: 114, endPoint x: 760, endPoint y: 113, distance: 167.1
click at [705, 113] on div "[DATE] [DATE] - 26.0 days" at bounding box center [674, 148] width 236 height 120
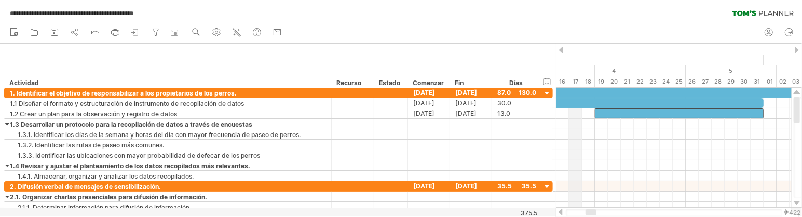
drag, startPoint x: 744, startPoint y: 46, endPoint x: 580, endPoint y: 46, distance: 164.0
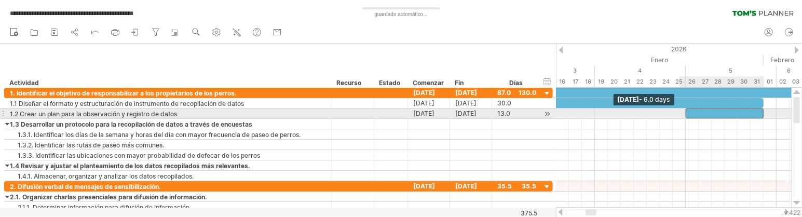
drag, startPoint x: 594, startPoint y: 116, endPoint x: 683, endPoint y: 113, distance: 88.8
click at [683, 113] on span at bounding box center [685, 113] width 4 height 10
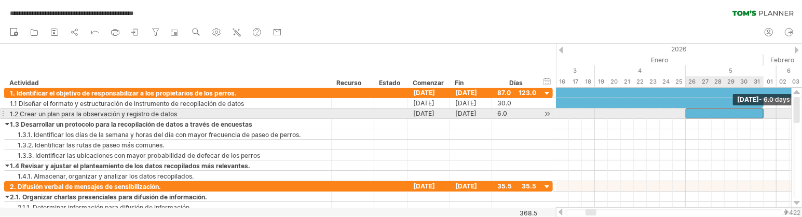
drag, startPoint x: 762, startPoint y: 113, endPoint x: 773, endPoint y: 112, distance: 10.9
click at [705, 112] on div at bounding box center [724, 113] width 78 height 10
click at [705, 111] on div at bounding box center [737, 113] width 104 height 10
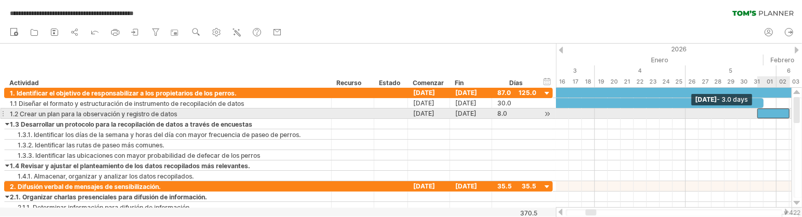
drag, startPoint x: 686, startPoint y: 114, endPoint x: 764, endPoint y: 114, distance: 78.4
click at [705, 114] on span at bounding box center [757, 113] width 4 height 10
click at [705, 114] on div at bounding box center [776, 113] width 26 height 10
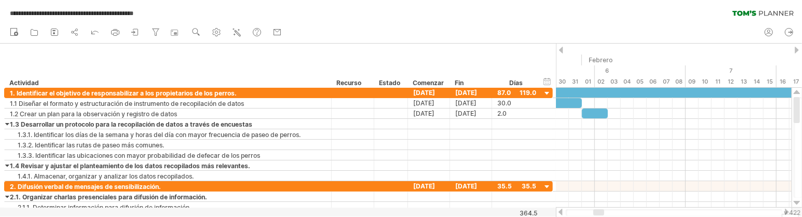
drag, startPoint x: 698, startPoint y: 54, endPoint x: 547, endPoint y: 52, distance: 151.0
click at [547, 52] on div "**********" at bounding box center [401, 108] width 802 height 217
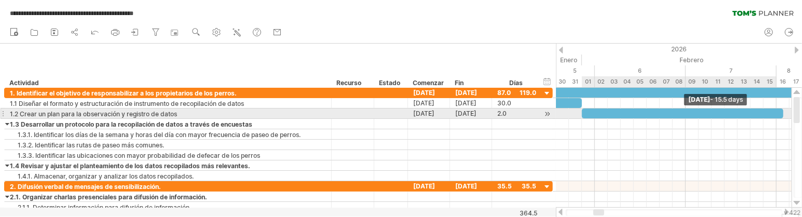
drag, startPoint x: 606, startPoint y: 111, endPoint x: 783, endPoint y: 115, distance: 176.5
click at [705, 115] on span at bounding box center [783, 113] width 4 height 10
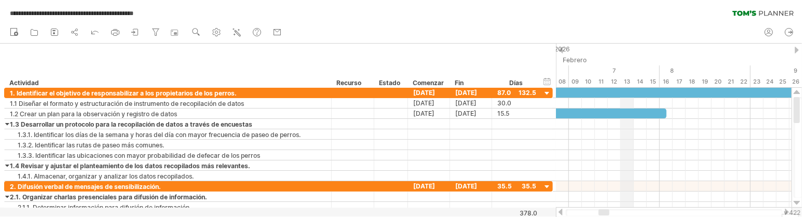
drag, startPoint x: 749, startPoint y: 49, endPoint x: 627, endPoint y: 48, distance: 122.5
click at [627, 48] on div "2026" at bounding box center [763, 49] width 1401 height 11
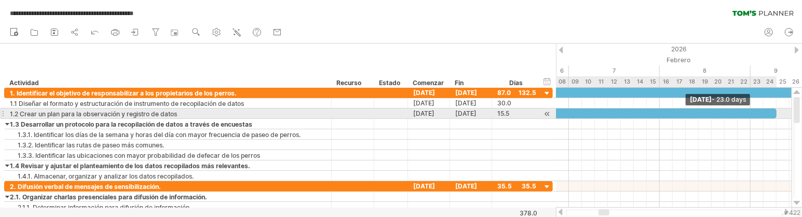
drag, startPoint x: 665, startPoint y: 111, endPoint x: 775, endPoint y: 111, distance: 109.5
click at [705, 111] on span at bounding box center [776, 113] width 4 height 10
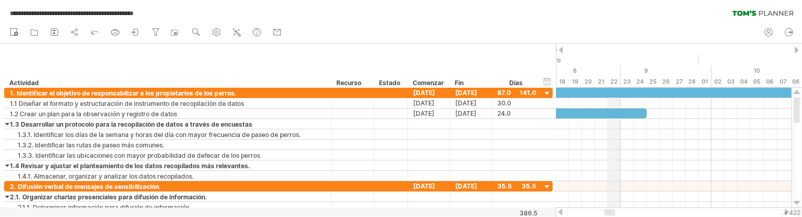
drag, startPoint x: 748, startPoint y: 48, endPoint x: 602, endPoint y: 46, distance: 145.3
click at [602, 46] on div "2026" at bounding box center [633, 49] width 1401 height 11
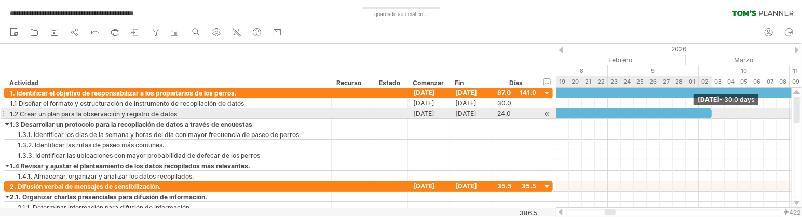
drag, startPoint x: 632, startPoint y: 111, endPoint x: 709, endPoint y: 111, distance: 76.8
click at [705, 111] on span at bounding box center [711, 113] width 4 height 10
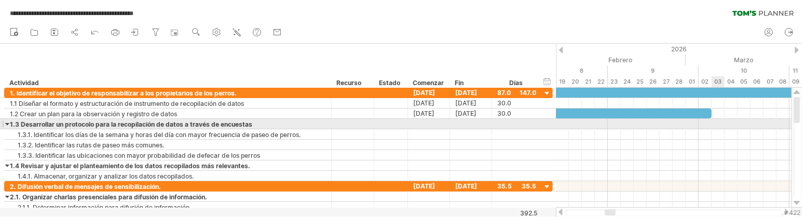
click at [705, 125] on div at bounding box center [674, 124] width 236 height 10
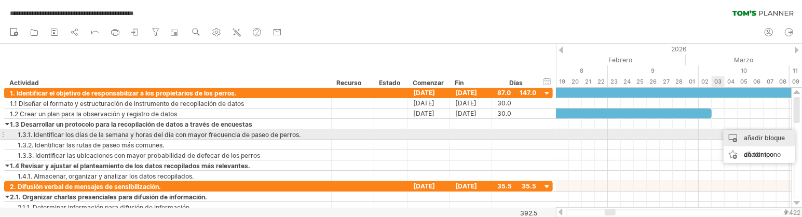
click at [705, 135] on div "añadir bloque de tiempo" at bounding box center [759, 146] width 72 height 33
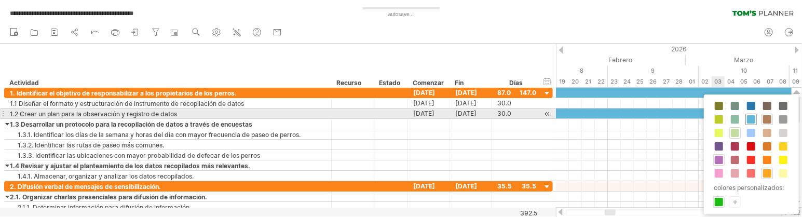
click at [705, 117] on span at bounding box center [751, 119] width 8 height 8
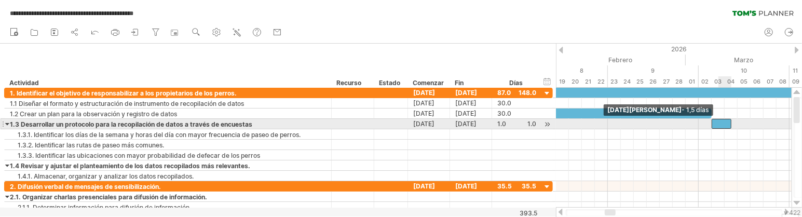
click at [705, 124] on div at bounding box center [721, 124] width 20 height 10
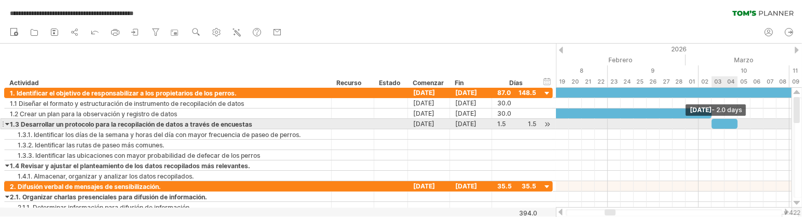
drag, startPoint x: 731, startPoint y: 125, endPoint x: 737, endPoint y: 125, distance: 6.2
click at [705, 125] on span at bounding box center [737, 124] width 4 height 10
drag, startPoint x: 737, startPoint y: 125, endPoint x: 769, endPoint y: 120, distance: 32.4
click at [705, 120] on span at bounding box center [770, 124] width 4 height 10
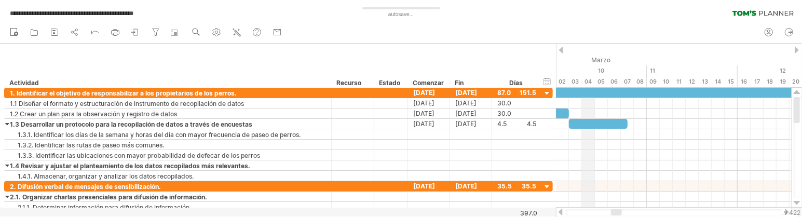
drag, startPoint x: 726, startPoint y: 54, endPoint x: 588, endPoint y: 52, distance: 138.6
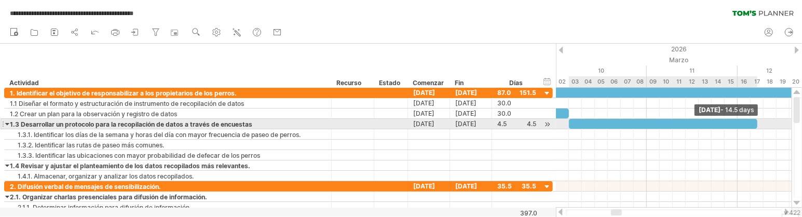
drag, startPoint x: 627, startPoint y: 121, endPoint x: 758, endPoint y: 121, distance: 131.3
click at [705, 121] on span at bounding box center [757, 124] width 4 height 10
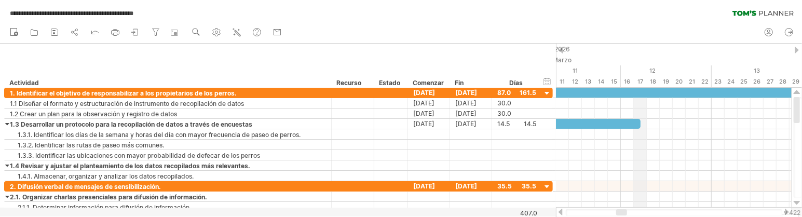
drag, startPoint x: 747, startPoint y: 49, endPoint x: 644, endPoint y: 96, distance: 113.1
click at [633, 49] on div "2026" at bounding box center [361, 49] width 1401 height 11
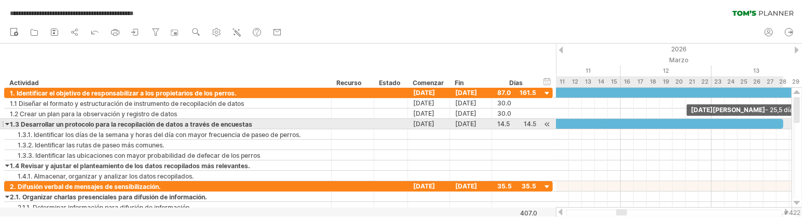
drag, startPoint x: 642, startPoint y: 122, endPoint x: 787, endPoint y: 122, distance: 144.8
click at [705, 122] on div "[DATE][PERSON_NAME] - 25,5 días [DATE][PERSON_NAME] - 1,5 días" at bounding box center [674, 148] width 236 height 120
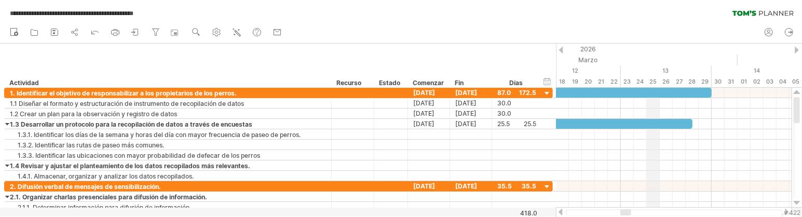
drag, startPoint x: 743, startPoint y: 45, endPoint x: 651, endPoint y: 49, distance: 92.5
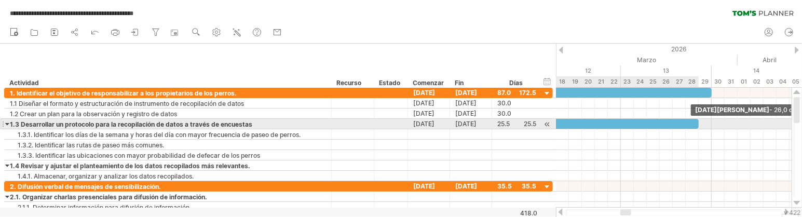
click at [696, 125] on span at bounding box center [698, 124] width 4 height 10
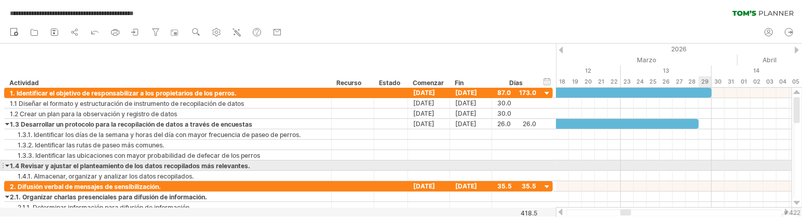
click at [703, 164] on div at bounding box center [674, 165] width 236 height 10
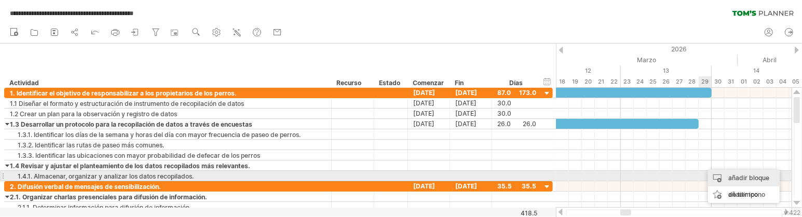
click at [705, 171] on div "añadir bloque de tiempo" at bounding box center [744, 186] width 72 height 33
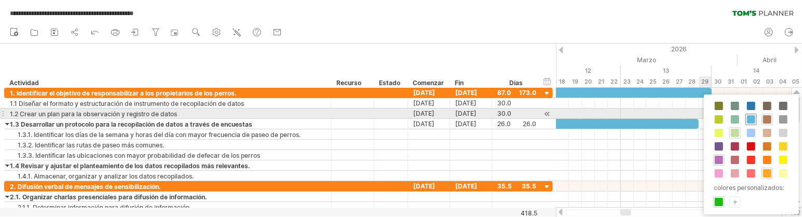
click at [705, 119] on span at bounding box center [751, 119] width 8 height 8
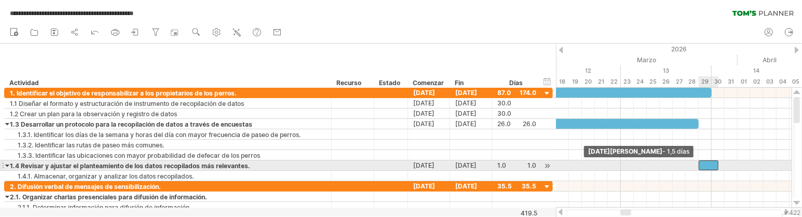
click at [701, 167] on div at bounding box center [708, 165] width 20 height 10
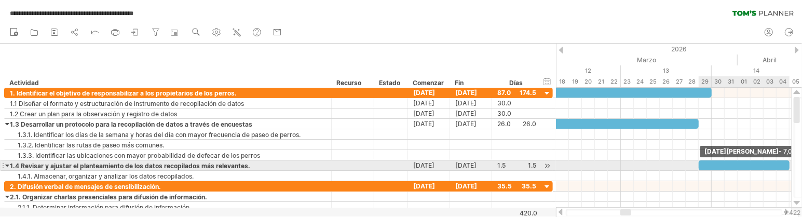
drag, startPoint x: 717, startPoint y: 166, endPoint x: 787, endPoint y: 161, distance: 69.7
click at [705, 161] on span at bounding box center [789, 165] width 4 height 10
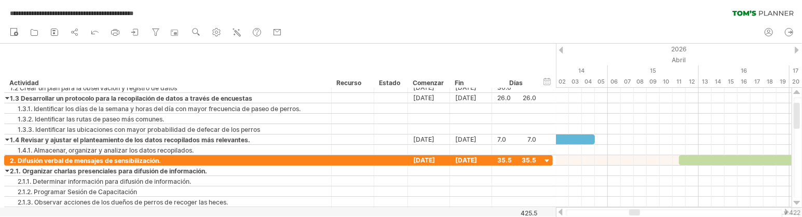
drag, startPoint x: 623, startPoint y: 212, endPoint x: 632, endPoint y: 212, distance: 8.8
click at [632, 212] on div at bounding box center [634, 212] width 11 height 6
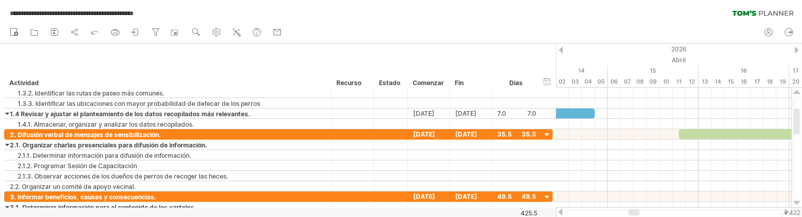
drag, startPoint x: 613, startPoint y: 216, endPoint x: 628, endPoint y: 215, distance: 14.6
click at [628, 215] on div at bounding box center [674, 212] width 236 height 10
drag, startPoint x: 614, startPoint y: 213, endPoint x: 642, endPoint y: 213, distance: 28.0
click at [642, 213] on div at bounding box center [674, 212] width 216 height 7
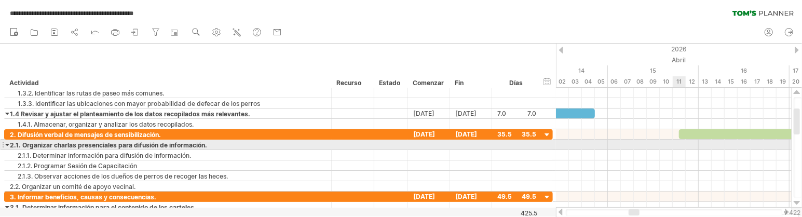
click at [683, 146] on div at bounding box center [674, 145] width 236 height 10
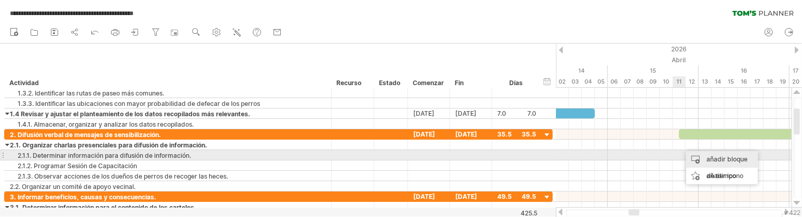
click at [701, 158] on div "añadir bloque de tiempo" at bounding box center [722, 167] width 72 height 33
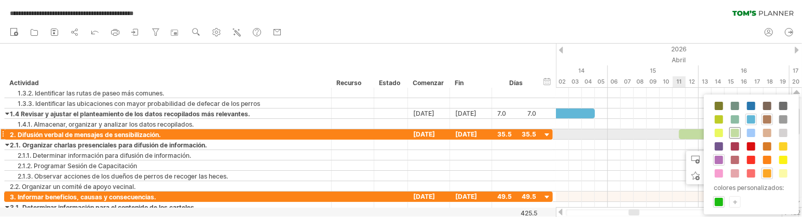
click at [705, 132] on span at bounding box center [735, 133] width 8 height 8
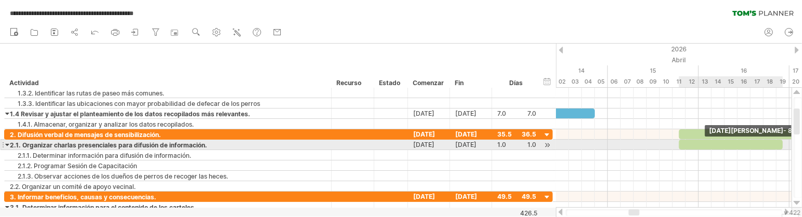
drag, startPoint x: 692, startPoint y: 145, endPoint x: 781, endPoint y: 144, distance: 89.8
click at [705, 144] on span at bounding box center [782, 145] width 4 height 10
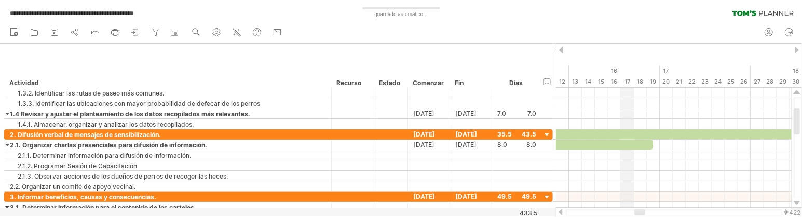
drag, startPoint x: 757, startPoint y: 51, endPoint x: 629, endPoint y: 51, distance: 127.1
click at [630, 51] on div "2026" at bounding box center [640, 49] width 2426 height 11
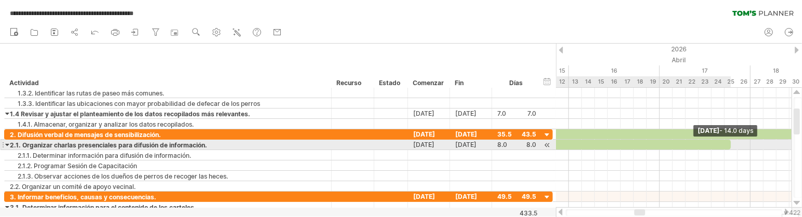
drag, startPoint x: 654, startPoint y: 144, endPoint x: 735, endPoint y: 142, distance: 81.0
click at [705, 142] on div "[DATE] - 14.0 days [DATE][PERSON_NAME] - 1,5 días" at bounding box center [674, 148] width 236 height 120
drag, startPoint x: 729, startPoint y: 148, endPoint x: 735, endPoint y: 148, distance: 6.2
click at [705, 148] on span at bounding box center [737, 145] width 4 height 10
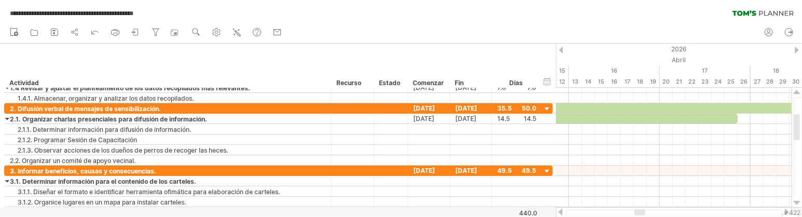
click at [705, 211] on font "v 422" at bounding box center [792, 213] width 17 height 8
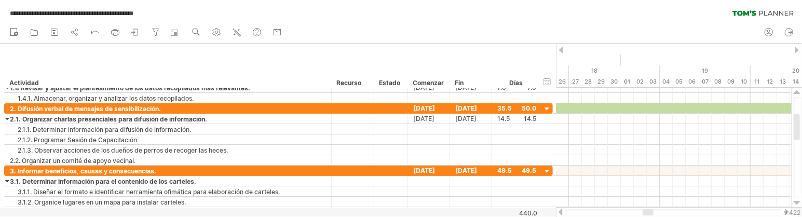
drag, startPoint x: 727, startPoint y: 52, endPoint x: 548, endPoint y: 54, distance: 179.0
click at [548, 54] on div "**********" at bounding box center [401, 108] width 802 height 217
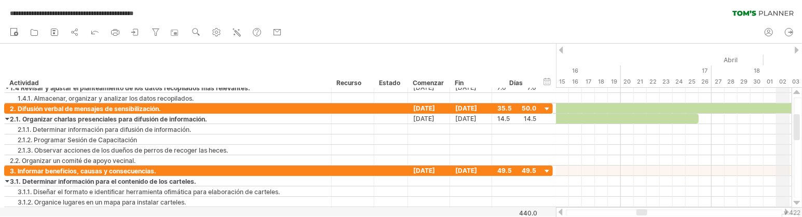
drag, startPoint x: 638, startPoint y: 50, endPoint x: 784, endPoint y: 54, distance: 145.3
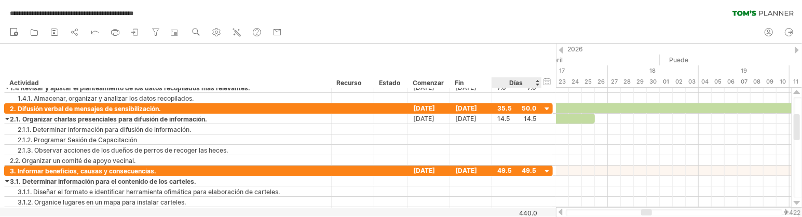
drag, startPoint x: 629, startPoint y: 54, endPoint x: 526, endPoint y: 54, distance: 103.3
click at [526, 54] on div "**********" at bounding box center [401, 108] width 802 height 217
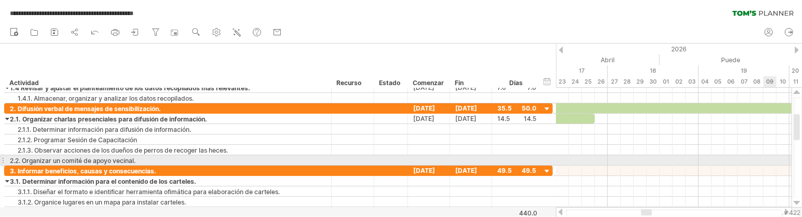
click at [705, 162] on div at bounding box center [674, 160] width 236 height 10
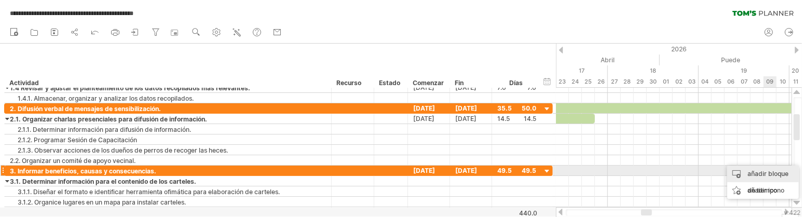
click at [705, 171] on font "añadir bloque de tiempo" at bounding box center [767, 182] width 41 height 24
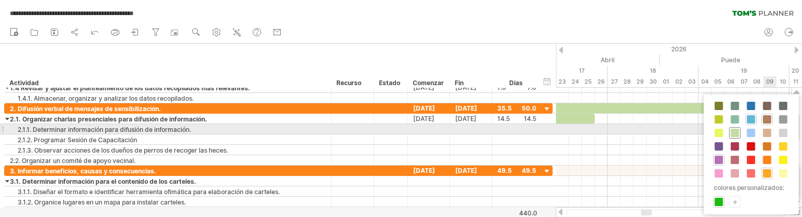
click at [705, 131] on span at bounding box center [735, 133] width 8 height 8
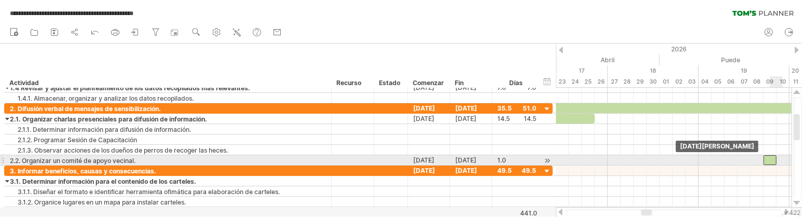
click at [705, 162] on div at bounding box center [769, 160] width 13 height 10
drag, startPoint x: 777, startPoint y: 160, endPoint x: 802, endPoint y: 160, distance: 24.9
click at [705, 160] on html "**********" at bounding box center [401, 109] width 802 height 219
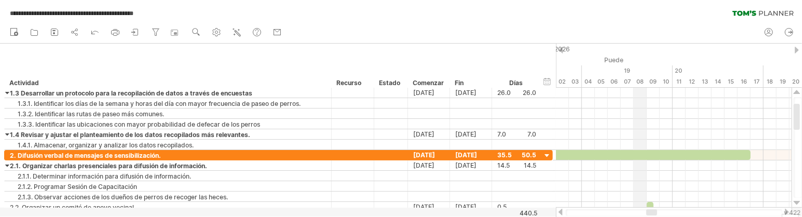
drag, startPoint x: 766, startPoint y: 53, endPoint x: 646, endPoint y: 54, distance: 120.9
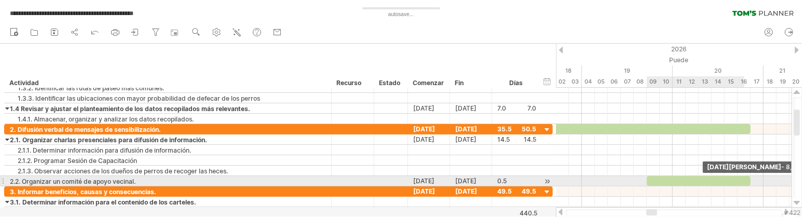
drag, startPoint x: 652, startPoint y: 184, endPoint x: 747, endPoint y: 183, distance: 95.0
click at [705, 183] on div at bounding box center [699, 181] width 104 height 10
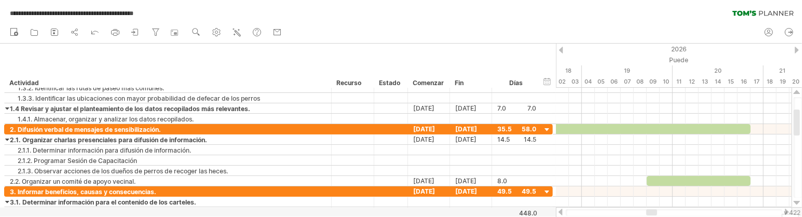
click at [557, 212] on div at bounding box center [560, 212] width 8 height 7
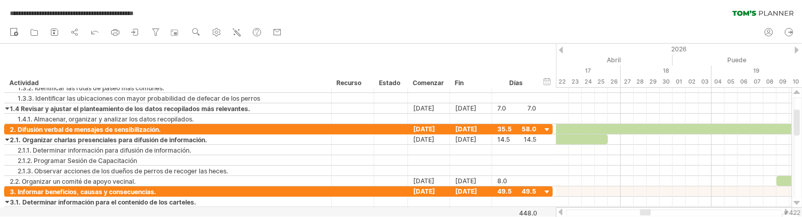
click at [557, 212] on div at bounding box center [560, 212] width 8 height 7
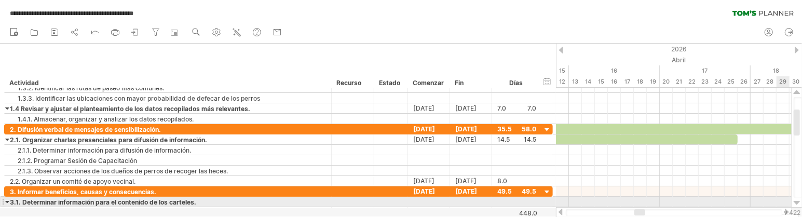
click at [705, 202] on div at bounding box center [796, 203] width 7 height 8
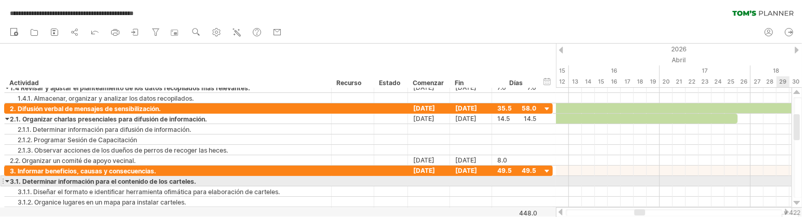
click at [705, 202] on div at bounding box center [796, 203] width 7 height 8
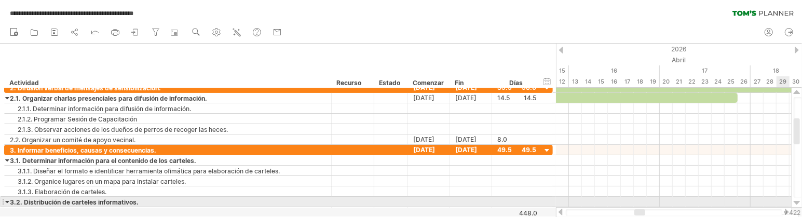
click at [705, 202] on div at bounding box center [796, 148] width 11 height 120
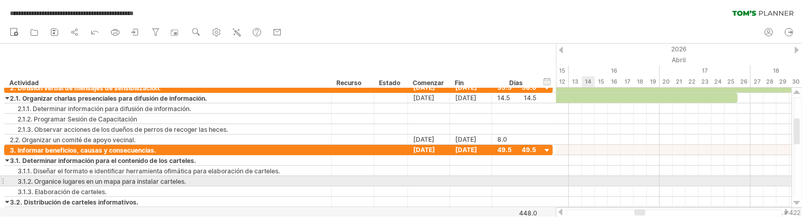
click at [594, 177] on div at bounding box center [674, 181] width 236 height 10
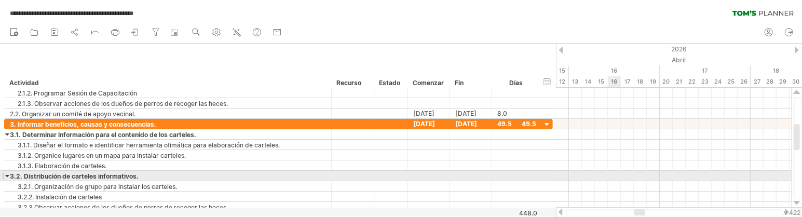
click at [611, 177] on div at bounding box center [674, 176] width 236 height 10
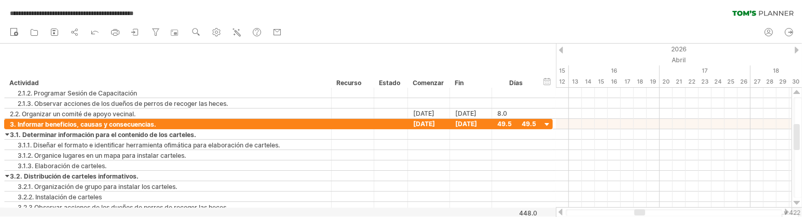
click at [705, 210] on div at bounding box center [787, 212] width 8 height 7
click at [705, 211] on div at bounding box center [674, 212] width 236 height 10
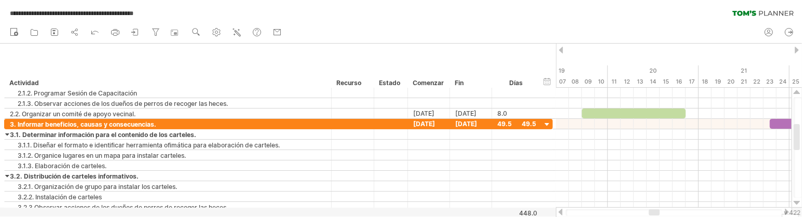
drag, startPoint x: 738, startPoint y: 63, endPoint x: 533, endPoint y: 59, distance: 204.5
click at [533, 59] on div "**********" at bounding box center [401, 108] width 802 height 217
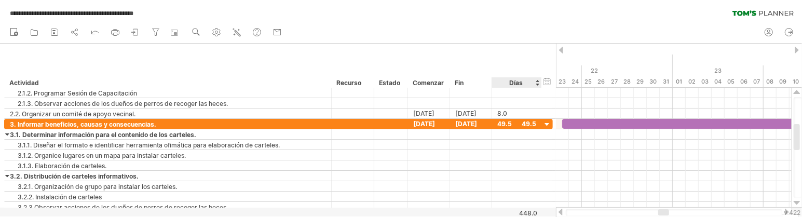
drag, startPoint x: 710, startPoint y: 53, endPoint x: 512, endPoint y: 52, distance: 198.2
click at [512, 52] on div "**********" at bounding box center [401, 108] width 802 height 217
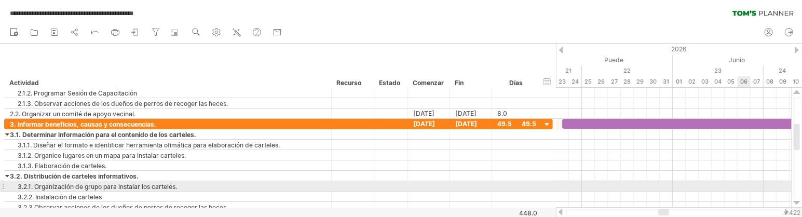
click at [705, 186] on div at bounding box center [674, 186] width 236 height 10
click at [705, 192] on div "añadir bloque de tiempo" at bounding box center [763, 200] width 72 height 33
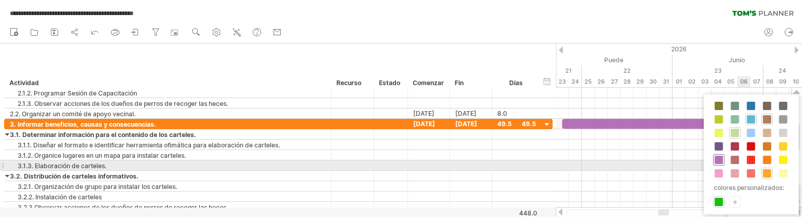
click at [705, 162] on span at bounding box center [719, 160] width 8 height 8
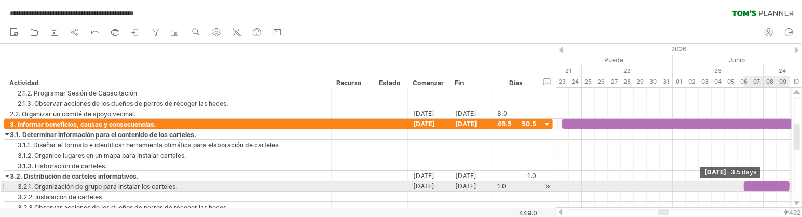
drag, startPoint x: 757, startPoint y: 185, endPoint x: 791, endPoint y: 185, distance: 34.3
click at [705, 185] on div "**********" at bounding box center [401, 108] width 802 height 217
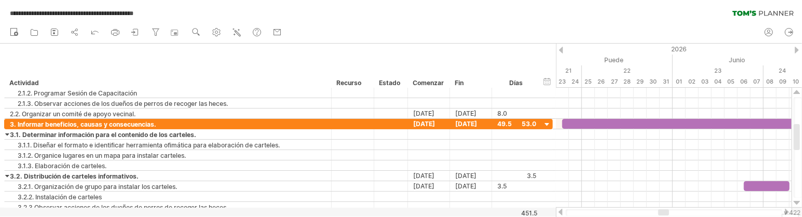
drag, startPoint x: 742, startPoint y: 42, endPoint x: 596, endPoint y: 38, distance: 145.9
click at [596, 38] on div "nuevo" at bounding box center [401, 33] width 802 height 22
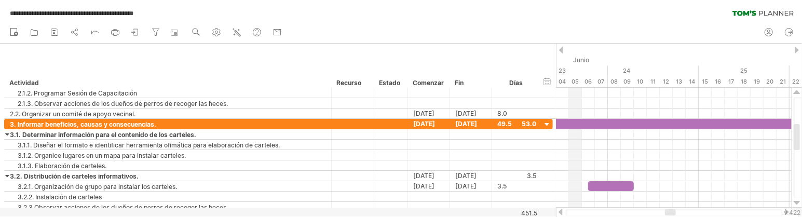
drag, startPoint x: 734, startPoint y: 54, endPoint x: 581, endPoint y: 55, distance: 152.6
click at [581, 55] on div "Junio" at bounding box center [711, 59] width 389 height 11
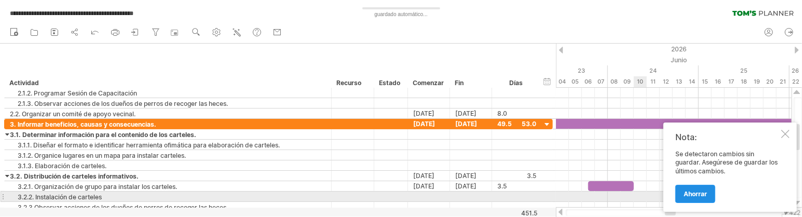
click at [690, 193] on font "Ahorrar" at bounding box center [694, 194] width 23 height 8
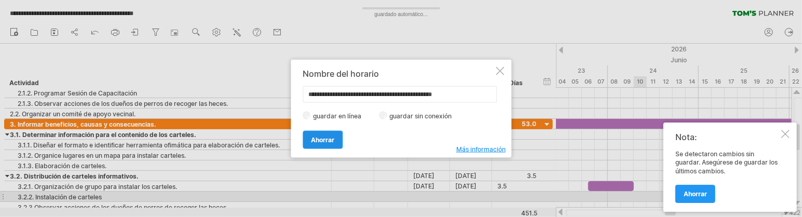
click at [320, 135] on font "Ahorrar" at bounding box center [322, 139] width 23 height 8
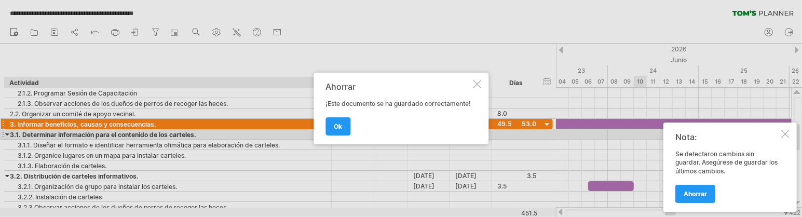
click at [343, 126] on link "OK" at bounding box center [337, 126] width 25 height 18
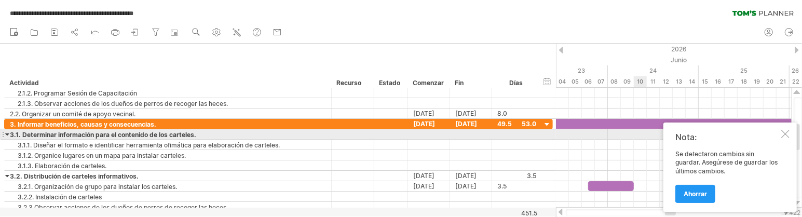
click at [705, 132] on div at bounding box center [785, 134] width 8 height 8
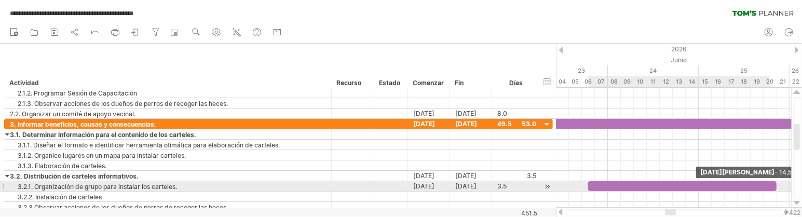
drag, startPoint x: 635, startPoint y: 186, endPoint x: 775, endPoint y: 187, distance: 140.1
click at [705, 187] on span at bounding box center [776, 186] width 4 height 10
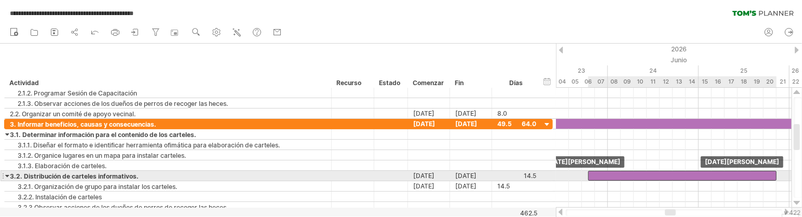
drag, startPoint x: 656, startPoint y: 189, endPoint x: 656, endPoint y: 177, distance: 11.4
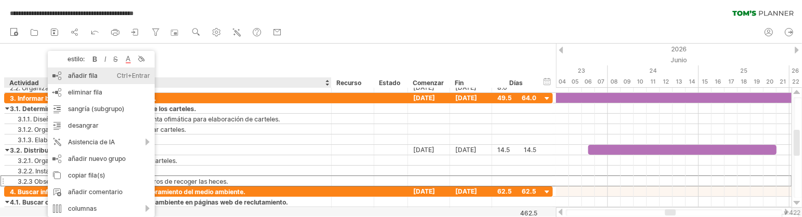
click at [102, 75] on div "añadir fila Ctrl+Entrar Cmd+Entrar" at bounding box center [101, 75] width 107 height 17
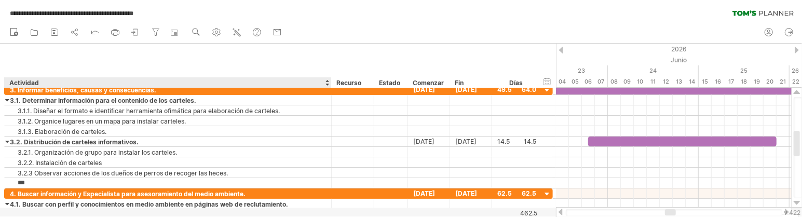
type input "****"
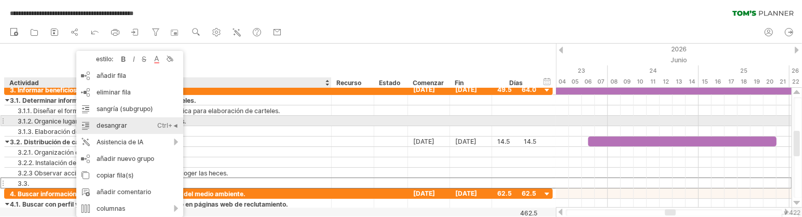
click at [122, 125] on font "desangrar" at bounding box center [112, 125] width 31 height 8
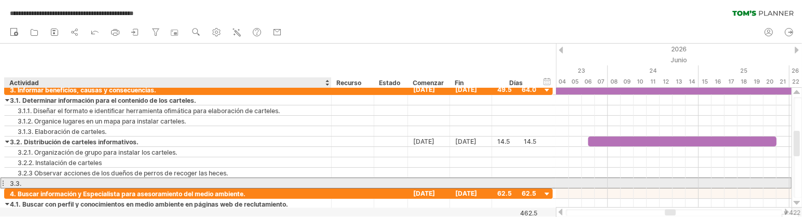
click at [30, 185] on div "3.3." at bounding box center [168, 183] width 316 height 10
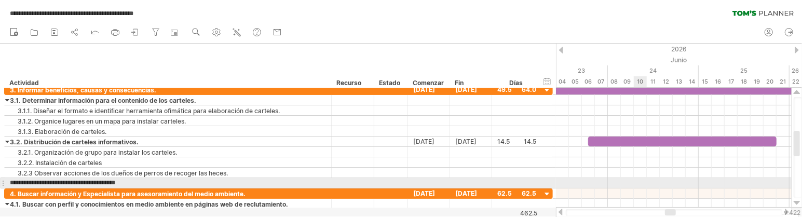
click at [644, 185] on div at bounding box center [674, 183] width 236 height 10
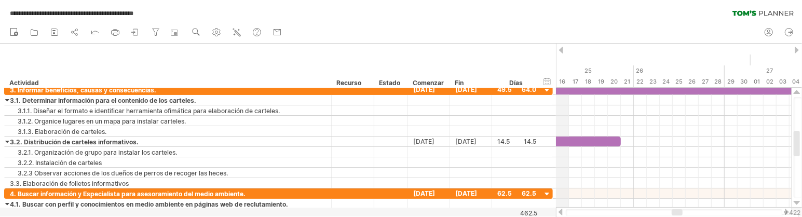
drag, startPoint x: 719, startPoint y: 54, endPoint x: 557, endPoint y: 62, distance: 162.1
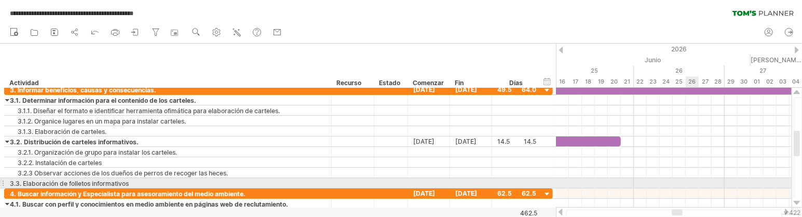
click at [690, 182] on div at bounding box center [674, 183] width 236 height 10
click at [704, 185] on div at bounding box center [674, 183] width 236 height 10
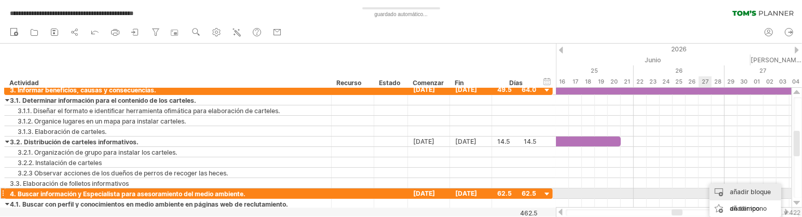
click at [705, 191] on div "añadir bloque de tiempo" at bounding box center [745, 200] width 72 height 33
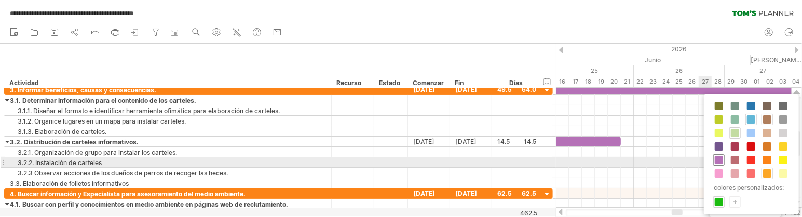
click at [705, 163] on span at bounding box center [719, 160] width 8 height 8
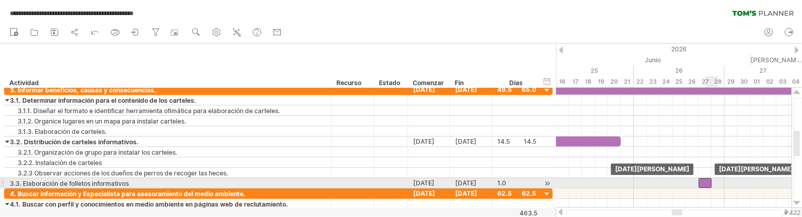
drag, startPoint x: 711, startPoint y: 184, endPoint x: 705, endPoint y: 184, distance: 6.2
click at [705, 184] on div at bounding box center [704, 183] width 13 height 10
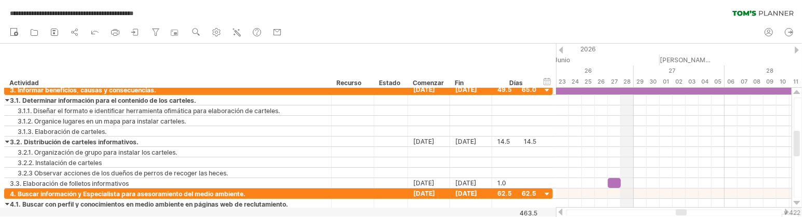
drag, startPoint x: 712, startPoint y: 52, endPoint x: 623, endPoint y: 52, distance: 89.8
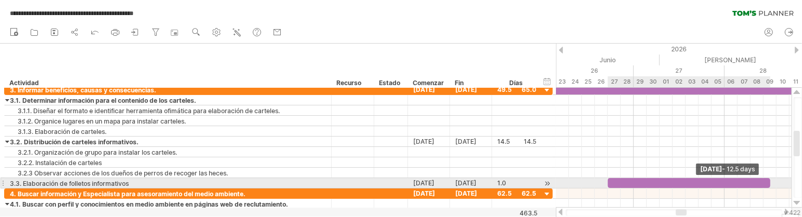
drag, startPoint x: 620, startPoint y: 184, endPoint x: 770, endPoint y: 181, distance: 150.5
click at [705, 181] on span at bounding box center [770, 183] width 4 height 10
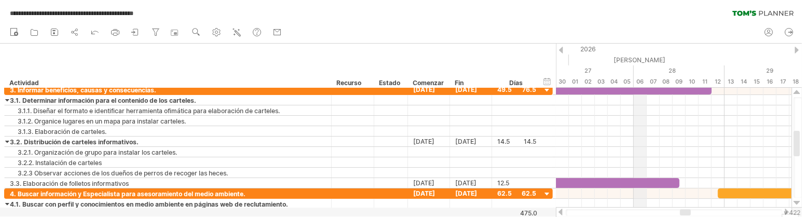
drag, startPoint x: 722, startPoint y: 51, endPoint x: 644, endPoint y: 51, distance: 77.8
click at [644, 51] on div "2026" at bounding box center [783, 49] width 2426 height 11
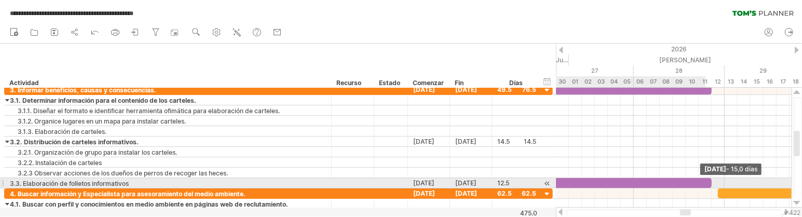
drag, startPoint x: 679, startPoint y: 182, endPoint x: 710, endPoint y: 181, distance: 31.2
click at [705, 181] on span at bounding box center [711, 183] width 4 height 10
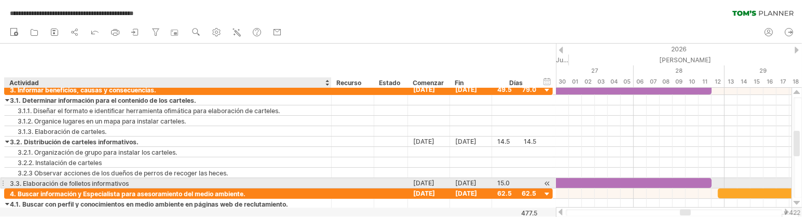
click at [36, 184] on font "3.3. Elaboración de folletos informativos" at bounding box center [69, 184] width 119 height 8
click at [147, 183] on div "3.3. Elaboración de folletos informativos" at bounding box center [168, 183] width 316 height 10
click at [57, 186] on input "**********" at bounding box center [168, 183] width 316 height 10
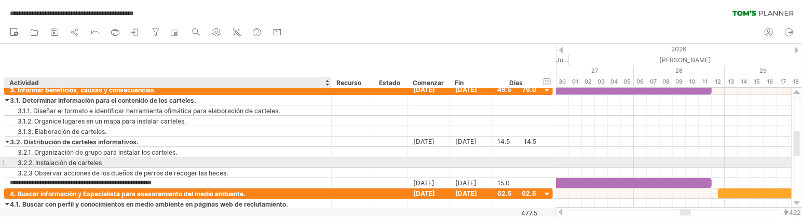
type input "**********"
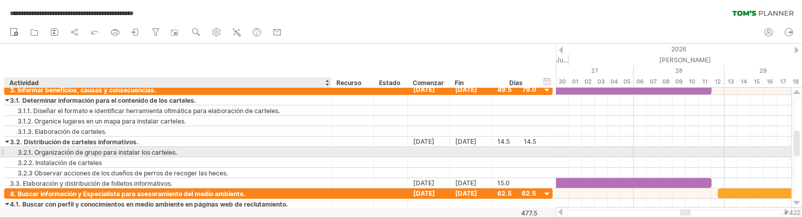
click at [306, 149] on div "3.2.1. Organización de grupo para instalar los carteles." at bounding box center [168, 152] width 316 height 10
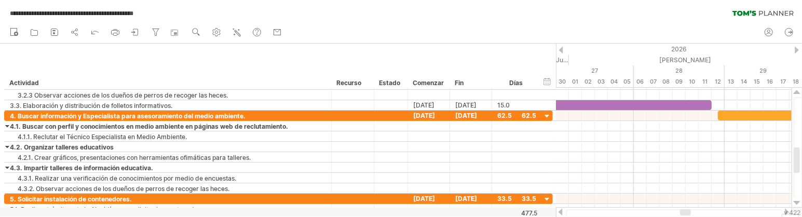
click at [705, 211] on font "v 422" at bounding box center [792, 213] width 17 height 8
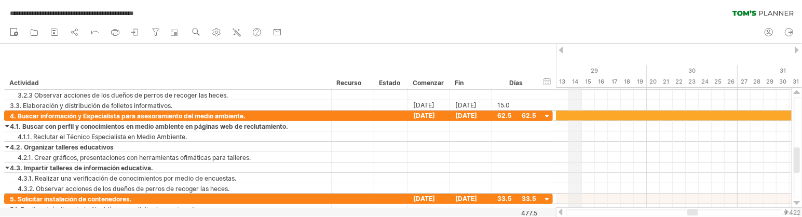
drag, startPoint x: 728, startPoint y: 59, endPoint x: 580, endPoint y: 58, distance: 147.4
click at [580, 58] on div "[PERSON_NAME]" at bounding box center [601, 59] width 402 height 11
drag, startPoint x: 746, startPoint y: 63, endPoint x: 511, endPoint y: 77, distance: 235.5
click at [506, 77] on div "**********" at bounding box center [401, 108] width 802 height 217
drag, startPoint x: 717, startPoint y: 58, endPoint x: 585, endPoint y: 70, distance: 132.3
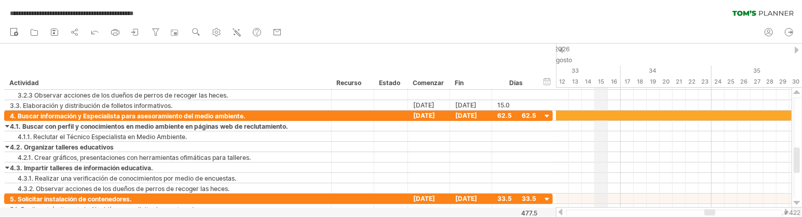
drag, startPoint x: 738, startPoint y: 59, endPoint x: 611, endPoint y: 68, distance: 127.5
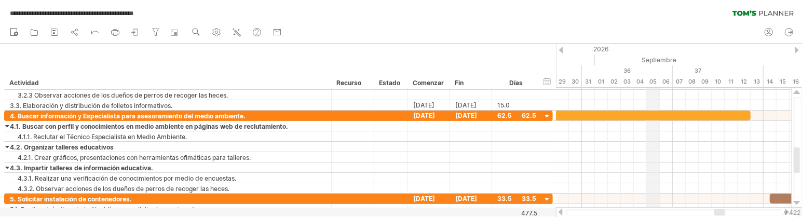
drag, startPoint x: 737, startPoint y: 61, endPoint x: 656, endPoint y: 61, distance: 81.0
click at [656, 61] on font "Septiembre" at bounding box center [659, 60] width 35 height 8
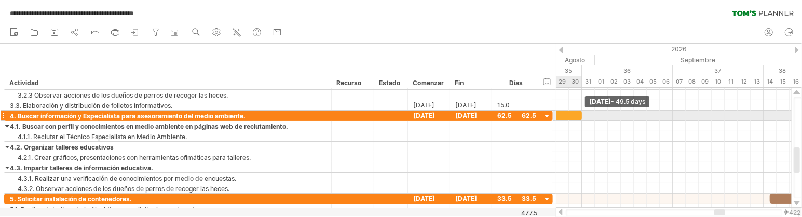
drag, startPoint x: 749, startPoint y: 113, endPoint x: 578, endPoint y: 115, distance: 171.3
click at [578, 115] on div at bounding box center [260, 116] width 642 height 10
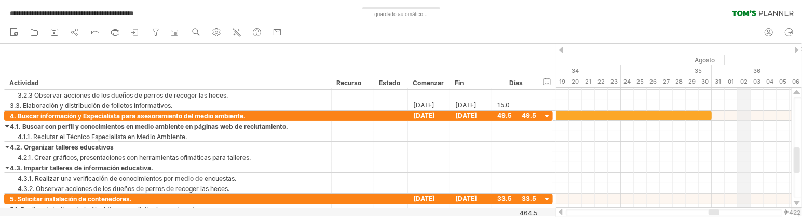
drag, startPoint x: 614, startPoint y: 55, endPoint x: 748, endPoint y: 55, distance: 133.9
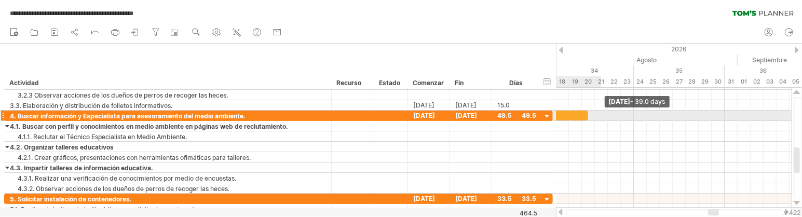
drag, startPoint x: 721, startPoint y: 113, endPoint x: 583, endPoint y: 113, distance: 138.0
click at [583, 113] on div at bounding box center [335, 116] width 506 height 10
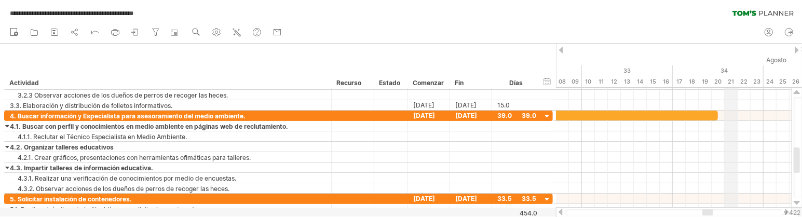
drag, startPoint x: 600, startPoint y: 55, endPoint x: 739, endPoint y: 55, distance: 139.1
click at [705, 55] on div "Agosto" at bounding box center [666, 59] width 402 height 11
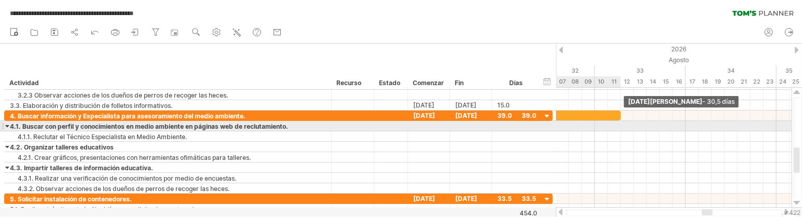
drag, startPoint x: 729, startPoint y: 115, endPoint x: 621, endPoint y: 123, distance: 108.8
click at [621, 123] on div "[DATE][PERSON_NAME] - 30,5 días [DATE][PERSON_NAME]" at bounding box center [674, 148] width 236 height 120
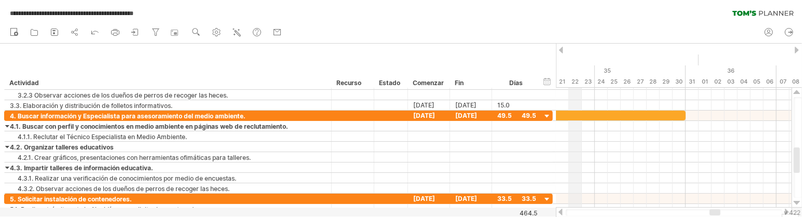
drag, startPoint x: 750, startPoint y: 58, endPoint x: 574, endPoint y: 57, distance: 176.4
click at [574, 57] on div "Agosto" at bounding box center [497, 59] width 402 height 11
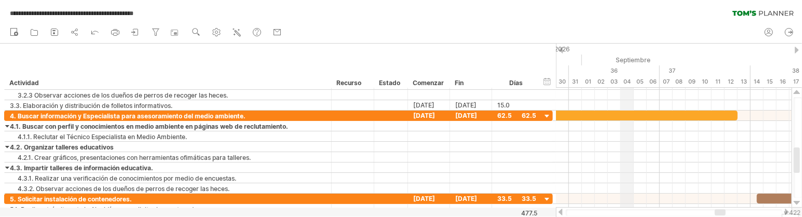
drag, startPoint x: 747, startPoint y: 59, endPoint x: 625, endPoint y: 59, distance: 121.9
click at [625, 59] on font "Septiembre" at bounding box center [633, 60] width 35 height 8
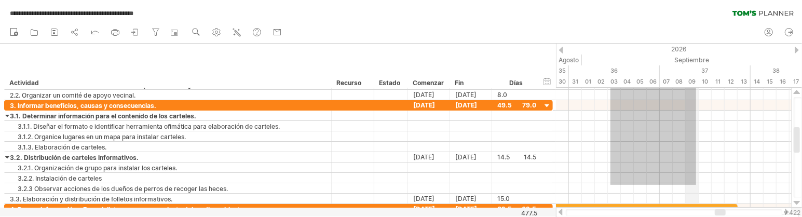
drag, startPoint x: 611, startPoint y: 90, endPoint x: 696, endPoint y: 86, distance: 85.2
click at [696, 86] on div "**********" at bounding box center [401, 108] width 802 height 217
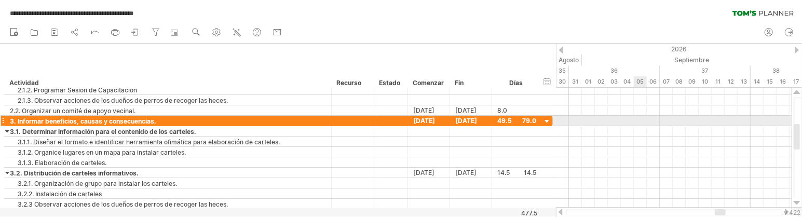
click at [635, 116] on div at bounding box center [674, 121] width 236 height 10
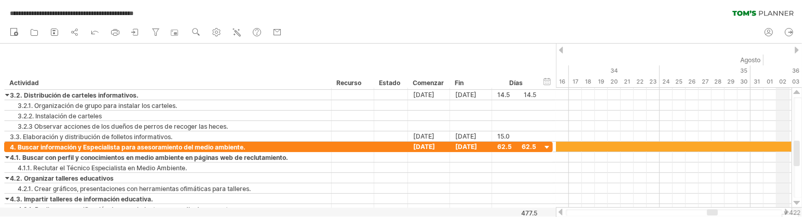
drag, startPoint x: 669, startPoint y: 45, endPoint x: 784, endPoint y: 45, distance: 114.2
click at [705, 45] on div "2026" at bounding box center [173, 49] width 2426 height 11
drag, startPoint x: 671, startPoint y: 48, endPoint x: 727, endPoint y: 50, distance: 56.1
click at [705, 50] on font "2026" at bounding box center [731, 49] width 16 height 8
drag, startPoint x: 620, startPoint y: 63, endPoint x: 793, endPoint y: 63, distance: 173.3
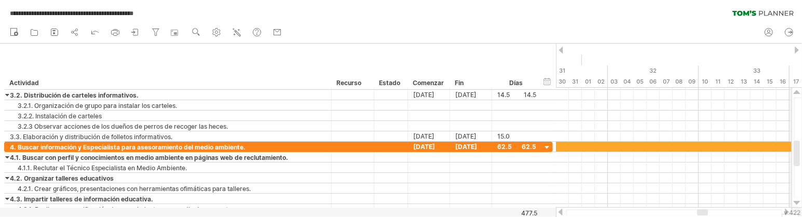
click at [705, 63] on div "Agosto" at bounding box center [783, 59] width 402 height 11
drag, startPoint x: 671, startPoint y: 61, endPoint x: 758, endPoint y: 60, distance: 86.7
drag, startPoint x: 646, startPoint y: 59, endPoint x: 752, endPoint y: 59, distance: 105.9
click at [705, 59] on div "[PERSON_NAME]" at bounding box center [601, 59] width 402 height 11
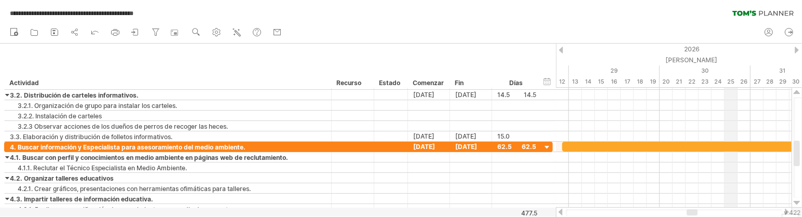
click at [705, 59] on div "[PERSON_NAME]" at bounding box center [614, 59] width 402 height 11
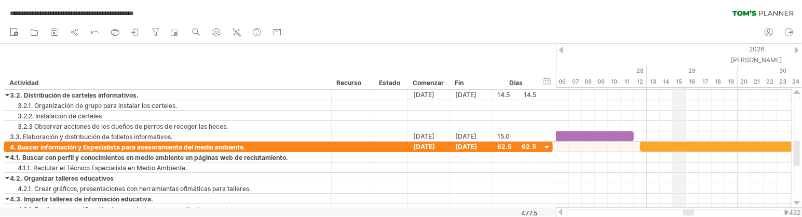
drag, startPoint x: 608, startPoint y: 58, endPoint x: 681, endPoint y: 58, distance: 73.2
click at [681, 58] on div "[PERSON_NAME]" at bounding box center [692, 59] width 402 height 11
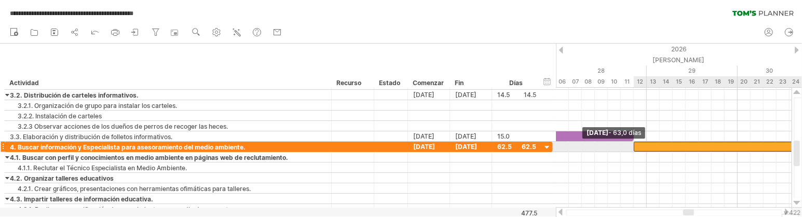
click at [635, 146] on span at bounding box center [634, 147] width 4 height 10
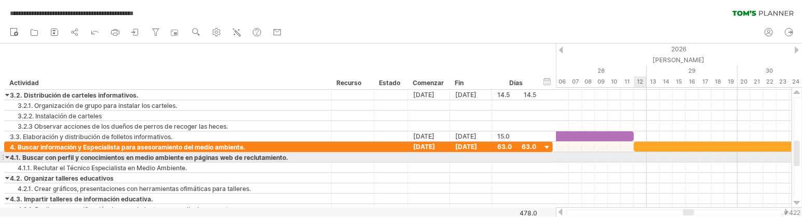
click at [640, 156] on div at bounding box center [674, 157] width 236 height 10
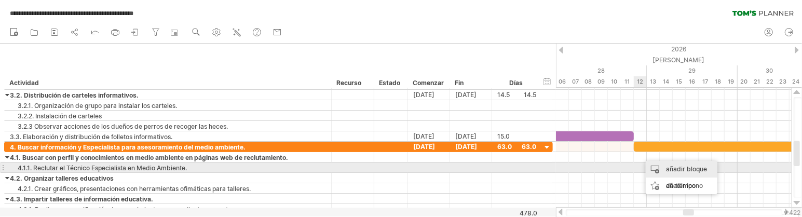
click at [658, 166] on div "añadir bloque de tiempo" at bounding box center [682, 177] width 72 height 33
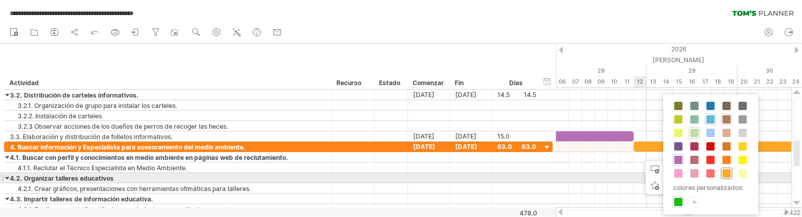
click at [705, 177] on span at bounding box center [726, 173] width 8 height 8
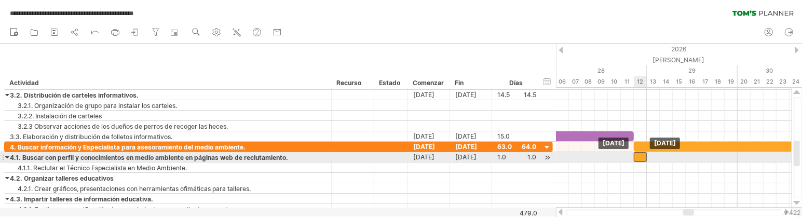
click at [640, 157] on div at bounding box center [640, 157] width 13 height 10
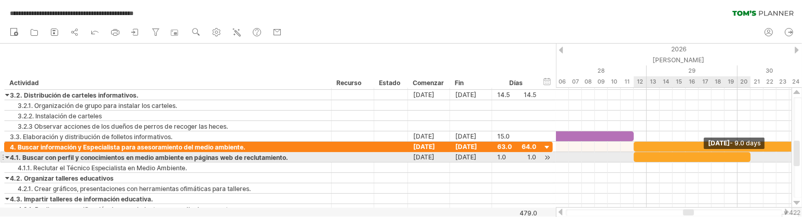
drag, startPoint x: 644, startPoint y: 157, endPoint x: 750, endPoint y: 158, distance: 106.4
click at [705, 158] on span at bounding box center [750, 157] width 4 height 10
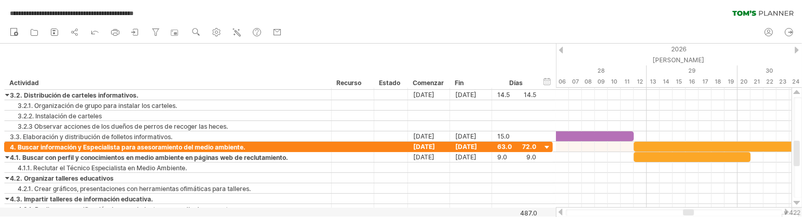
drag, startPoint x: 717, startPoint y: 26, endPoint x: 573, endPoint y: 25, distance: 143.7
click at [573, 25] on div "nuevo" at bounding box center [401, 33] width 802 height 22
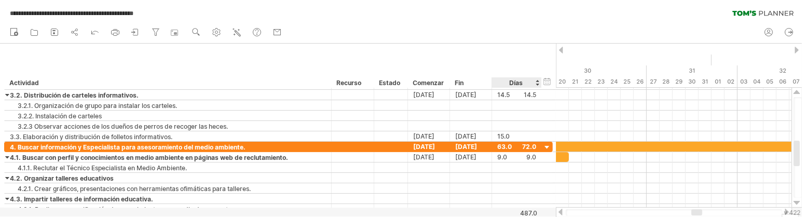
drag, startPoint x: 713, startPoint y: 52, endPoint x: 532, endPoint y: 56, distance: 180.6
click at [532, 56] on div "**********" at bounding box center [401, 108] width 802 height 217
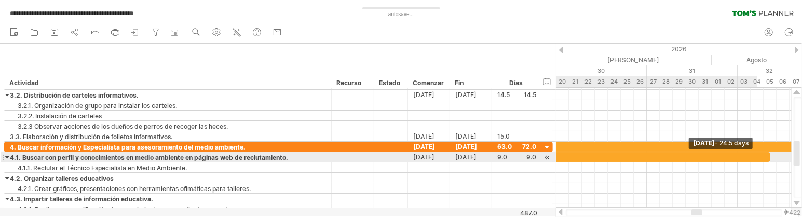
drag, startPoint x: 567, startPoint y: 158, endPoint x: 768, endPoint y: 158, distance: 200.8
click at [705, 158] on span at bounding box center [770, 157] width 4 height 10
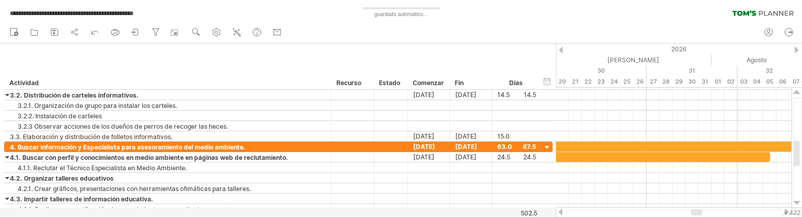
drag, startPoint x: 698, startPoint y: 19, endPoint x: 611, endPoint y: 22, distance: 87.8
click at [609, 20] on div "**********" at bounding box center [401, 11] width 802 height 22
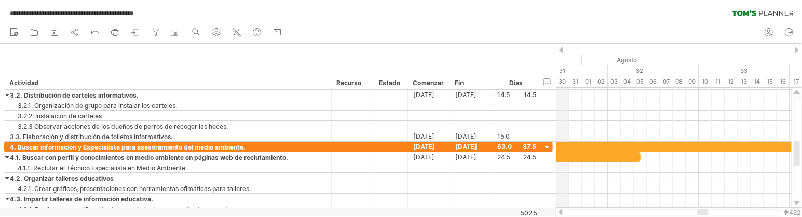
drag, startPoint x: 629, startPoint y: 61, endPoint x: 565, endPoint y: 61, distance: 64.3
click at [565, 61] on div "[PERSON_NAME]" at bounding box center [381, 59] width 402 height 11
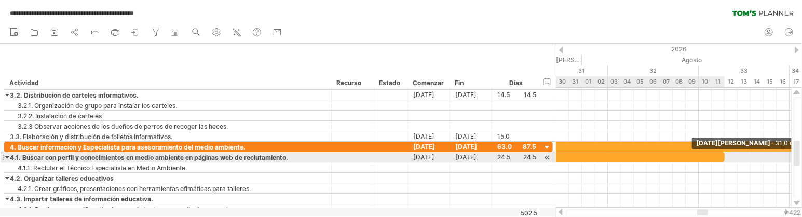
drag, startPoint x: 640, startPoint y: 156, endPoint x: 721, endPoint y: 156, distance: 81.5
click at [705, 156] on div at bounding box center [523, 157] width 402 height 10
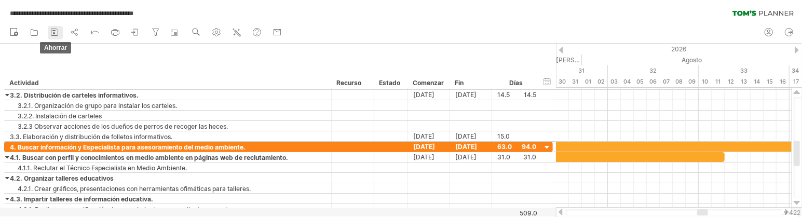
click at [55, 32] on icon at bounding box center [54, 32] width 10 height 10
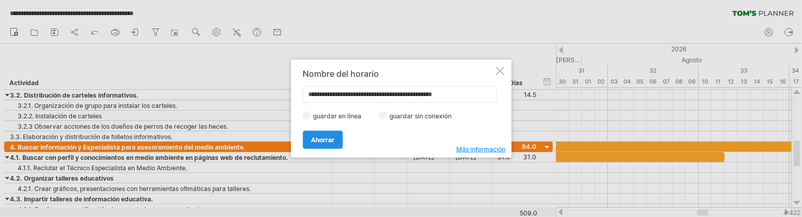
click at [325, 138] on font "Ahorrar" at bounding box center [322, 139] width 23 height 8
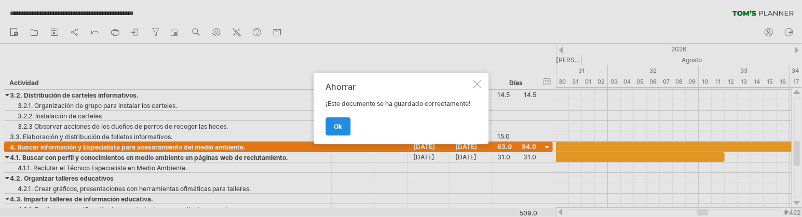
click at [334, 124] on font "OK" at bounding box center [338, 126] width 8 height 8
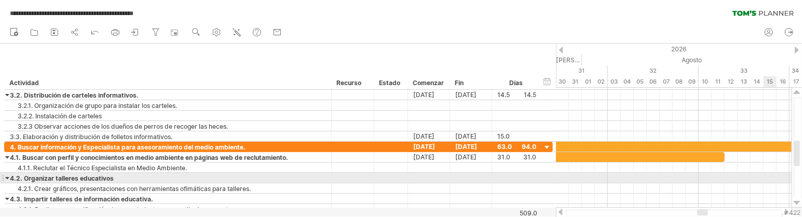
click at [705, 177] on div at bounding box center [674, 178] width 236 height 10
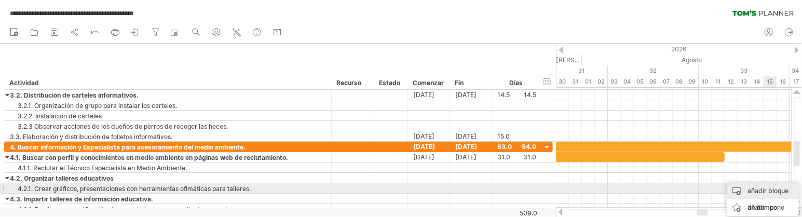
click at [705, 187] on font "añadir bloque de tiempo" at bounding box center [767, 199] width 41 height 24
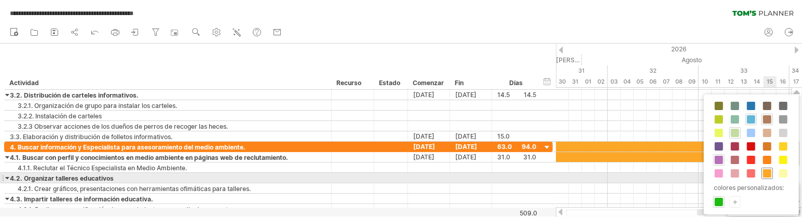
click at [705, 176] on span at bounding box center [767, 173] width 8 height 8
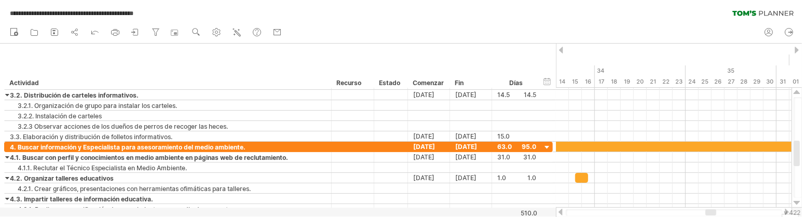
drag, startPoint x: 745, startPoint y: 54, endPoint x: 552, endPoint y: 62, distance: 193.2
click at [552, 62] on div "**********" at bounding box center [401, 108] width 802 height 217
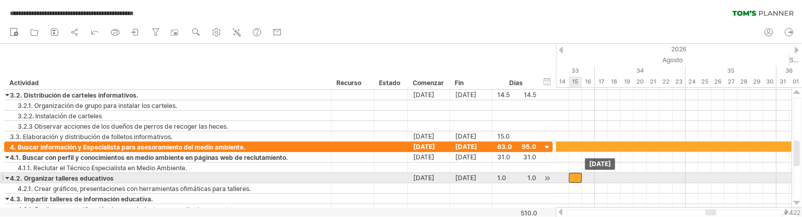
drag, startPoint x: 582, startPoint y: 179, endPoint x: 575, endPoint y: 179, distance: 6.2
click at [575, 179] on div at bounding box center [575, 178] width 13 height 10
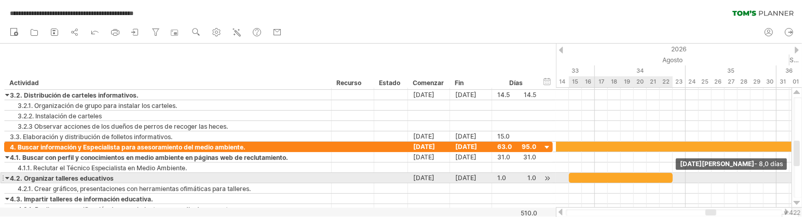
drag, startPoint x: 581, startPoint y: 179, endPoint x: 673, endPoint y: 179, distance: 91.3
click at [673, 179] on span at bounding box center [672, 178] width 4 height 10
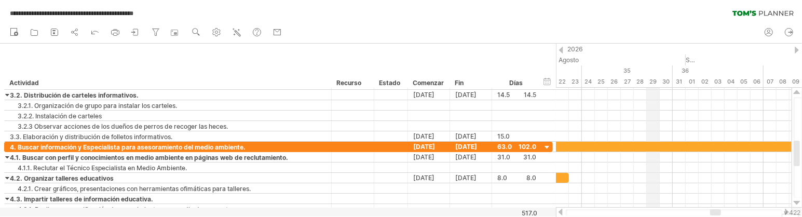
drag, startPoint x: 748, startPoint y: 61, endPoint x: 650, endPoint y: 63, distance: 98.1
click at [650, 63] on div "Agosto" at bounding box center [484, 59] width 402 height 11
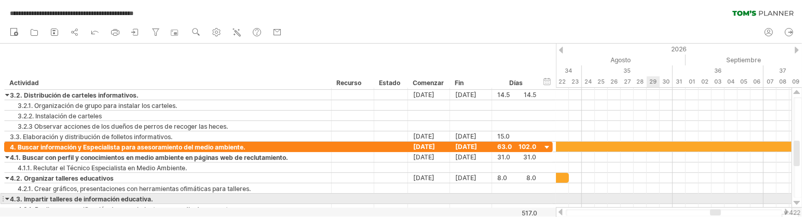
click at [651, 200] on div at bounding box center [674, 199] width 236 height 10
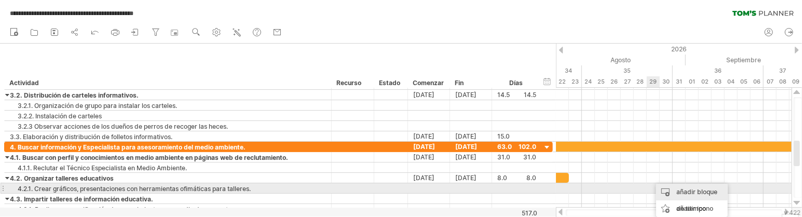
click at [671, 193] on div "añadir bloque de tiempo" at bounding box center [692, 200] width 72 height 33
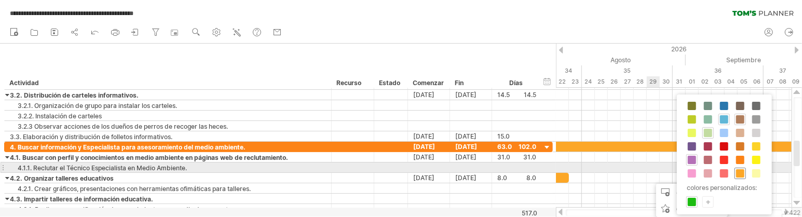
click at [705, 175] on span at bounding box center [740, 173] width 8 height 8
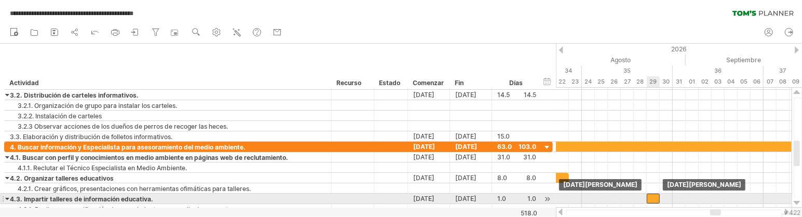
drag, startPoint x: 658, startPoint y: 200, endPoint x: 652, endPoint y: 201, distance: 6.4
click at [652, 201] on div at bounding box center [653, 199] width 13 height 10
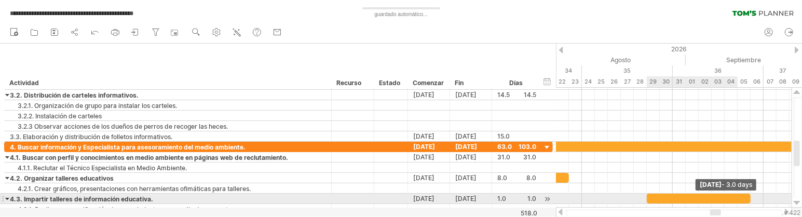
drag, startPoint x: 658, startPoint y: 198, endPoint x: 748, endPoint y: 195, distance: 89.8
click at [705, 195] on span at bounding box center [750, 199] width 4 height 10
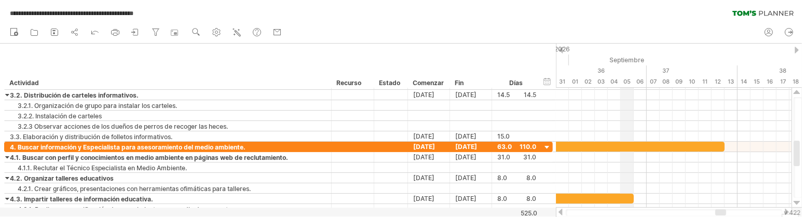
drag, startPoint x: 737, startPoint y: 50, endPoint x: 622, endPoint y: 49, distance: 115.7
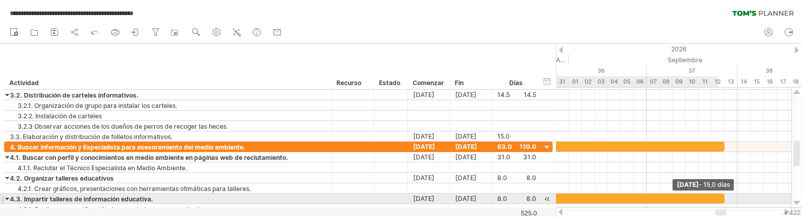
drag, startPoint x: 635, startPoint y: 200, endPoint x: 723, endPoint y: 201, distance: 87.7
click at [705, 201] on span at bounding box center [724, 199] width 4 height 10
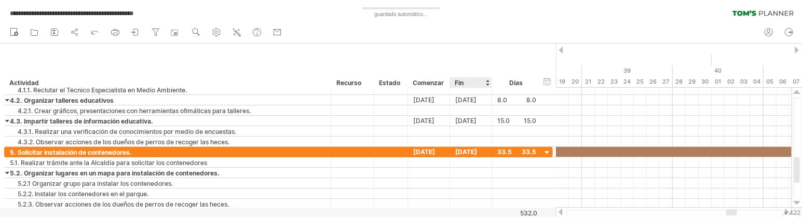
drag, startPoint x: 726, startPoint y: 50, endPoint x: 476, endPoint y: 70, distance: 250.9
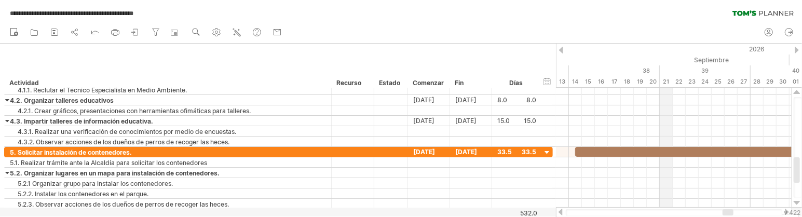
drag, startPoint x: 586, startPoint y: 56, endPoint x: 667, endPoint y: 57, distance: 81.0
click at [667, 57] on div "Septiembre" at bounding box center [594, 59] width 389 height 11
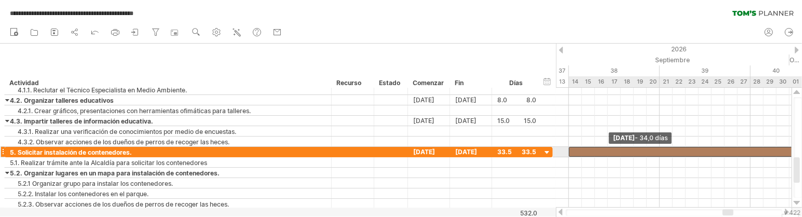
click at [569, 152] on span at bounding box center [569, 152] width 4 height 10
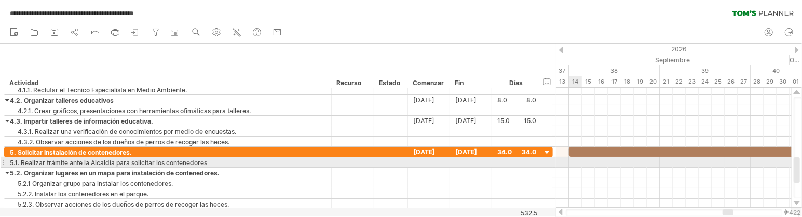
click at [574, 164] on div at bounding box center [674, 162] width 236 height 10
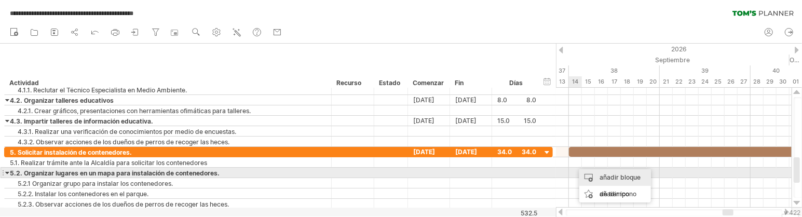
click at [594, 173] on div "añadir bloque de tiempo" at bounding box center [615, 185] width 72 height 33
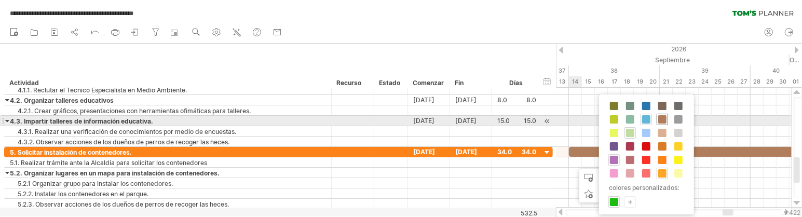
click at [661, 117] on span at bounding box center [662, 119] width 8 height 8
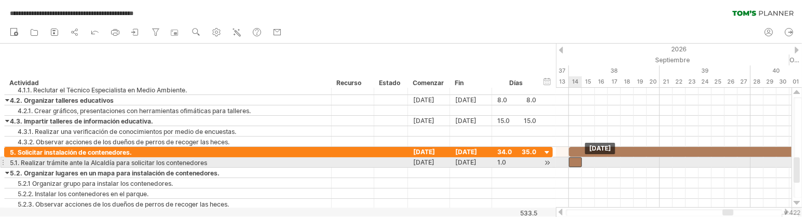
click at [574, 165] on div at bounding box center [575, 162] width 13 height 10
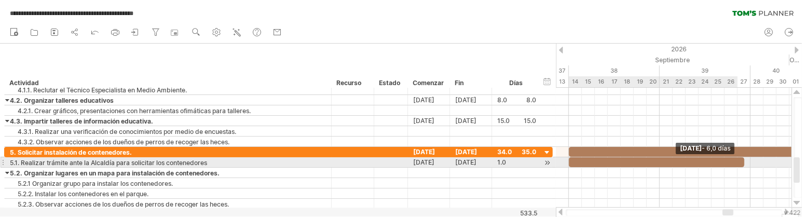
drag, startPoint x: 582, startPoint y: 164, endPoint x: 741, endPoint y: 162, distance: 159.3
click at [705, 162] on div at bounding box center [656, 162] width 175 height 10
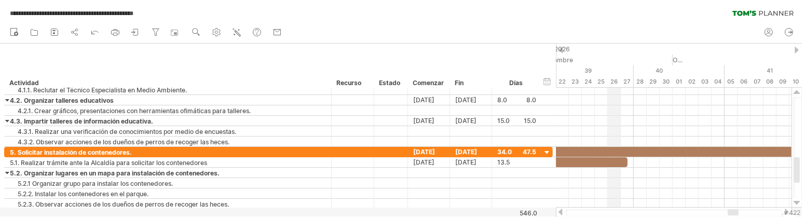
drag, startPoint x: 729, startPoint y: 54, endPoint x: 600, endPoint y: 60, distance: 128.8
click at [600, 60] on div "Septiembre" at bounding box center [477, 59] width 389 height 11
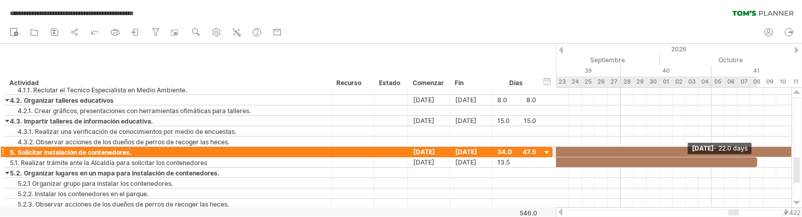
drag, startPoint x: 614, startPoint y: 162, endPoint x: 757, endPoint y: 155, distance: 142.4
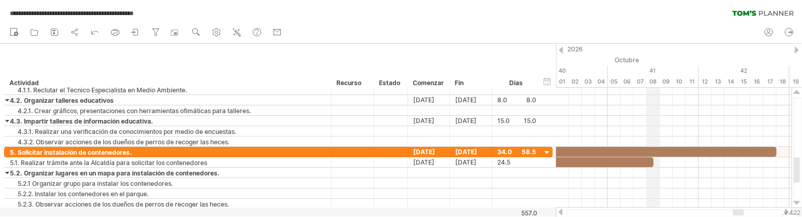
drag, startPoint x: 723, startPoint y: 53, endPoint x: 650, endPoint y: 58, distance: 72.8
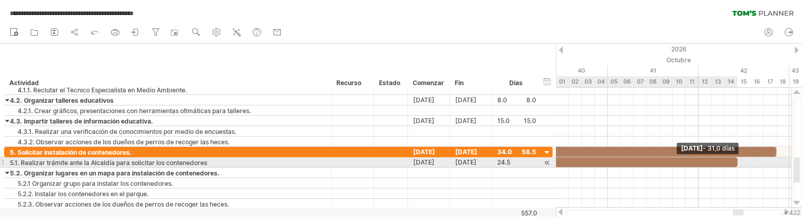
drag, startPoint x: 651, startPoint y: 165, endPoint x: 733, endPoint y: 158, distance: 82.3
click at [705, 158] on div at bounding box center [536, 162] width 402 height 10
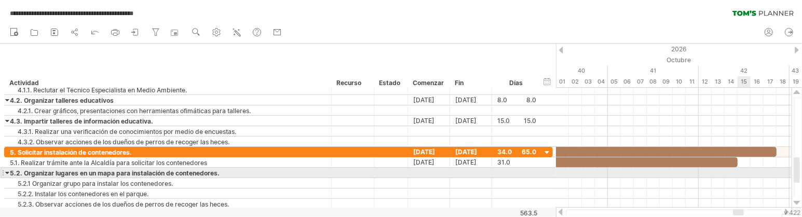
click at [705, 174] on div at bounding box center [674, 173] width 236 height 10
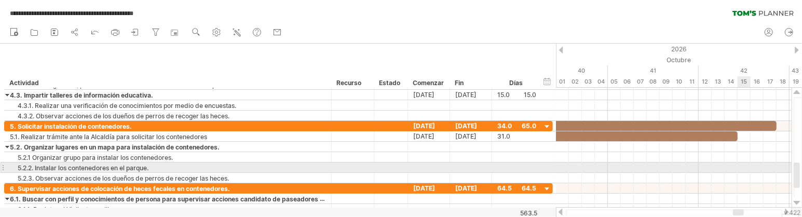
click at [705, 169] on div at bounding box center [674, 167] width 236 height 10
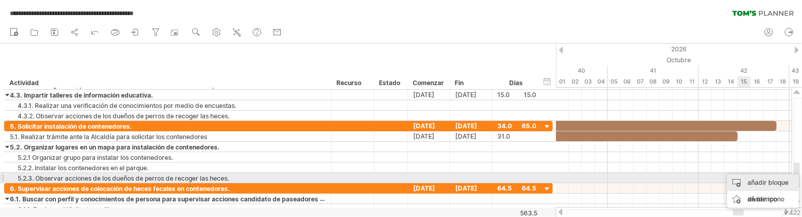
click at [705, 182] on font "añadir bloque de tiempo" at bounding box center [767, 191] width 41 height 24
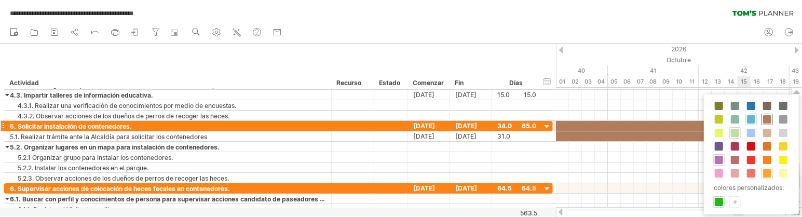
click at [705, 121] on span at bounding box center [767, 119] width 8 height 8
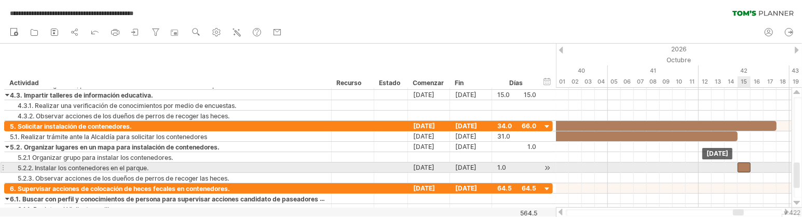
click at [705, 171] on div at bounding box center [743, 167] width 13 height 10
drag, startPoint x: 748, startPoint y: 169, endPoint x: 773, endPoint y: 167, distance: 25.6
click at [705, 167] on div at bounding box center [756, 167] width 39 height 10
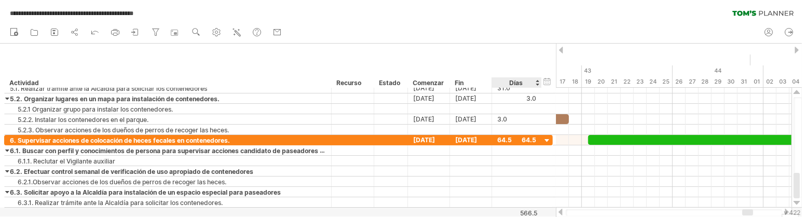
drag, startPoint x: 706, startPoint y: 60, endPoint x: 497, endPoint y: 60, distance: 209.6
click at [497, 60] on div "**********" at bounding box center [401, 108] width 802 height 217
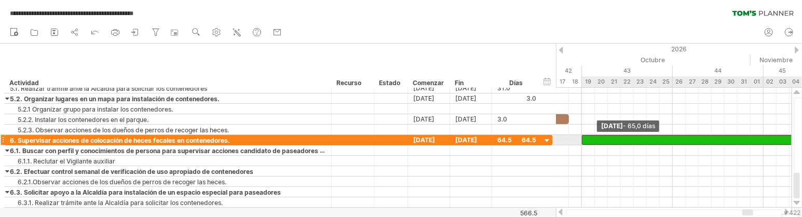
click at [581, 141] on span at bounding box center [582, 140] width 4 height 10
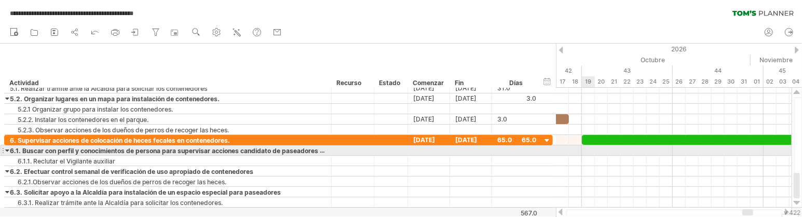
click at [588, 150] on div at bounding box center [674, 150] width 236 height 10
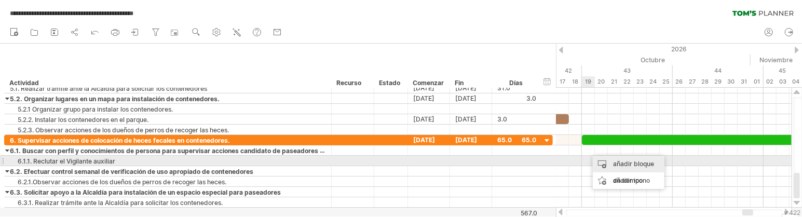
click at [604, 164] on div "añadir bloque de tiempo" at bounding box center [629, 172] width 72 height 33
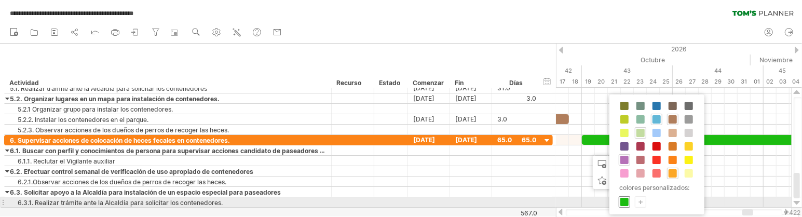
click at [629, 204] on div at bounding box center [624, 201] width 11 height 11
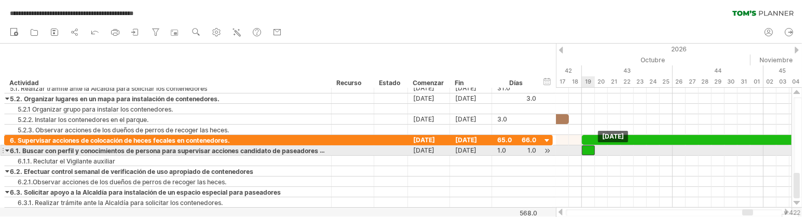
drag, startPoint x: 594, startPoint y: 152, endPoint x: 587, endPoint y: 152, distance: 6.8
click at [587, 152] on div at bounding box center [588, 150] width 13 height 10
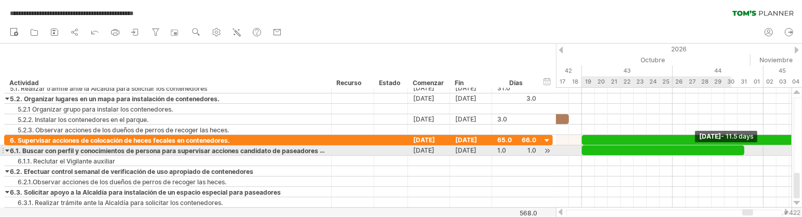
drag, startPoint x: 596, startPoint y: 152, endPoint x: 742, endPoint y: 152, distance: 146.3
click at [705, 152] on span at bounding box center [744, 150] width 4 height 10
click at [705, 152] on span at bounding box center [750, 150] width 4 height 10
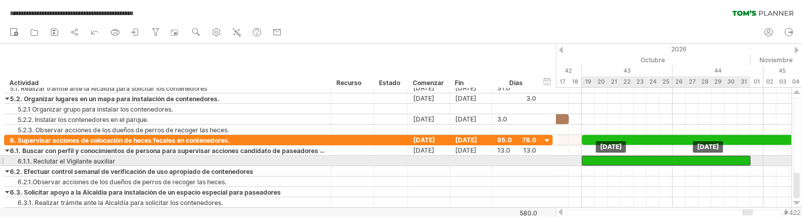
drag, startPoint x: 604, startPoint y: 148, endPoint x: 603, endPoint y: 158, distance: 9.9
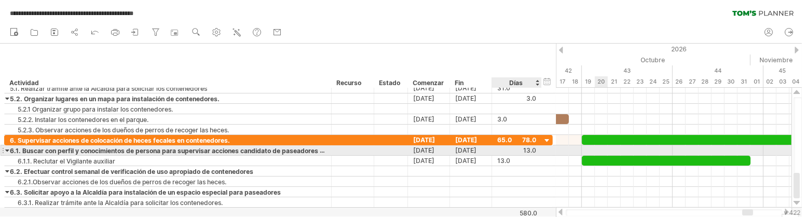
click at [505, 148] on div at bounding box center [516, 150] width 39 height 10
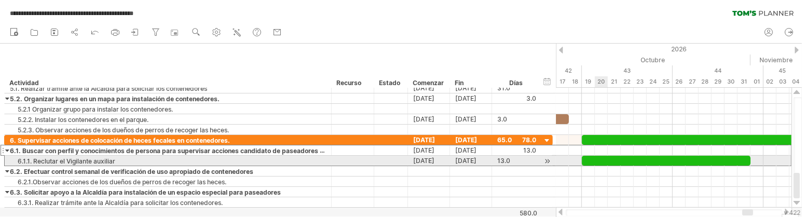
click at [599, 160] on div at bounding box center [666, 161] width 169 height 10
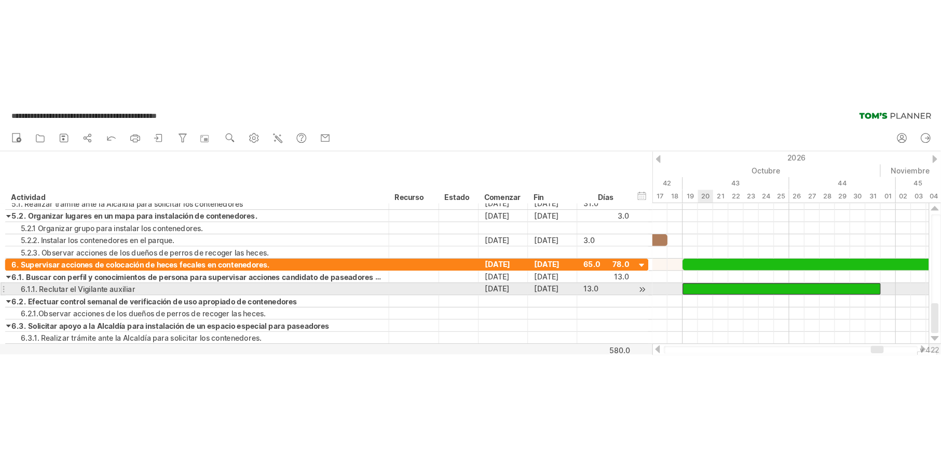
scroll to position [0, 0]
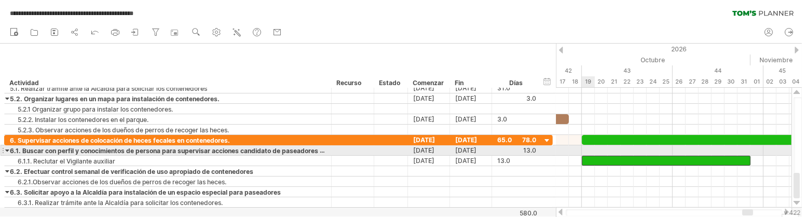
click at [587, 150] on div at bounding box center [674, 150] width 236 height 10
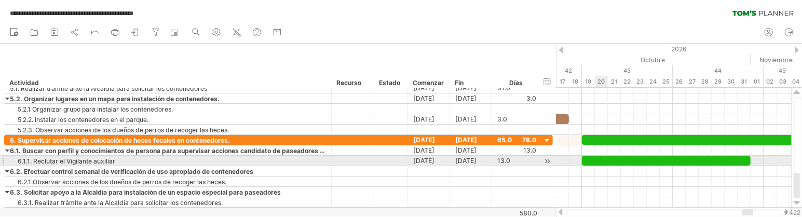
click at [595, 162] on div at bounding box center [666, 161] width 169 height 10
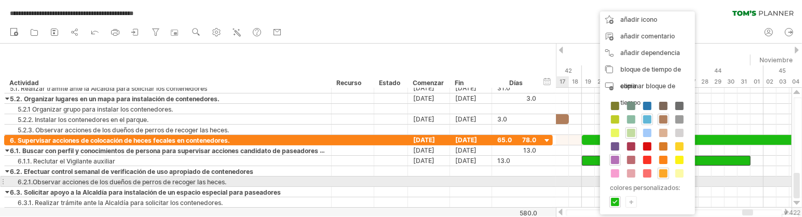
click at [568, 179] on div at bounding box center [674, 181] width 236 height 10
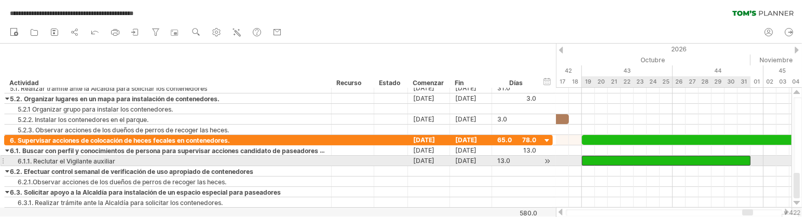
click at [599, 160] on div at bounding box center [666, 161] width 169 height 10
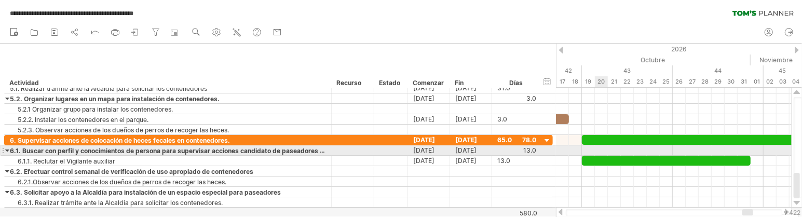
click at [599, 152] on div at bounding box center [674, 150] width 236 height 10
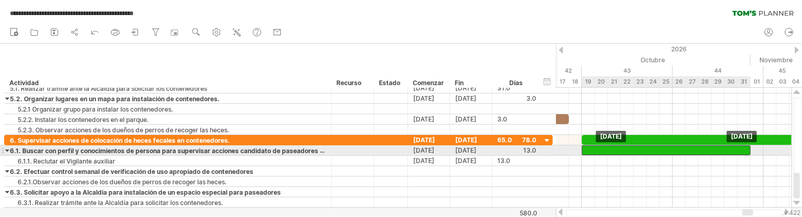
drag, startPoint x: 588, startPoint y: 160, endPoint x: 586, endPoint y: 153, distance: 7.4
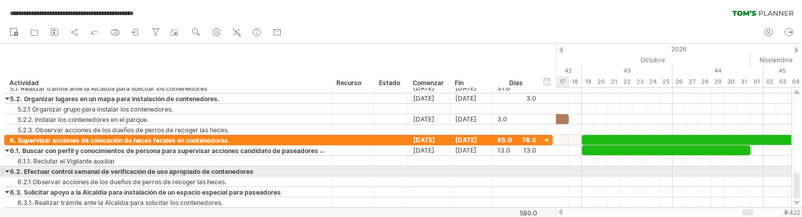
click at [560, 171] on div at bounding box center [674, 171] width 236 height 10
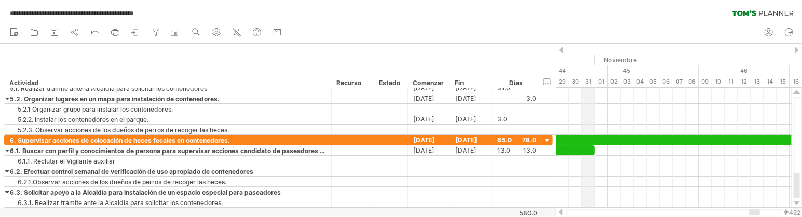
drag, startPoint x: 735, startPoint y: 57, endPoint x: 584, endPoint y: 63, distance: 150.6
click at [584, 63] on div "Octubre" at bounding box center [394, 59] width 402 height 11
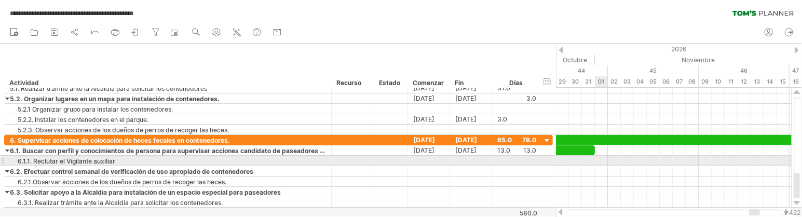
click at [598, 160] on div at bounding box center [674, 161] width 236 height 10
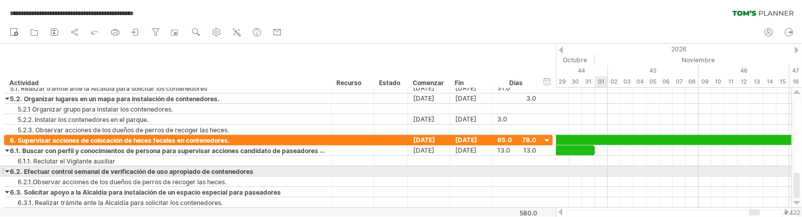
click at [600, 170] on div at bounding box center [674, 171] width 236 height 10
click at [613, 180] on div "añadir bloque de tiempo" at bounding box center [641, 192] width 72 height 33
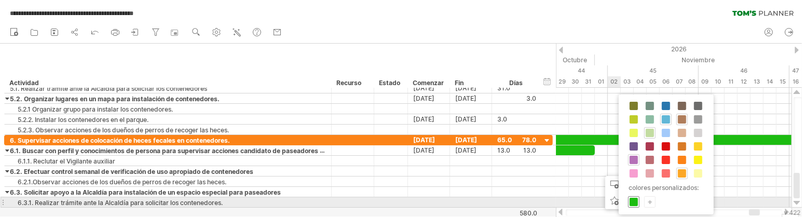
click at [632, 201] on span at bounding box center [633, 202] width 8 height 8
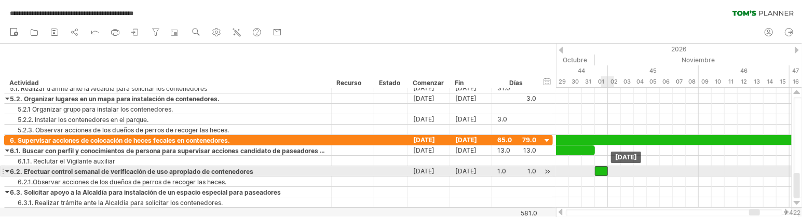
drag, startPoint x: 605, startPoint y: 172, endPoint x: 599, endPoint y: 172, distance: 6.2
click at [600, 172] on div at bounding box center [601, 171] width 13 height 10
click at [599, 172] on div at bounding box center [601, 171] width 13 height 10
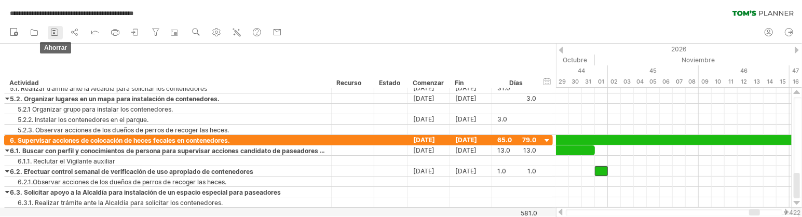
click at [52, 31] on icon at bounding box center [54, 32] width 10 height 10
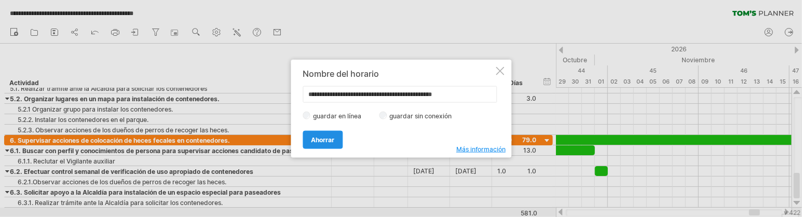
click at [323, 143] on link "Ahorrar" at bounding box center [323, 139] width 40 height 18
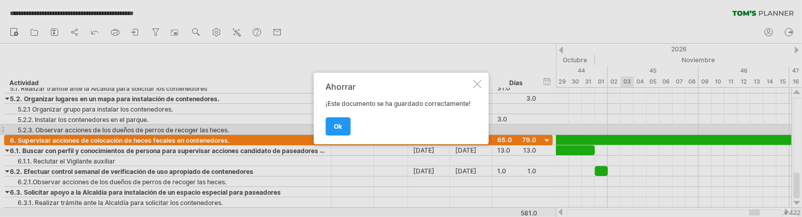
click at [705, 46] on div at bounding box center [401, 108] width 802 height 217
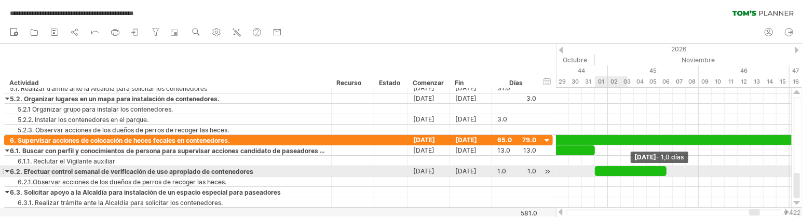
drag, startPoint x: 607, startPoint y: 173, endPoint x: 721, endPoint y: 173, distance: 114.2
click at [666, 173] on div at bounding box center [631, 171] width 72 height 10
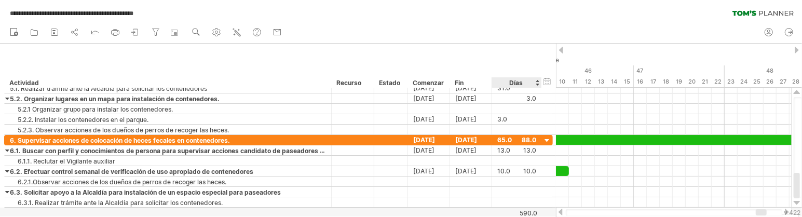
drag, startPoint x: 675, startPoint y: 52, endPoint x: 522, endPoint y: 62, distance: 153.9
click at [524, 51] on div "**********" at bounding box center [401, 108] width 802 height 217
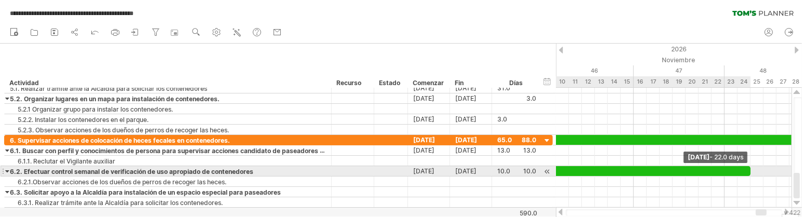
drag, startPoint x: 569, startPoint y: 171, endPoint x: 758, endPoint y: 171, distance: 188.9
click at [705, 171] on span at bounding box center [750, 171] width 4 height 10
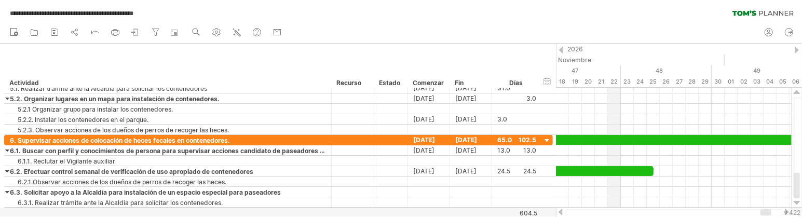
drag, startPoint x: 707, startPoint y: 50, endPoint x: 625, endPoint y: 72, distance: 84.7
click at [609, 49] on div "2026" at bounding box center [49, 49] width 2153 height 11
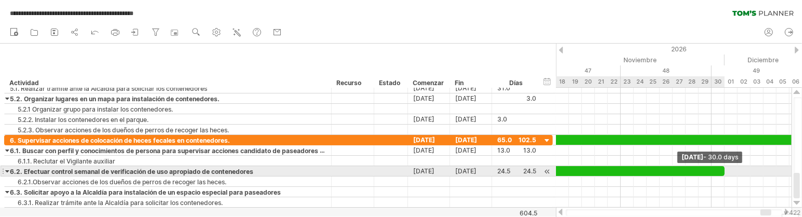
drag, startPoint x: 652, startPoint y: 171, endPoint x: 721, endPoint y: 169, distance: 69.6
click at [705, 169] on div at bounding box center [529, 171] width 389 height 10
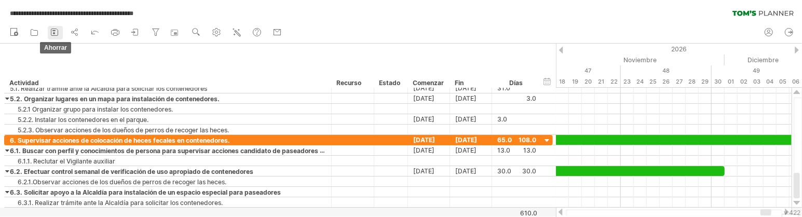
click at [57, 32] on icon at bounding box center [54, 32] width 10 height 10
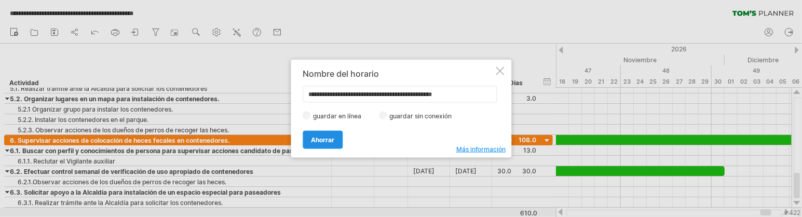
click at [329, 138] on font "Ahorrar" at bounding box center [322, 139] width 23 height 8
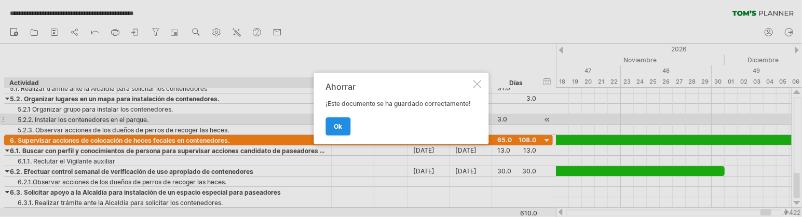
click at [337, 125] on font "OK" at bounding box center [338, 126] width 8 height 8
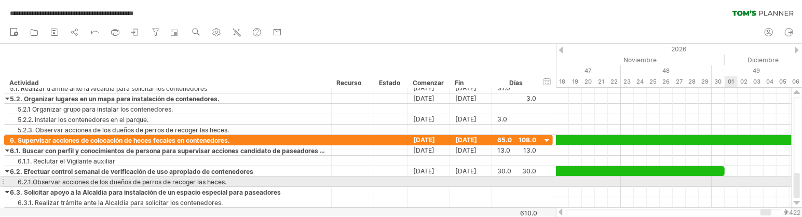
click at [705, 183] on div at bounding box center [674, 181] width 236 height 10
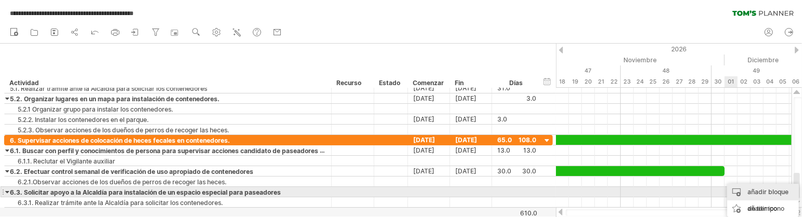
click at [705, 188] on div "añadir bloque de tiempo" at bounding box center [763, 200] width 72 height 33
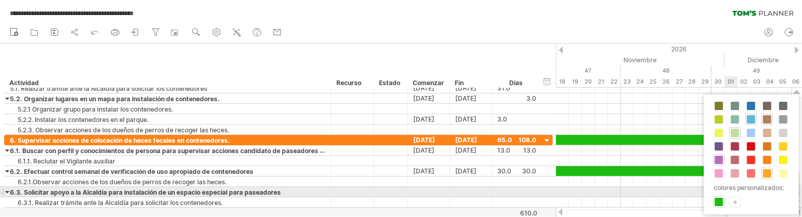
click at [705, 202] on span at bounding box center [719, 202] width 8 height 8
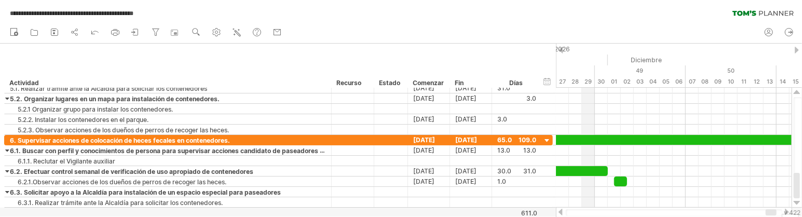
drag, startPoint x: 706, startPoint y: 57, endPoint x: 590, endPoint y: 55, distance: 116.3
click at [590, 55] on div "Noviembre" at bounding box center [412, 59] width 389 height 11
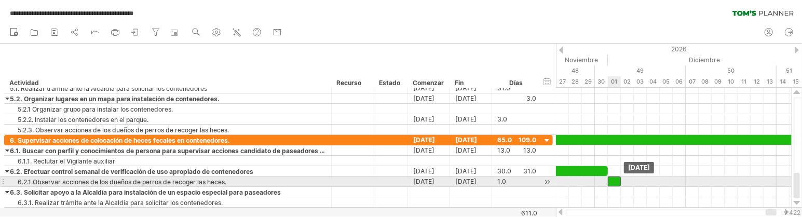
drag, startPoint x: 617, startPoint y: 183, endPoint x: 611, endPoint y: 183, distance: 6.2
click at [611, 183] on div at bounding box center [614, 181] width 13 height 10
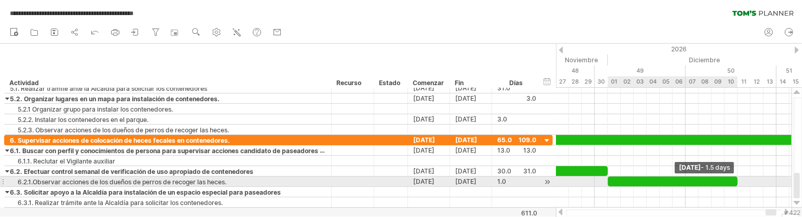
drag, startPoint x: 619, startPoint y: 182, endPoint x: 737, endPoint y: 181, distance: 117.8
click at [705, 181] on span at bounding box center [737, 181] width 4 height 10
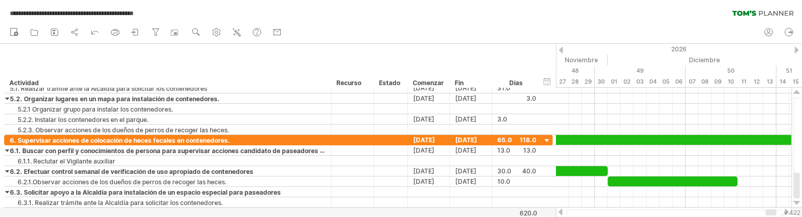
drag, startPoint x: 695, startPoint y: 29, endPoint x: 663, endPoint y: 43, distance: 35.4
click at [569, 28] on div "nuevo" at bounding box center [401, 33] width 802 height 22
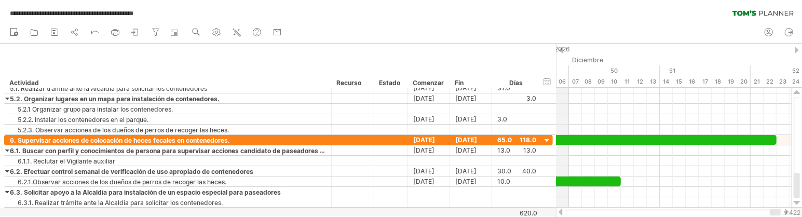
drag, startPoint x: 673, startPoint y: 50, endPoint x: 557, endPoint y: 50, distance: 115.7
click at [557, 50] on font "2026" at bounding box center [562, 49] width 16 height 8
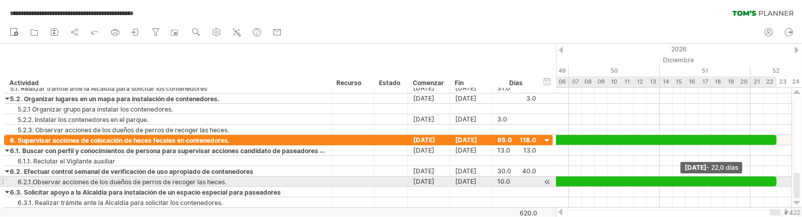
drag, startPoint x: 621, startPoint y: 183, endPoint x: 776, endPoint y: 182, distance: 155.7
click at [705, 182] on span at bounding box center [776, 181] width 4 height 10
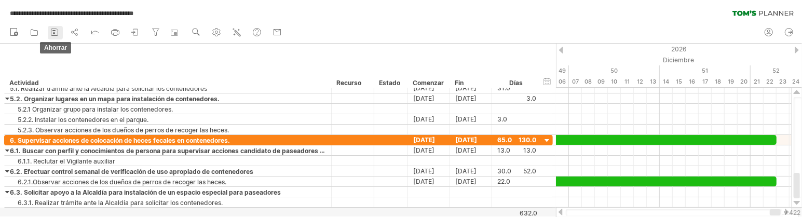
click at [55, 31] on icon at bounding box center [54, 32] width 10 height 10
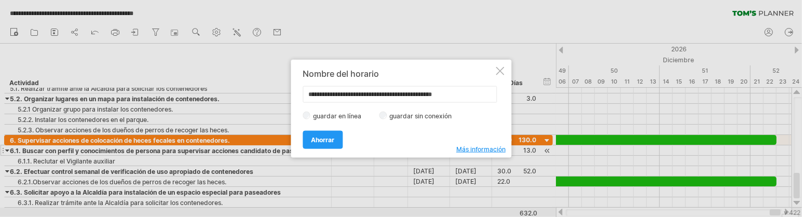
click at [329, 148] on link "Ahorrar" at bounding box center [323, 139] width 40 height 18
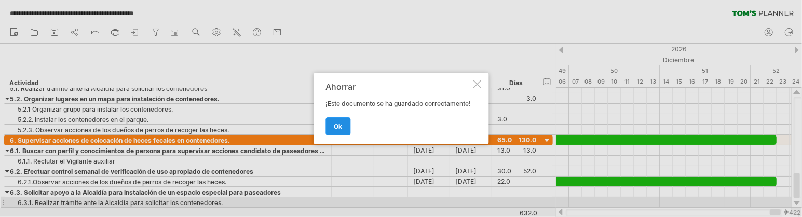
click at [335, 128] on font "OK" at bounding box center [338, 126] width 8 height 8
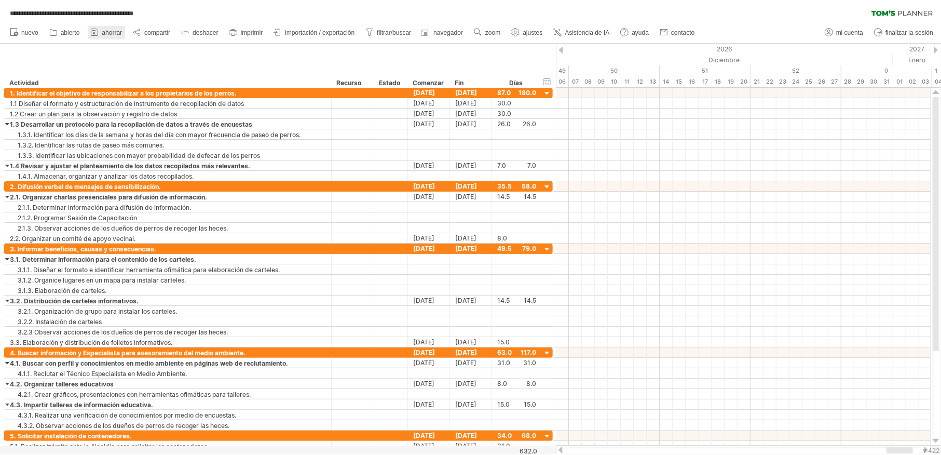
click at [104, 33] on font "ahorrar" at bounding box center [112, 32] width 20 height 7
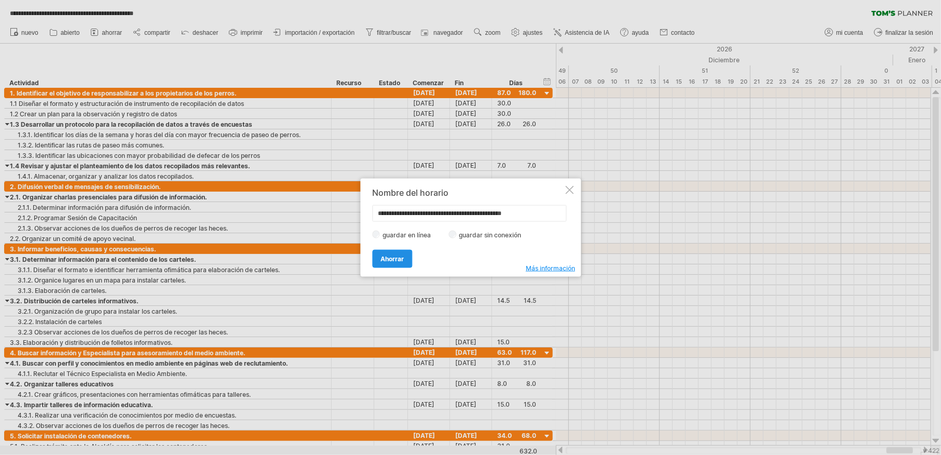
click at [389, 255] on font "Ahorrar" at bounding box center [391, 258] width 23 height 8
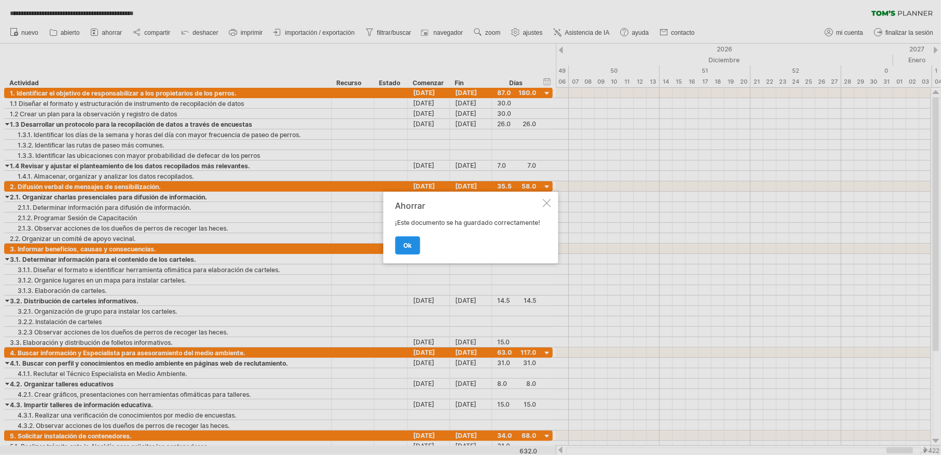
click at [410, 243] on font "OK" at bounding box center [407, 245] width 8 height 8
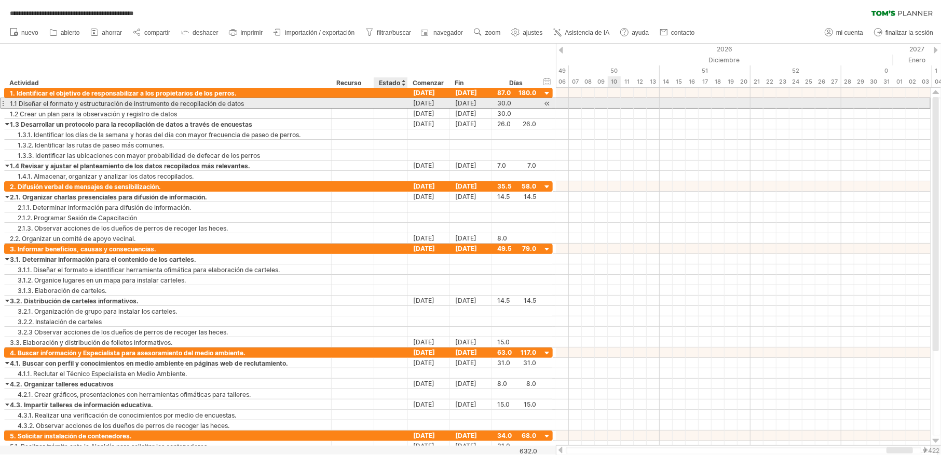
click at [387, 102] on div at bounding box center [390, 103] width 23 height 10
click at [345, 102] on div at bounding box center [353, 103] width 32 height 10
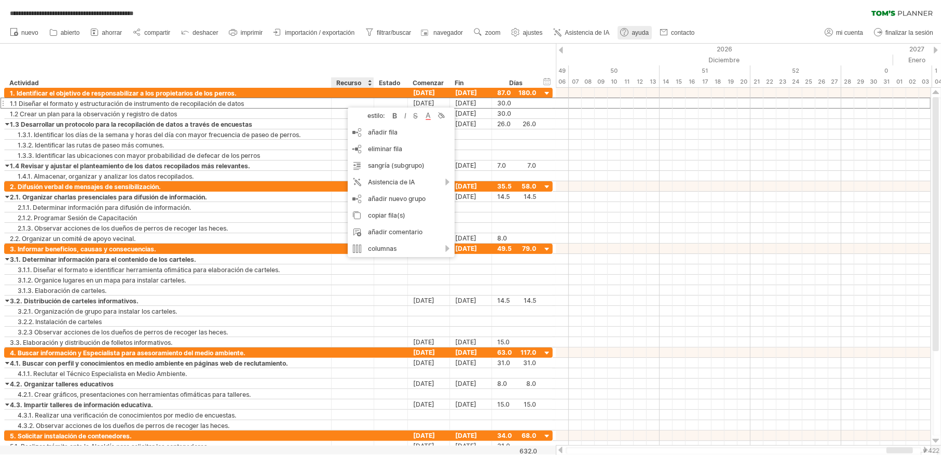
click at [634, 34] on font "ayuda" at bounding box center [640, 32] width 17 height 7
